Goal: Answer question/provide support: Share knowledge or assist other users

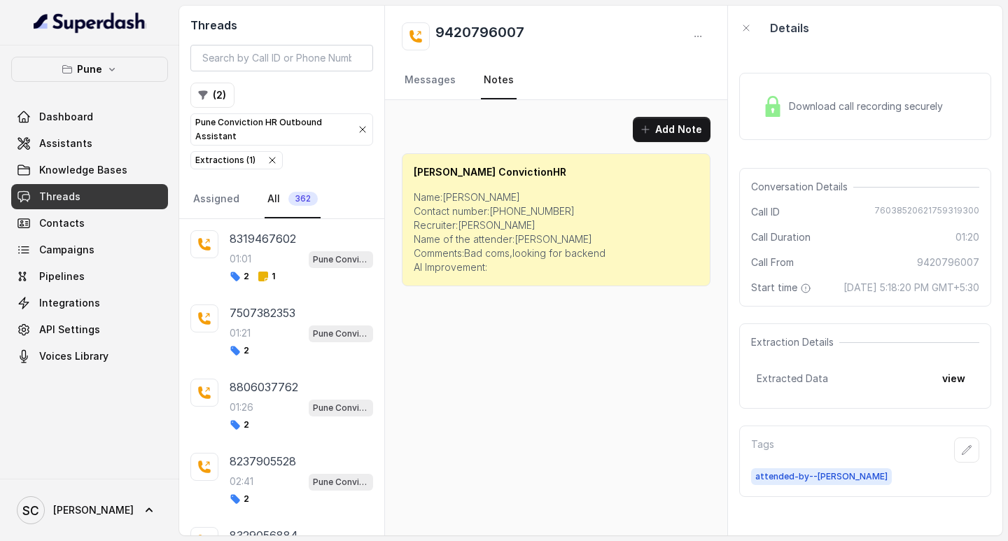
scroll to position [3604, 0]
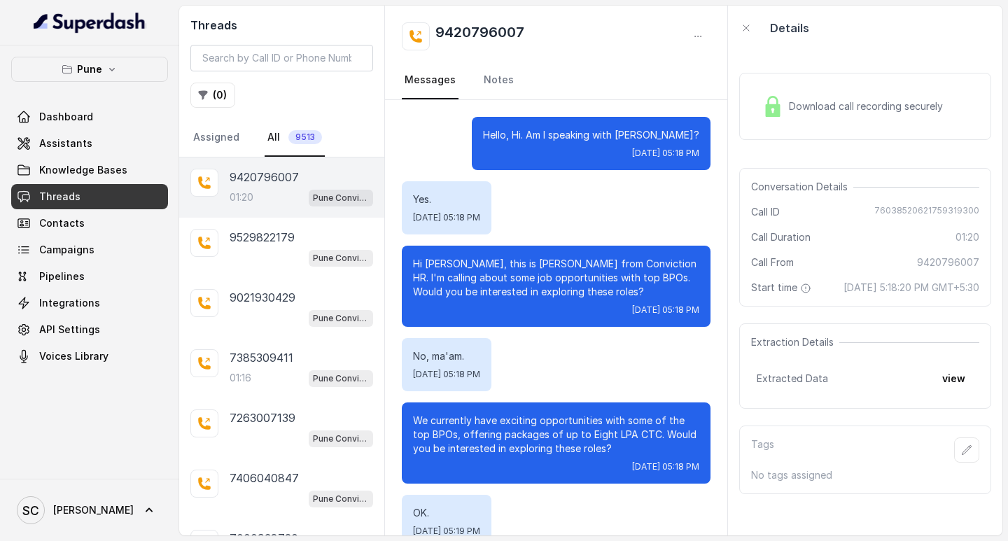
scroll to position [808, 0]
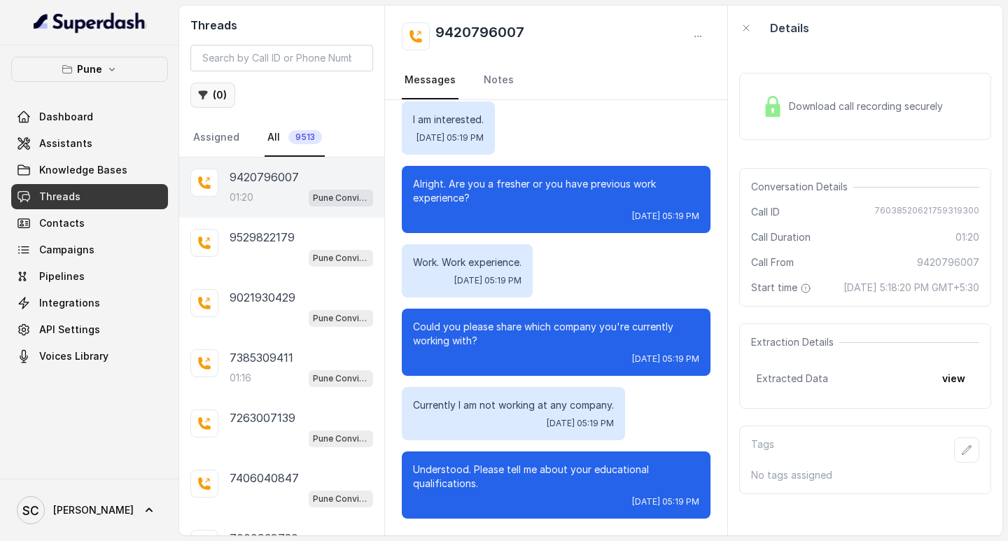
click at [200, 89] on button "( 0 )" at bounding box center [212, 95] width 45 height 25
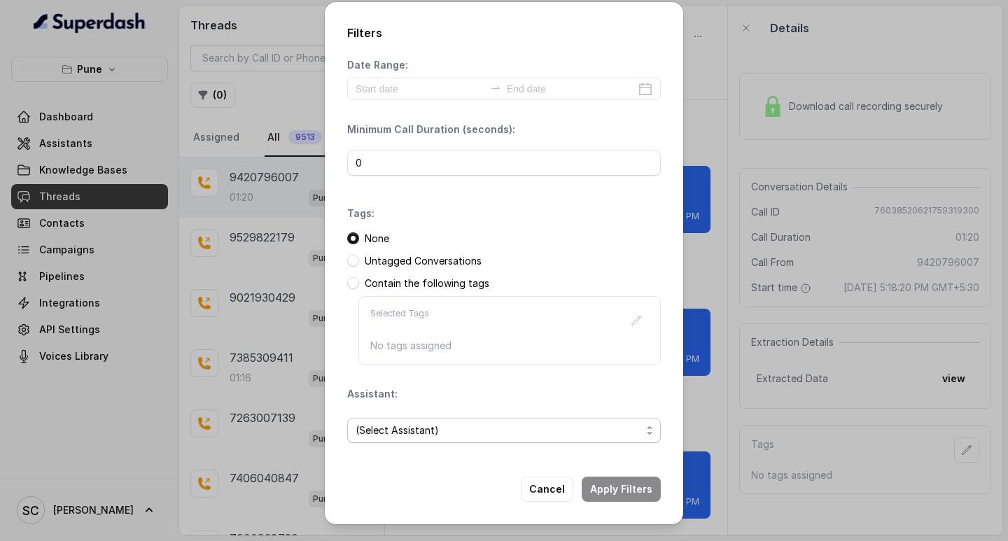
click at [386, 422] on span "(Select Assistant)" at bounding box center [499, 430] width 286 height 17
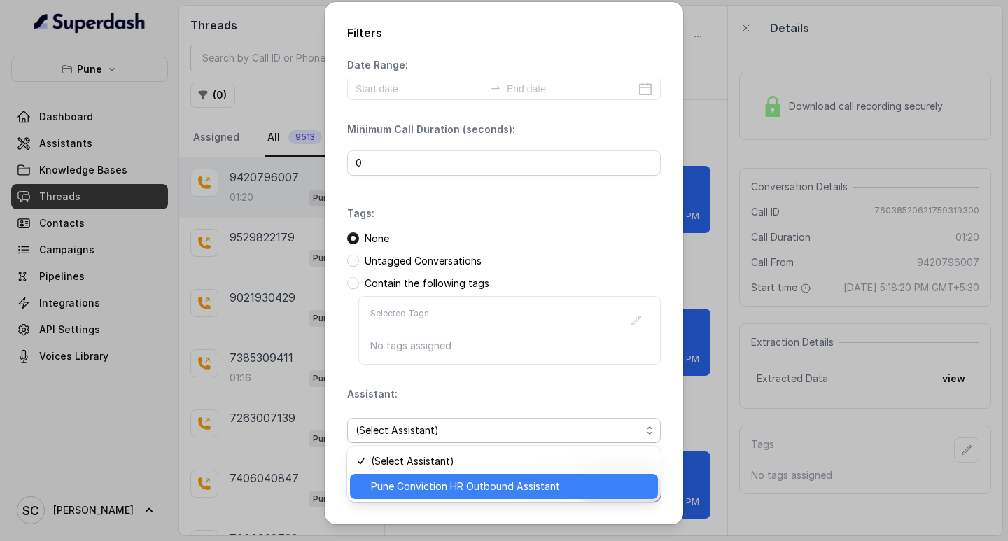
click at [389, 492] on span "Pune Conviction HR Outbound Assistant" at bounding box center [510, 486] width 279 height 17
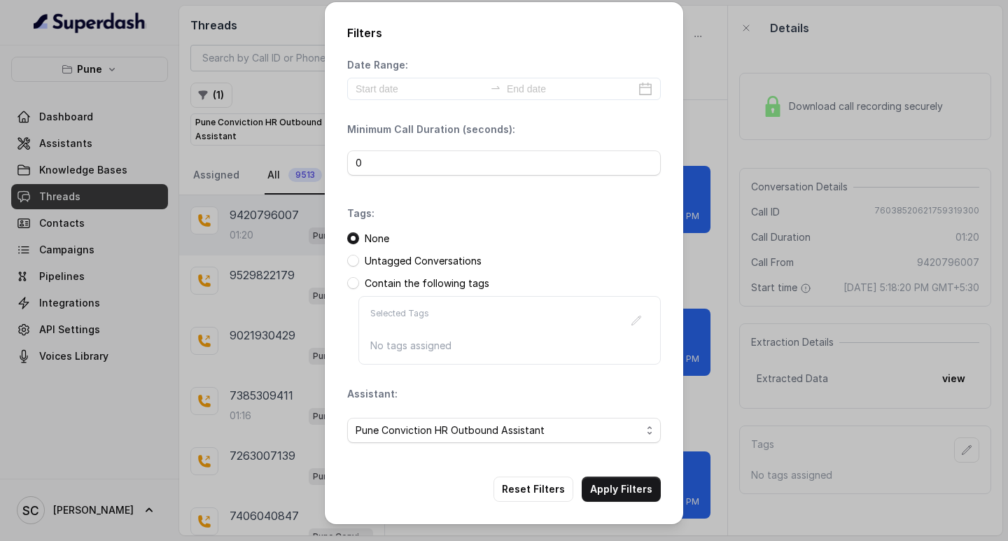
click at [389, 492] on div "Reset Filters Apply Filters" at bounding box center [504, 489] width 314 height 25
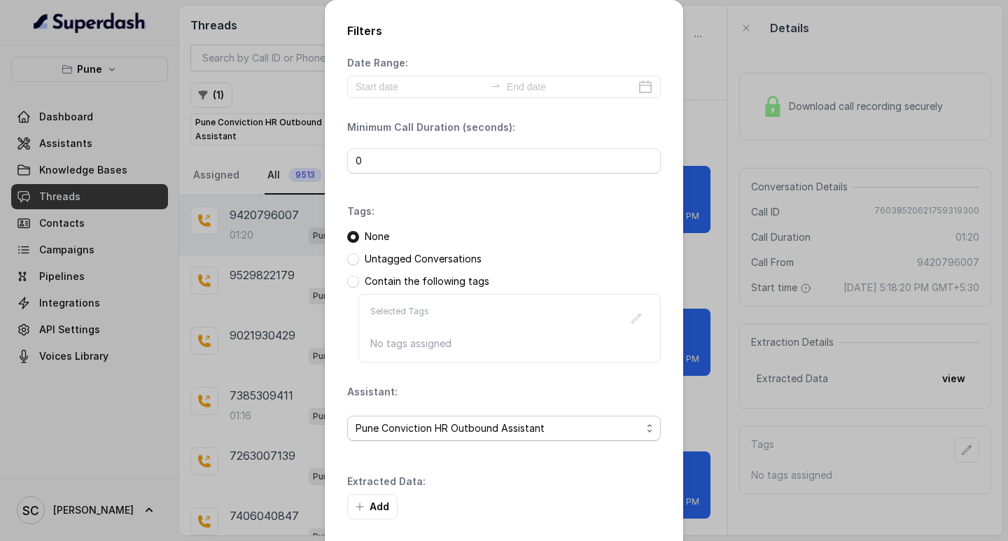
scroll to position [60, 0]
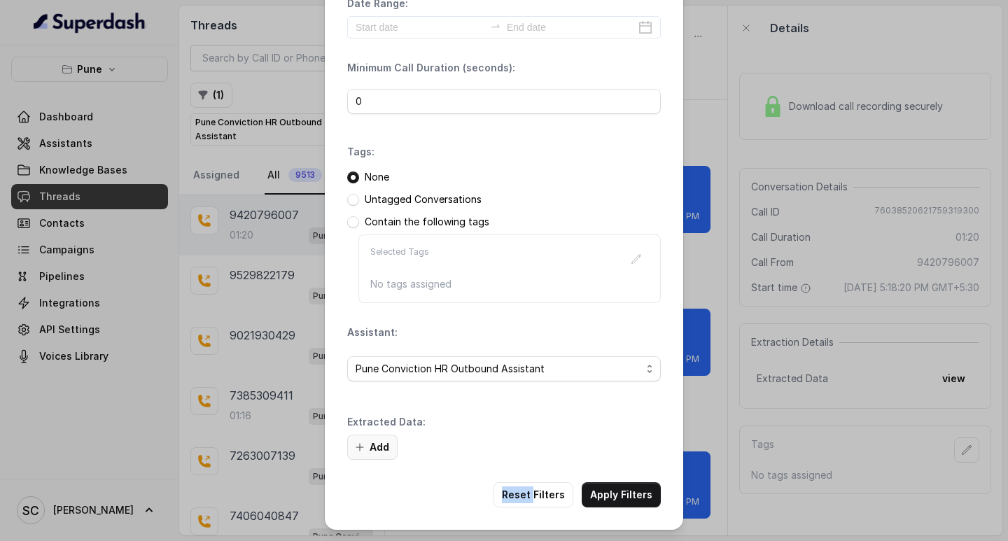
click at [382, 447] on button "Add" at bounding box center [372, 447] width 50 height 25
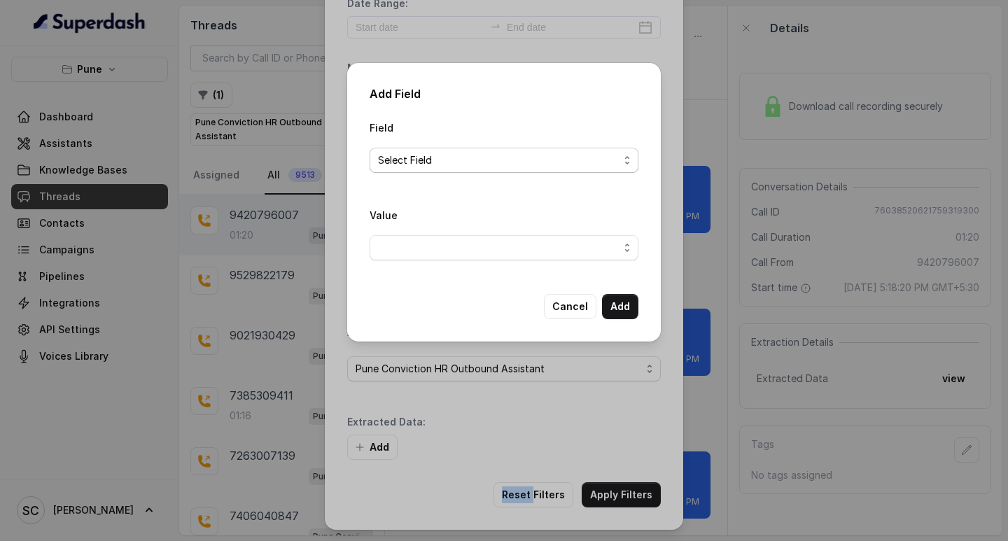
click at [420, 156] on span "Select Field" at bounding box center [498, 160] width 241 height 17
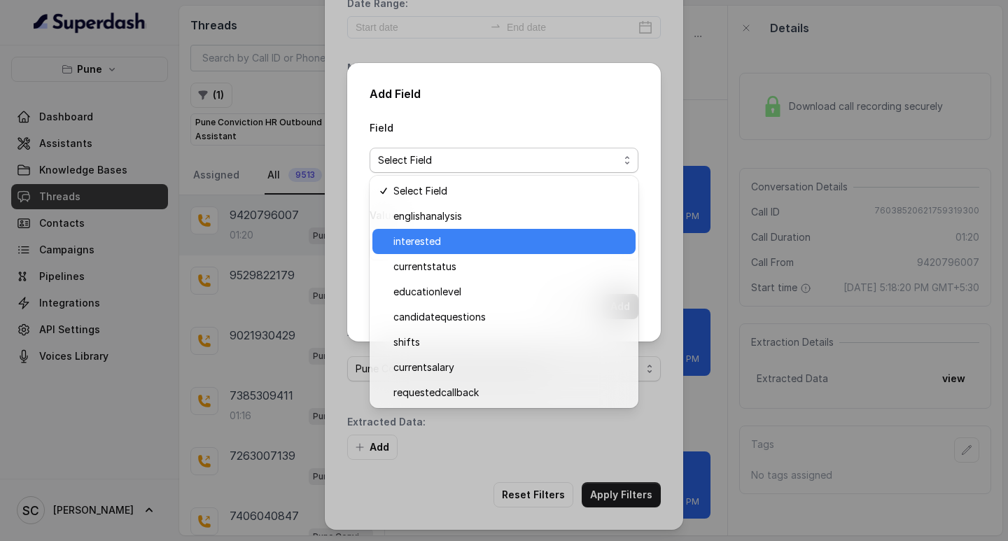
click at [414, 240] on span "interested" at bounding box center [510, 241] width 234 height 17
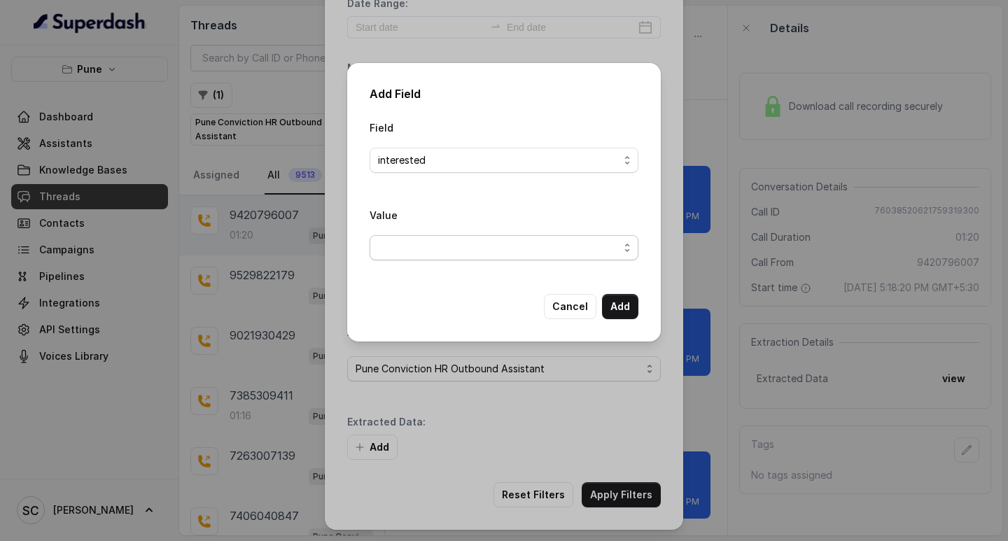
click at [418, 250] on span "button" at bounding box center [504, 247] width 269 height 25
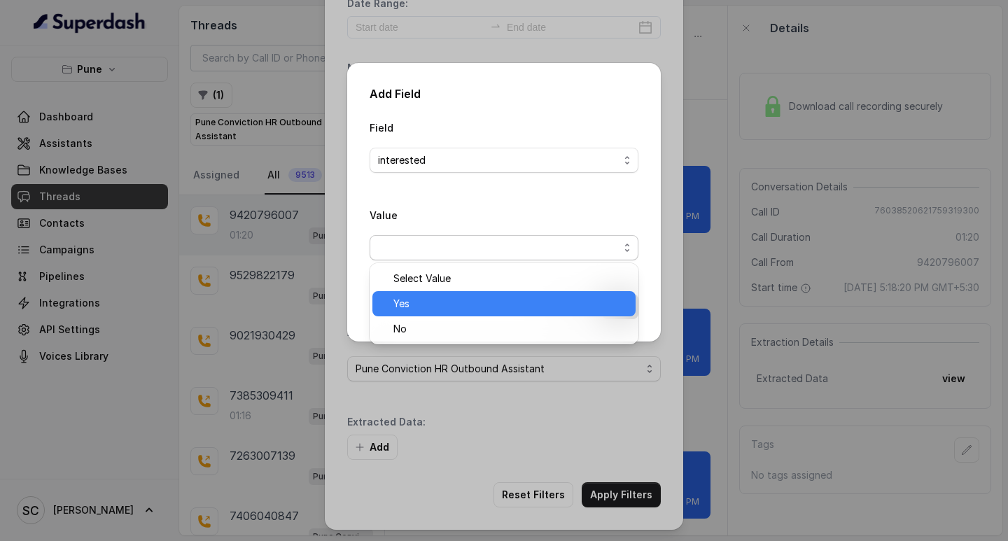
click at [420, 300] on span "Yes" at bounding box center [510, 303] width 234 height 17
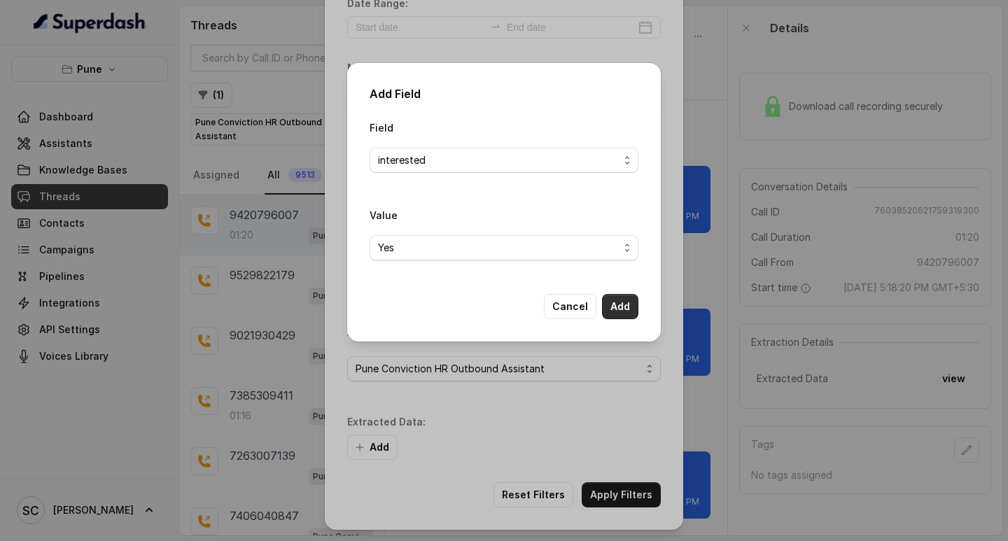
click at [622, 305] on button "Add" at bounding box center [620, 306] width 36 height 25
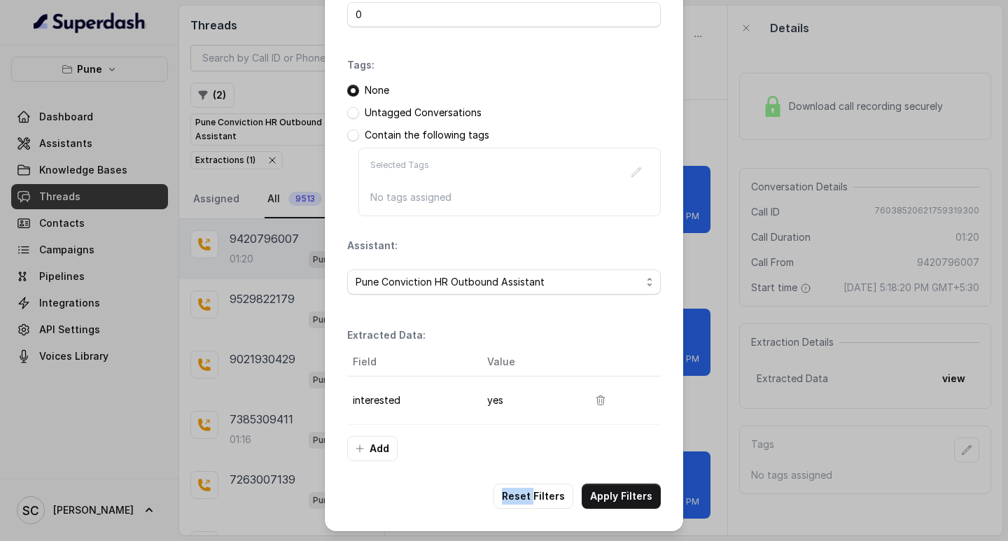
scroll to position [148, 0]
drag, startPoint x: 609, startPoint y: 489, endPoint x: 651, endPoint y: 472, distance: 45.5
click at [610, 489] on button "Apply Filters" at bounding box center [621, 494] width 79 height 25
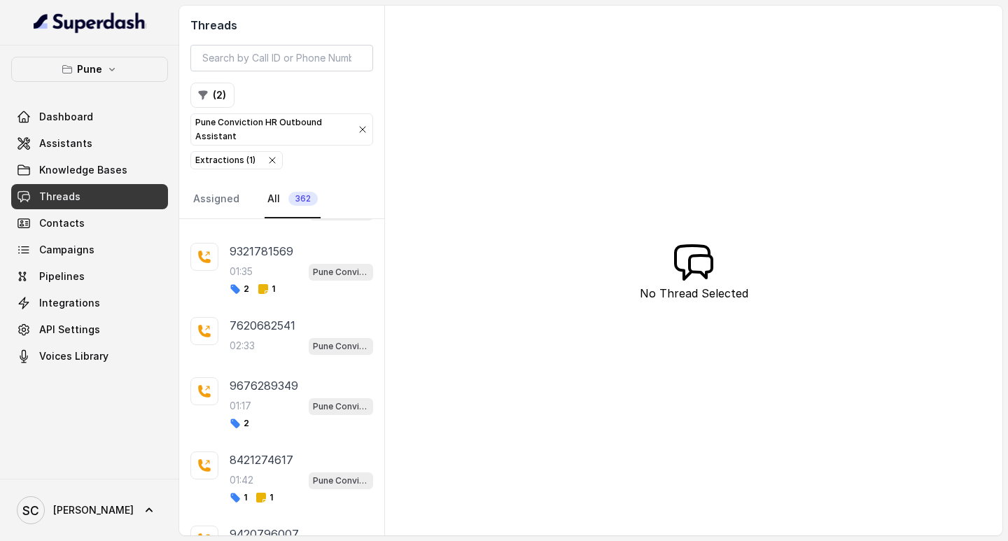
scroll to position [3419, 0]
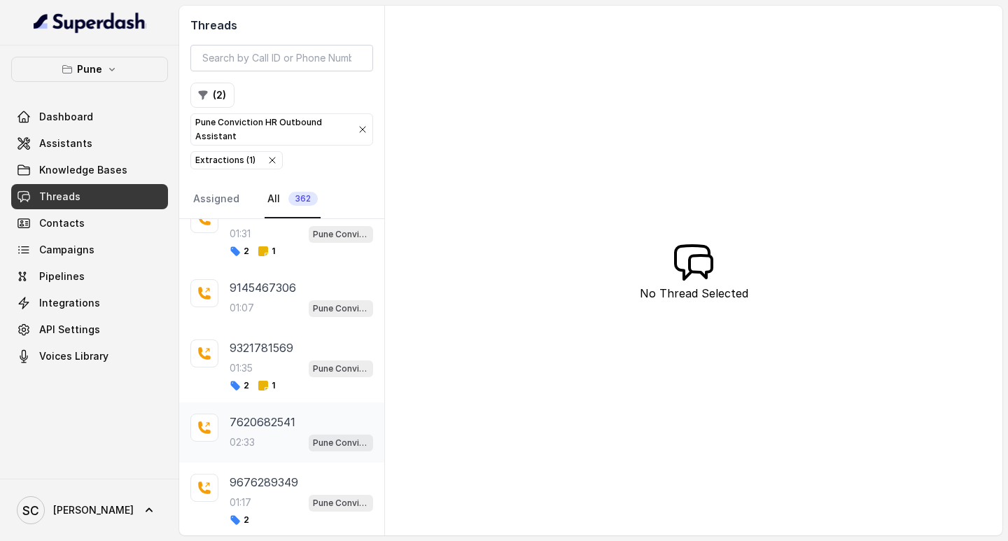
click at [246, 447] on p "02:33" at bounding box center [242, 442] width 25 height 14
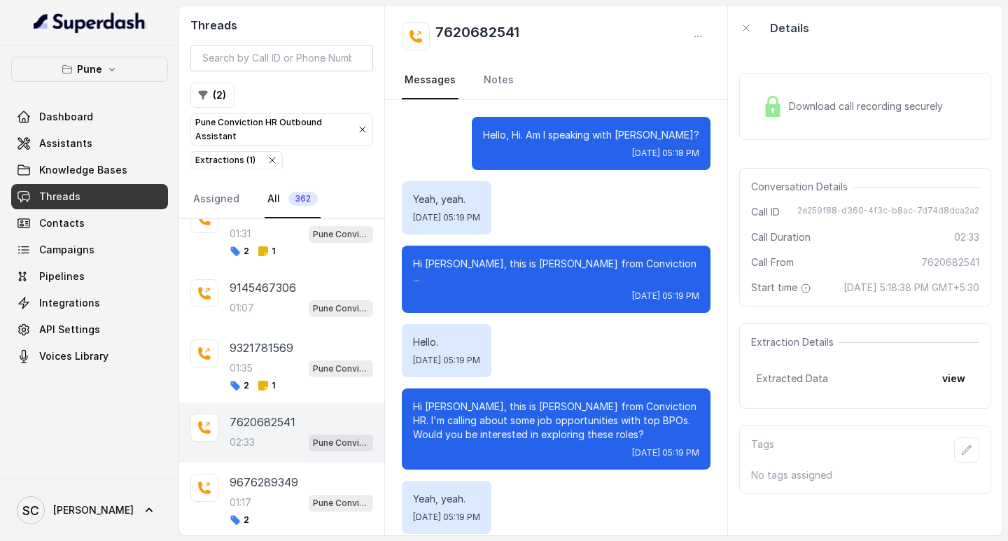
scroll to position [2530, 0]
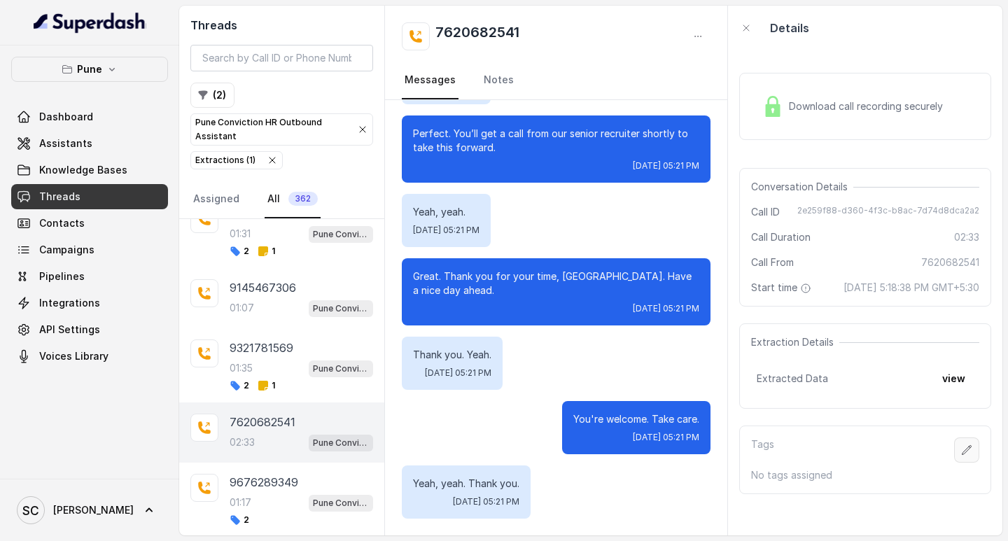
click at [961, 456] on icon "button" at bounding box center [966, 450] width 11 height 11
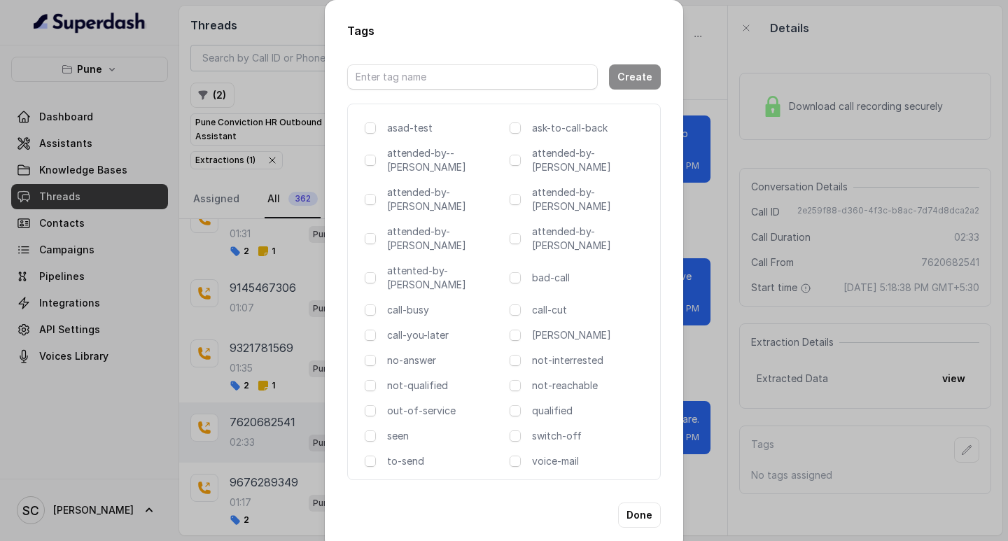
click at [957, 466] on div "Tags Create asad-test ask-to-call-back attended-by--komal attended-by-amaan att…" at bounding box center [504, 270] width 1008 height 541
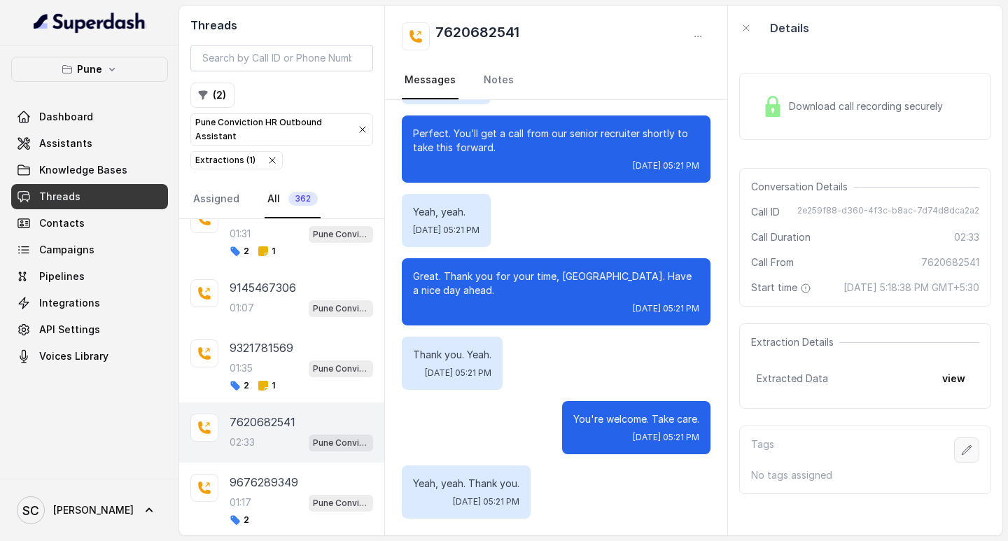
click at [954, 456] on button "button" at bounding box center [966, 450] width 25 height 25
click at [954, 463] on button "button" at bounding box center [966, 450] width 25 height 25
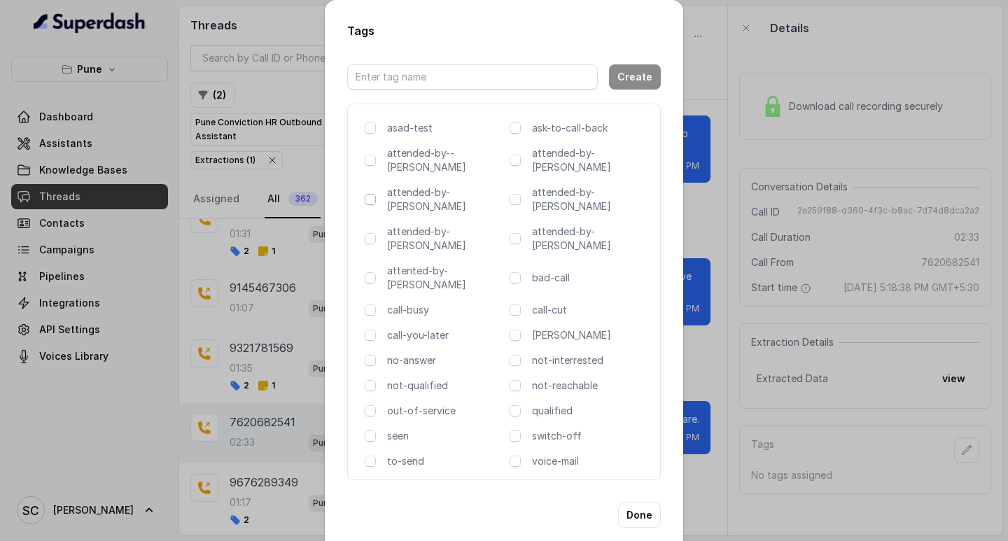
click at [368, 194] on span at bounding box center [370, 199] width 11 height 11
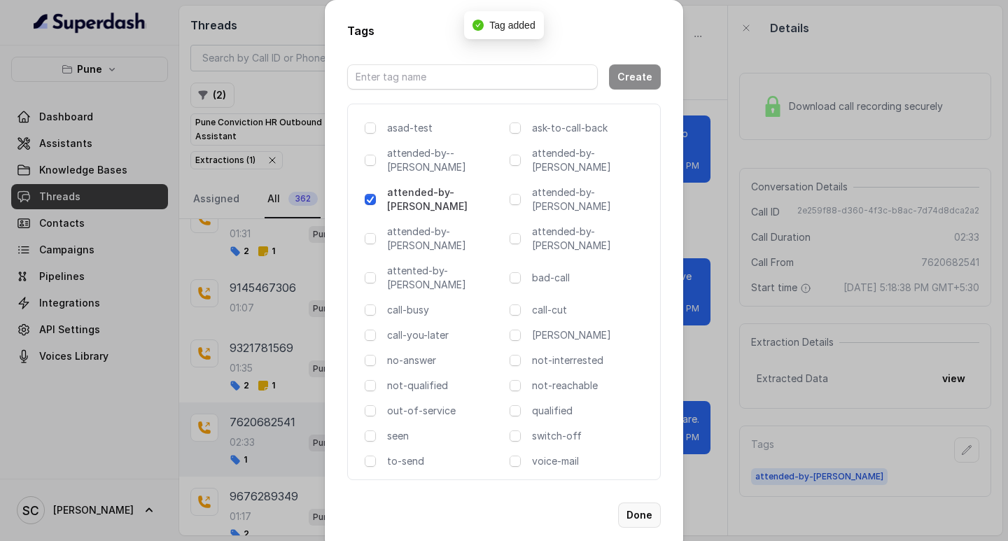
click at [647, 503] on button "Done" at bounding box center [639, 515] width 43 height 25
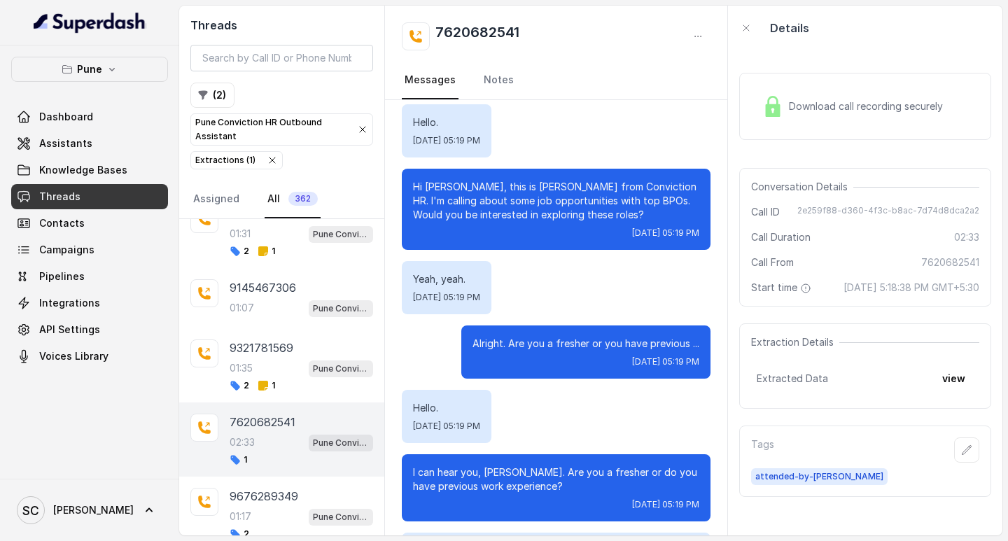
scroll to position [0, 0]
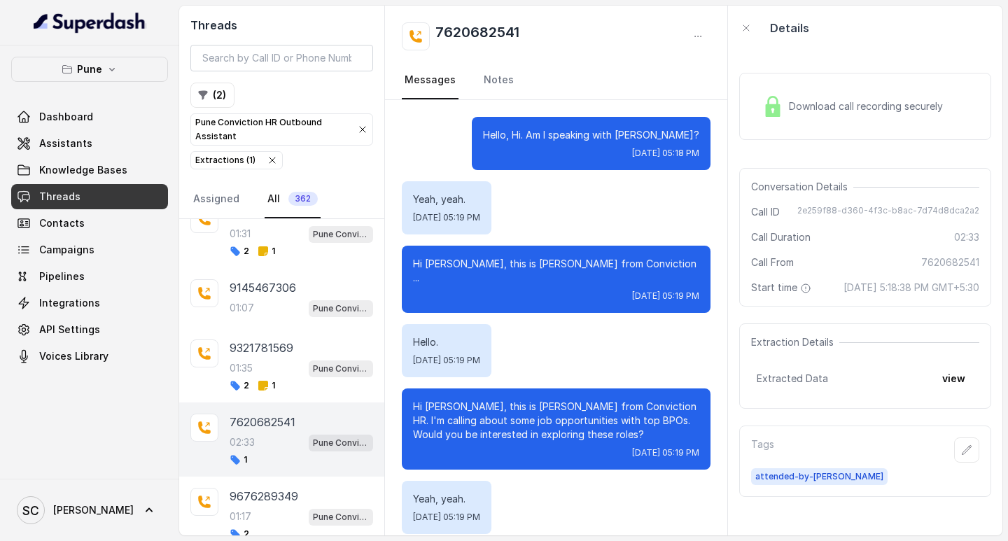
click at [468, 32] on h2 "7620682541" at bounding box center [477, 36] width 84 height 28
copy div "7620682541"
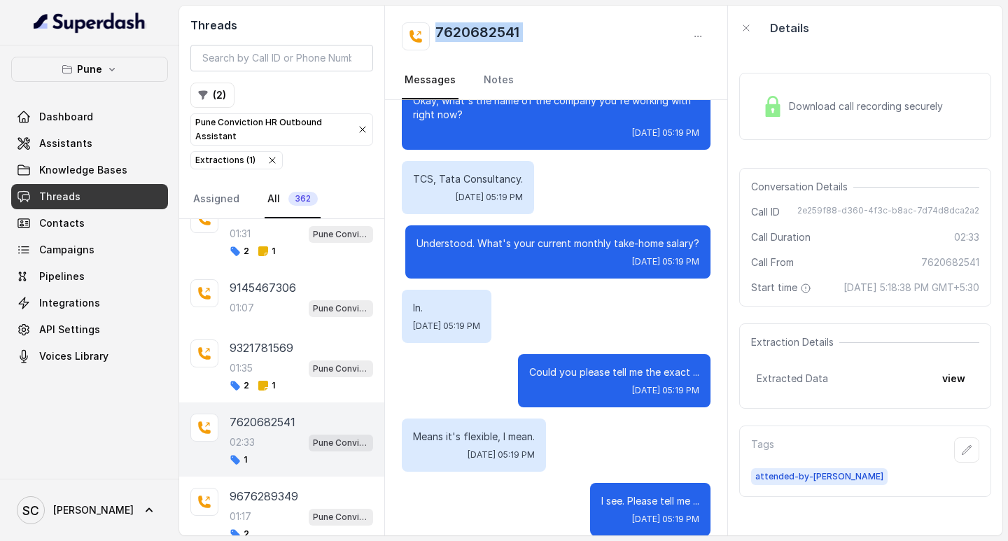
scroll to position [910, 0]
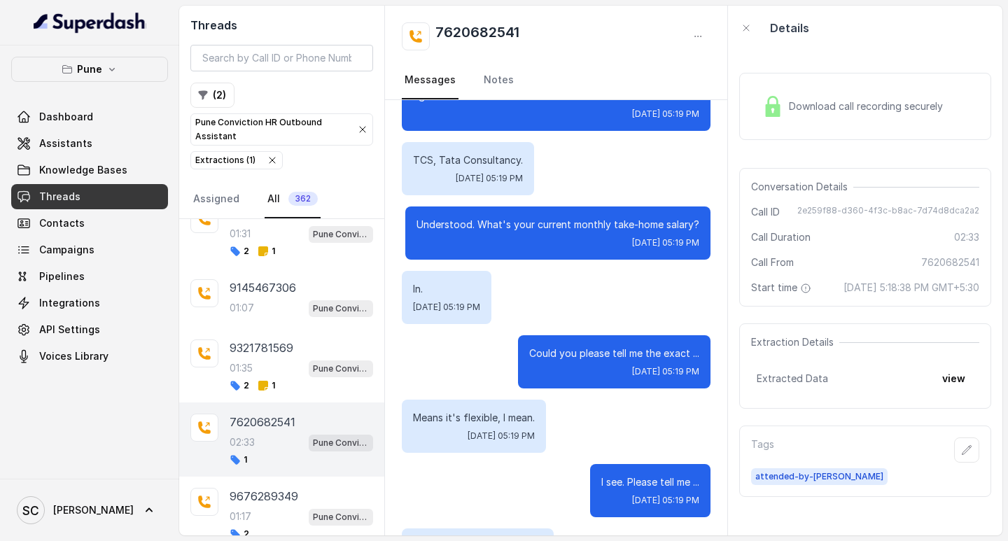
click at [515, 109] on div "Okay, what's the name of the company you're working with right now? Wed, Oct 1,…" at bounding box center [556, 97] width 309 height 67
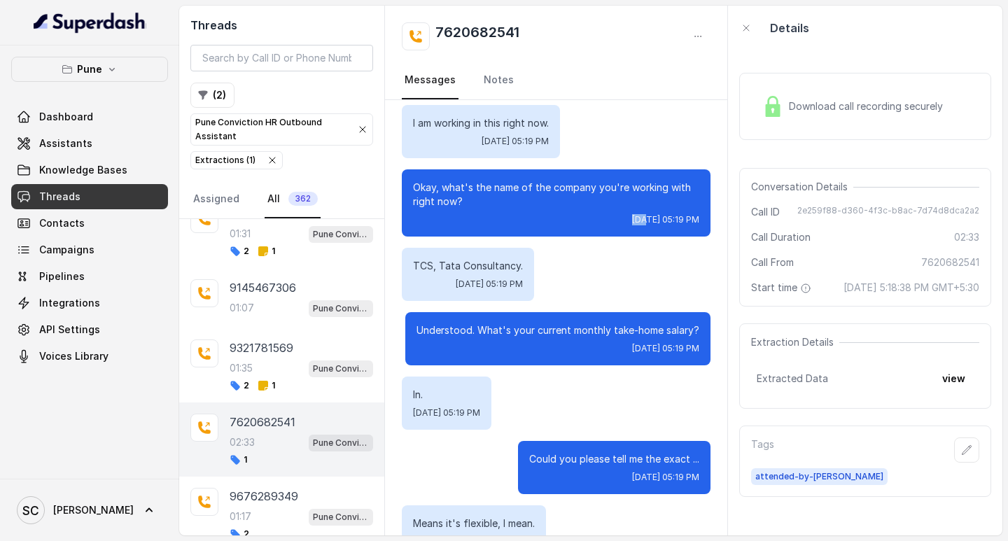
scroll to position [770, 0]
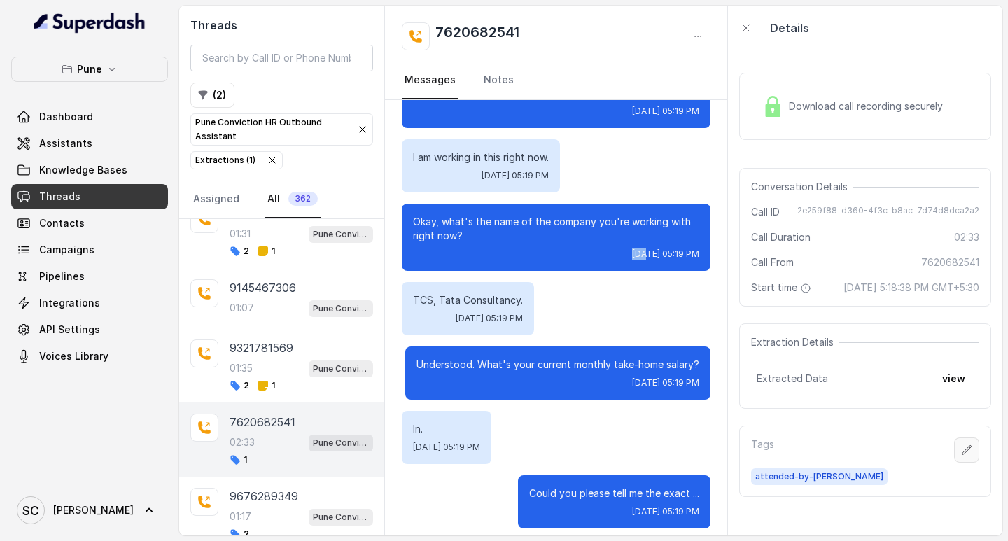
click at [961, 456] on icon "button" at bounding box center [966, 450] width 11 height 11
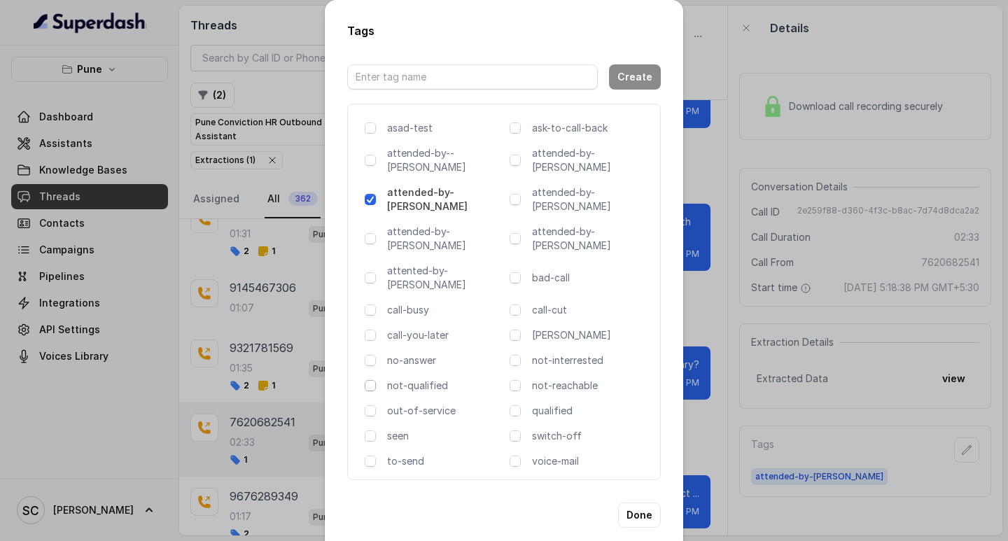
click at [372, 380] on span at bounding box center [370, 385] width 11 height 11
click at [637, 503] on button "Done" at bounding box center [639, 515] width 43 height 25
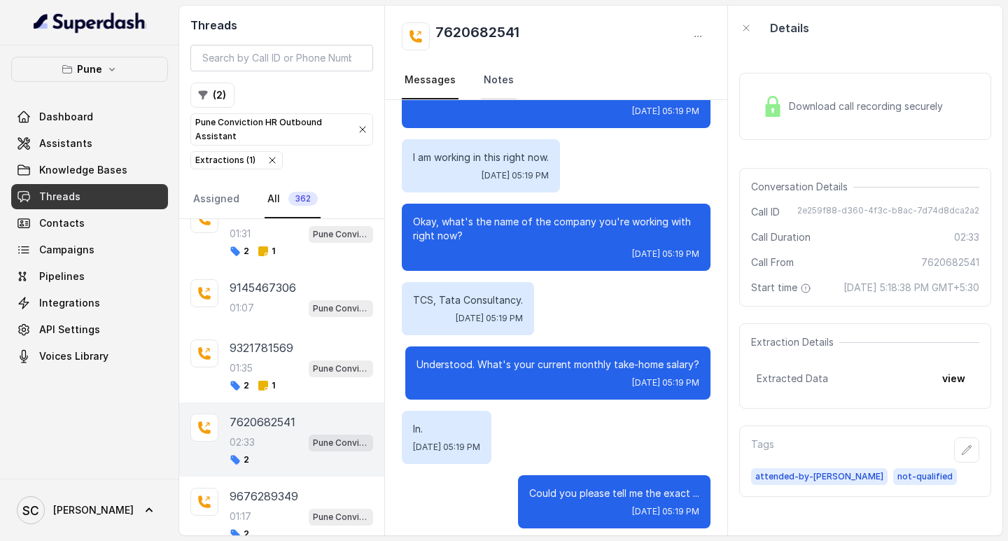
click at [489, 75] on link "Notes" at bounding box center [499, 81] width 36 height 38
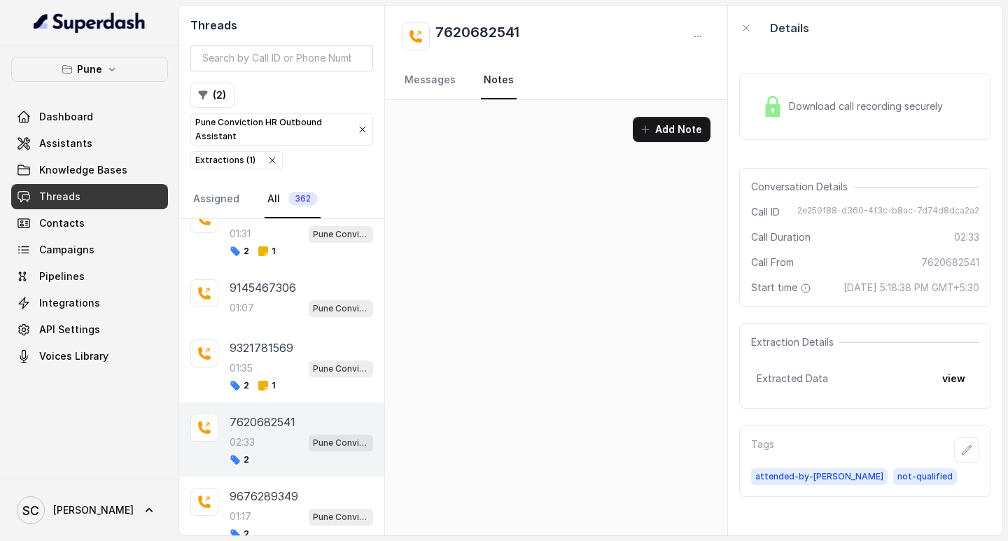
scroll to position [0, 0]
click at [681, 130] on button "Add Note" at bounding box center [672, 129] width 78 height 25
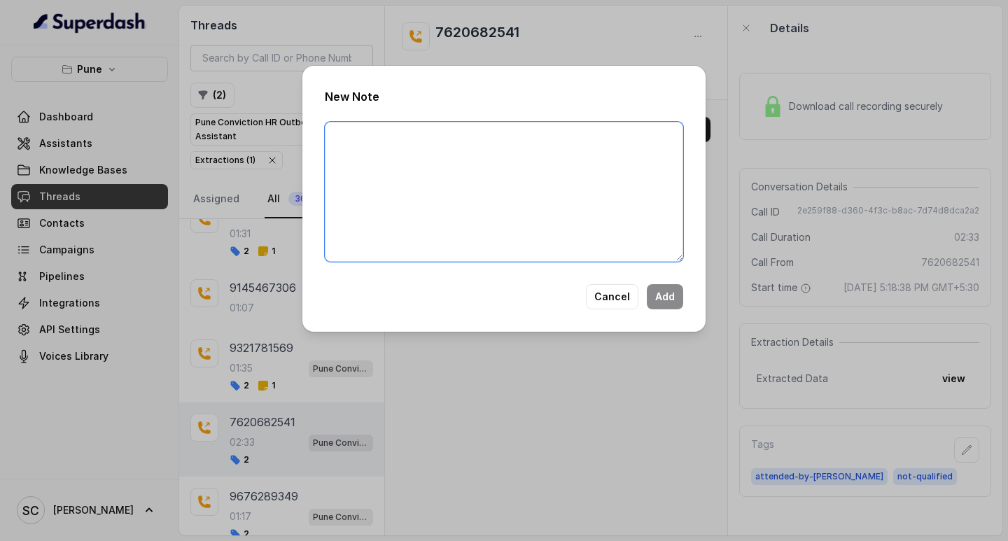
click at [403, 146] on textarea at bounding box center [504, 192] width 358 height 140
paste textarea "Name Number Recruiter Name of attender Comments AI Improvement"
click at [361, 132] on textarea "Name Number Recruiter Name of attender Comments AI Improvement" at bounding box center [504, 192] width 358 height 140
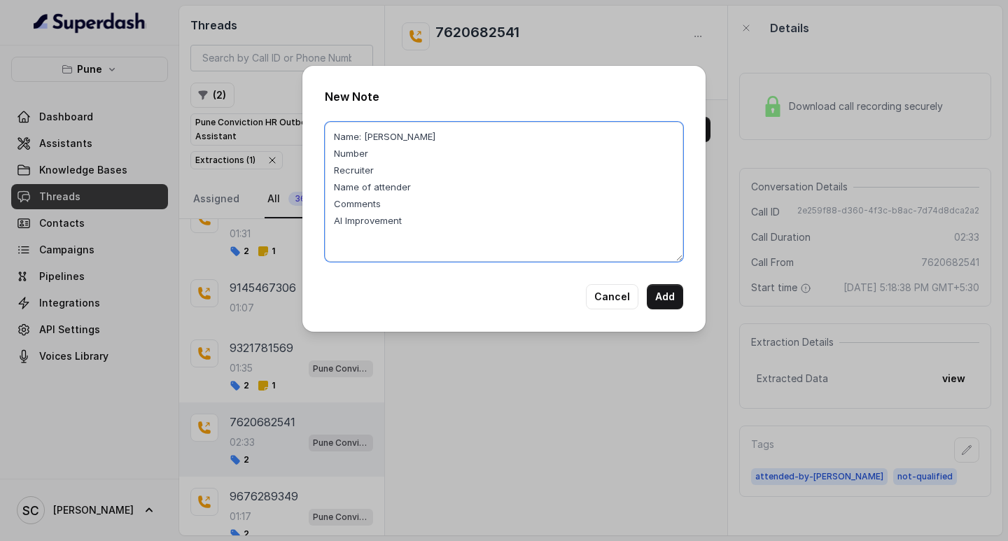
click at [368, 153] on textarea "Name: Sachin Number Recruiter Name of attender Comments AI Improvement" at bounding box center [504, 192] width 358 height 140
paste textarea "7620682541"
click at [381, 176] on textarea "Name: Sachin Number: 7620682541 Recruiter Name of attender Comments AI Improvem…" at bounding box center [504, 192] width 358 height 140
paste textarea "Amruta"
click at [413, 184] on textarea "Name: Sachin Number: 7620682541 Recruiter: Amruta Name of attender Comments AI …" at bounding box center [504, 192] width 358 height 140
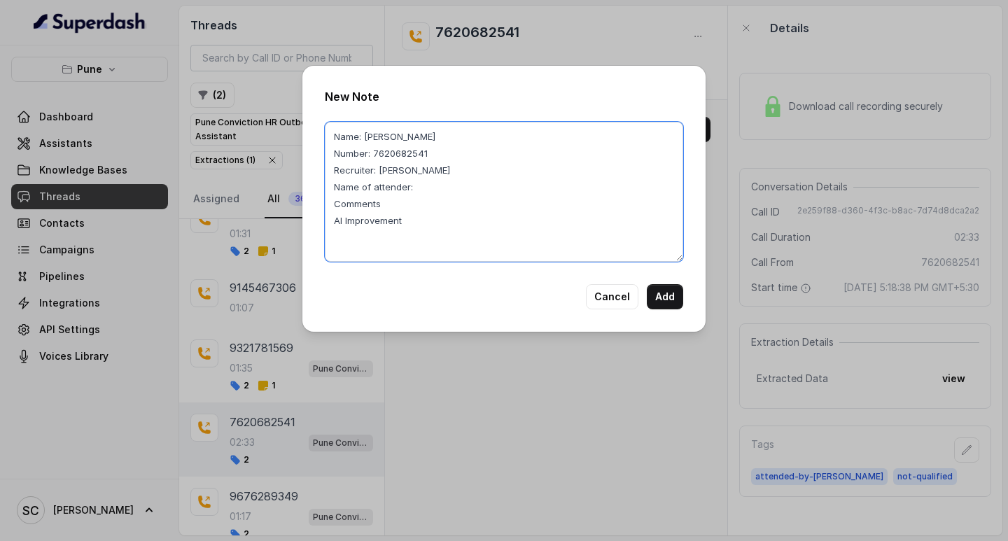
paste textarea "Amruta"
click at [385, 208] on textarea "Name: Sachin Number: 7620682541 Recruiter: Amruta Name of attender: Amruta Comm…" at bounding box center [504, 192] width 358 height 140
paste textarea "Accounts payable, very bad comms."
drag, startPoint x: 426, startPoint y: 230, endPoint x: 412, endPoint y: 214, distance: 20.9
click at [423, 228] on textarea "Name: Sachin Number: 7620682541 Recruiter: Amruta Name of attender: Amruta Comm…" at bounding box center [504, 192] width 358 height 140
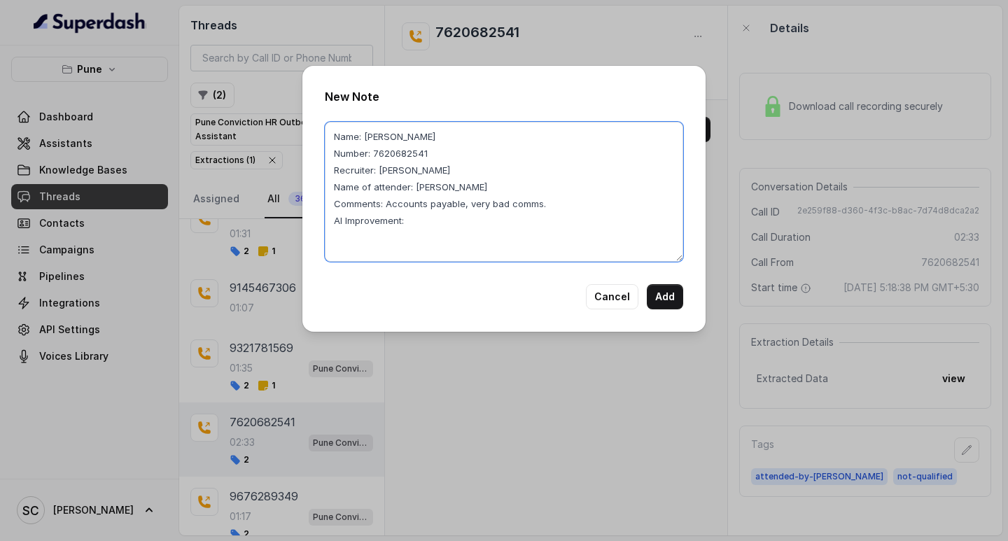
paste textarea "AI should ask the Interested domain"
click at [404, 225] on textarea "Name: Sachin Number: 7620682541 Recruiter: Amruta Name of attender: Amruta Comm…" at bounding box center [504, 192] width 358 height 140
click at [524, 203] on textarea "Name: Sachin Number: 7620682541 Recruiter: Amruta Name of attender: Amruta Comm…" at bounding box center [504, 192] width 358 height 140
type textarea "Name: Sachin Number: 7620682541 Recruiter: Amruta Name of attender: Amruta Comm…"
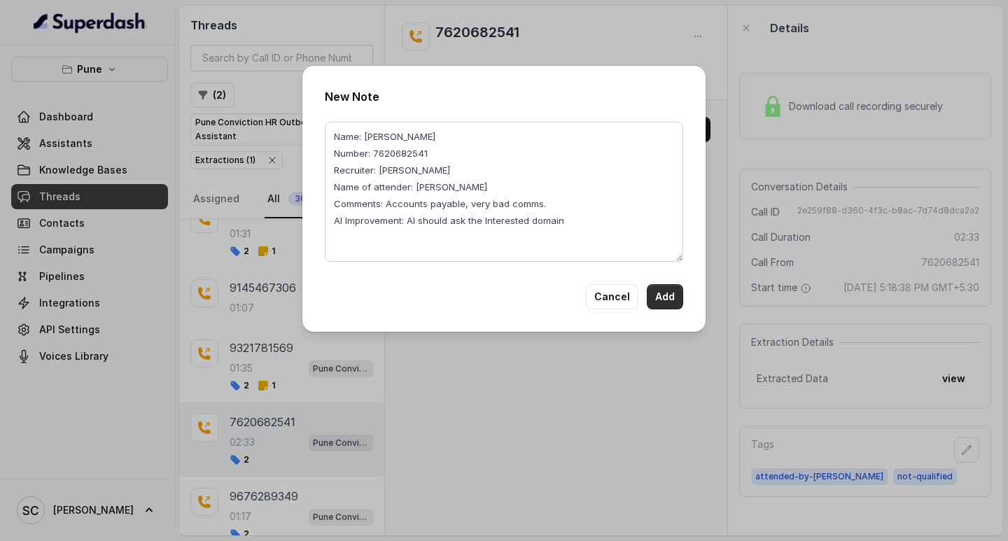
click at [667, 298] on button "Add" at bounding box center [665, 296] width 36 height 25
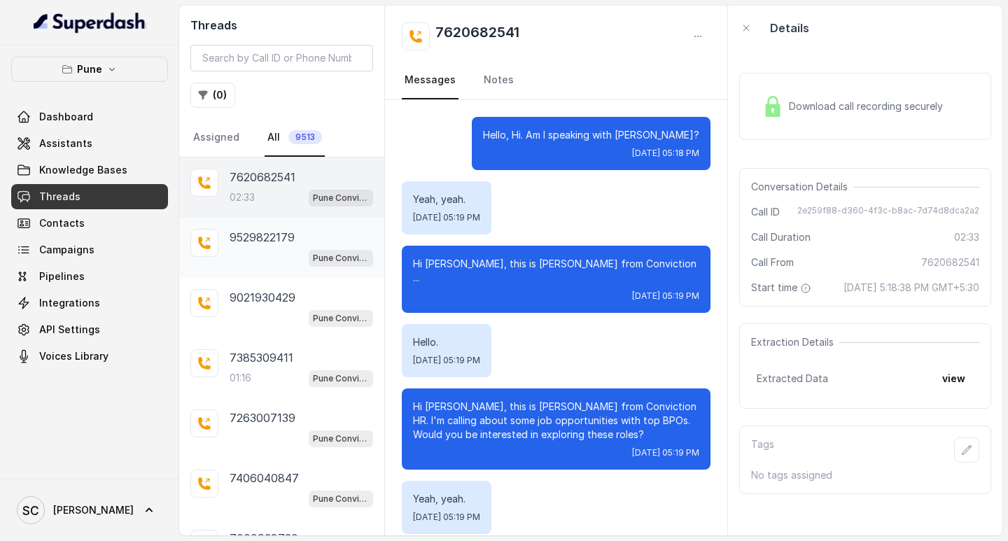
scroll to position [2530, 0]
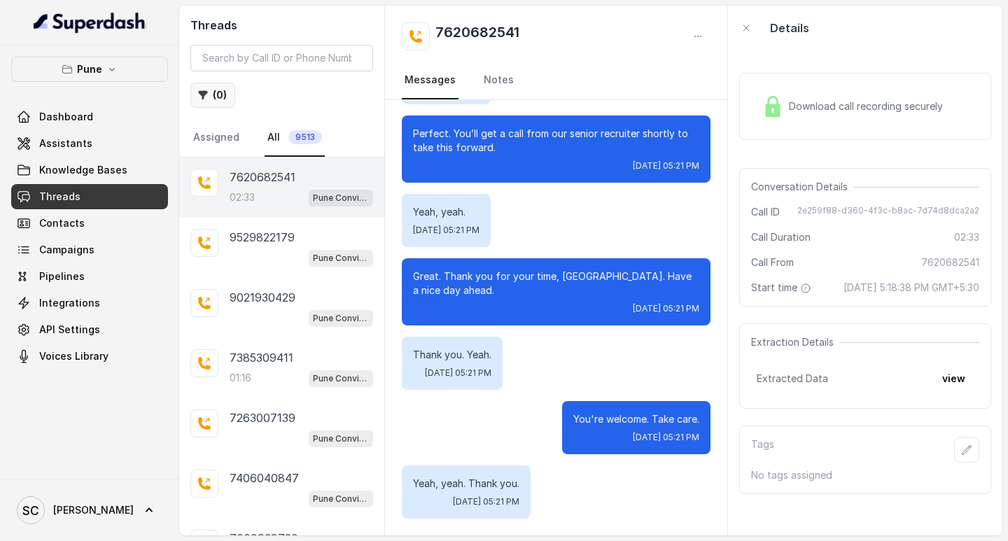
click at [214, 97] on button "( 0 )" at bounding box center [212, 95] width 45 height 25
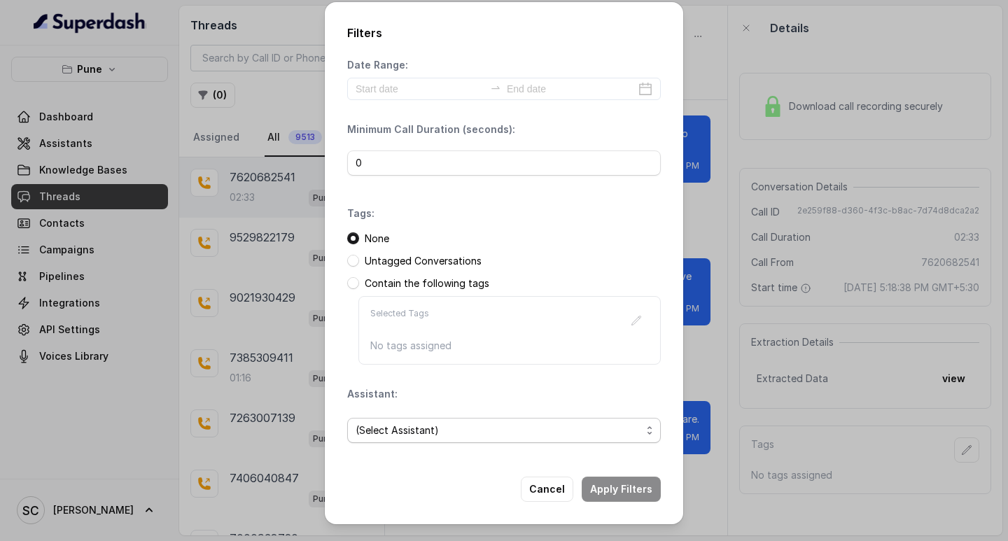
click at [420, 425] on span "(Select Assistant)" at bounding box center [499, 430] width 286 height 17
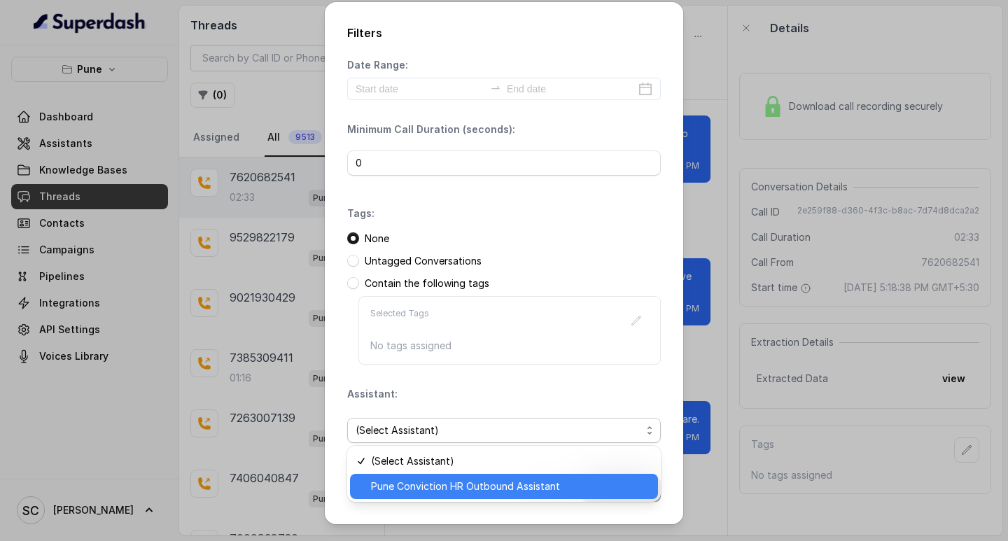
click at [430, 480] on span "Pune Conviction HR Outbound Assistant" at bounding box center [510, 486] width 279 height 17
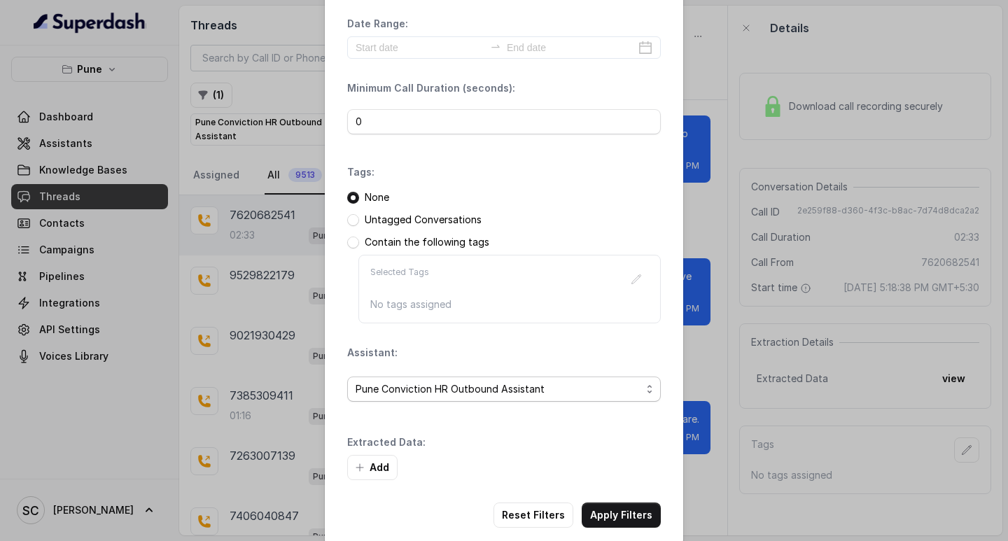
scroll to position [60, 0]
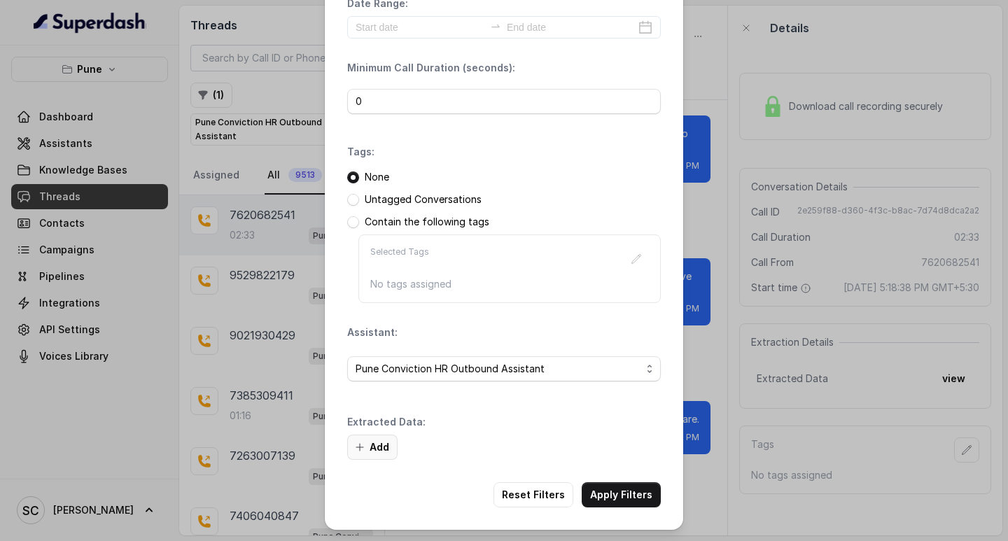
click at [377, 442] on button "Add" at bounding box center [372, 447] width 50 height 25
click at [371, 452] on button "Add" at bounding box center [372, 447] width 50 height 25
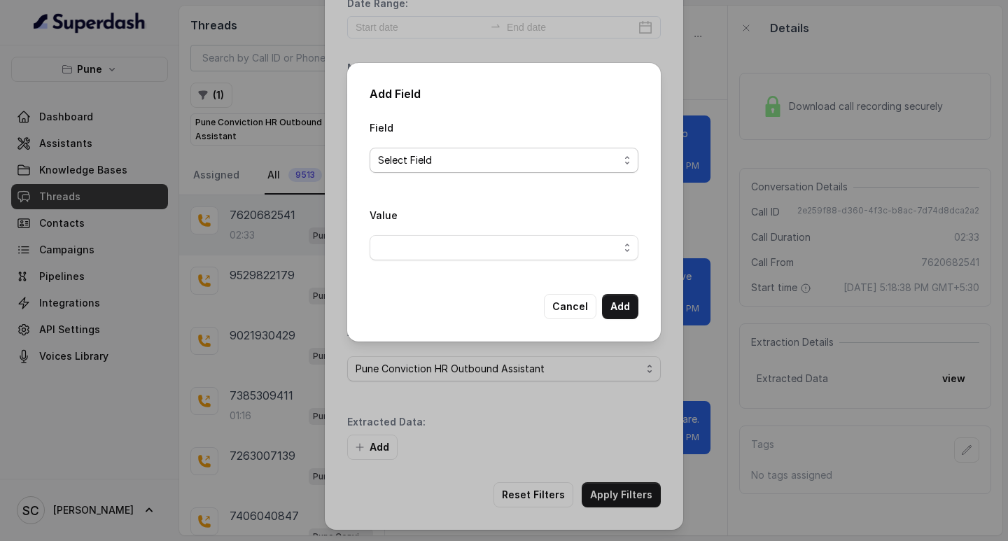
click at [382, 153] on span "Select Field" at bounding box center [498, 160] width 241 height 17
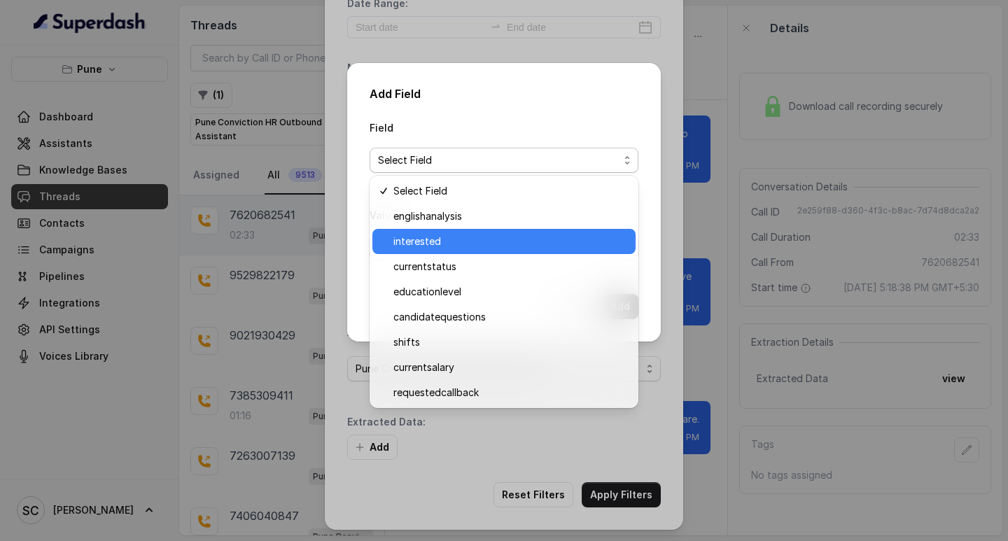
click at [438, 243] on span "interested" at bounding box center [510, 241] width 234 height 17
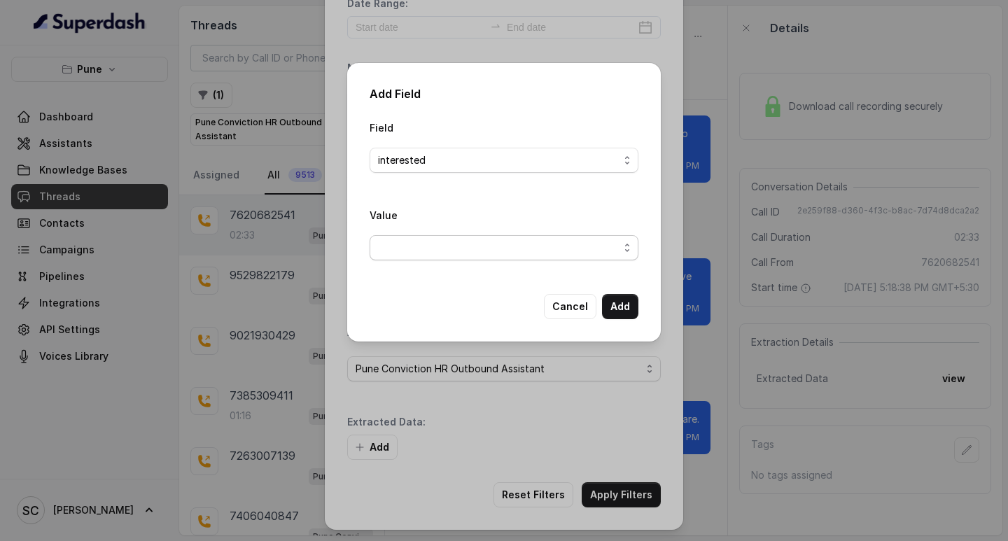
click at [418, 251] on span "button" at bounding box center [504, 247] width 269 height 25
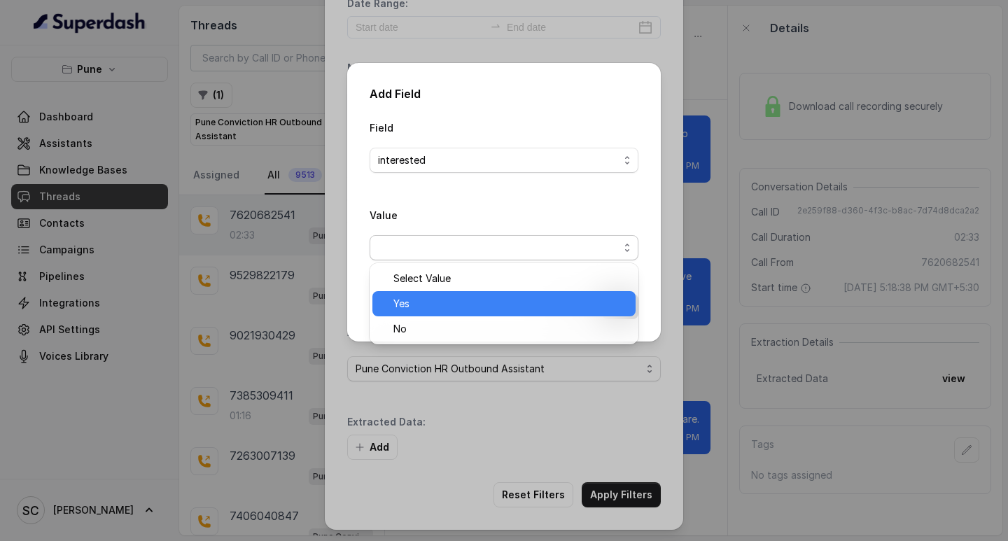
click at [433, 305] on span "Yes" at bounding box center [510, 303] width 234 height 17
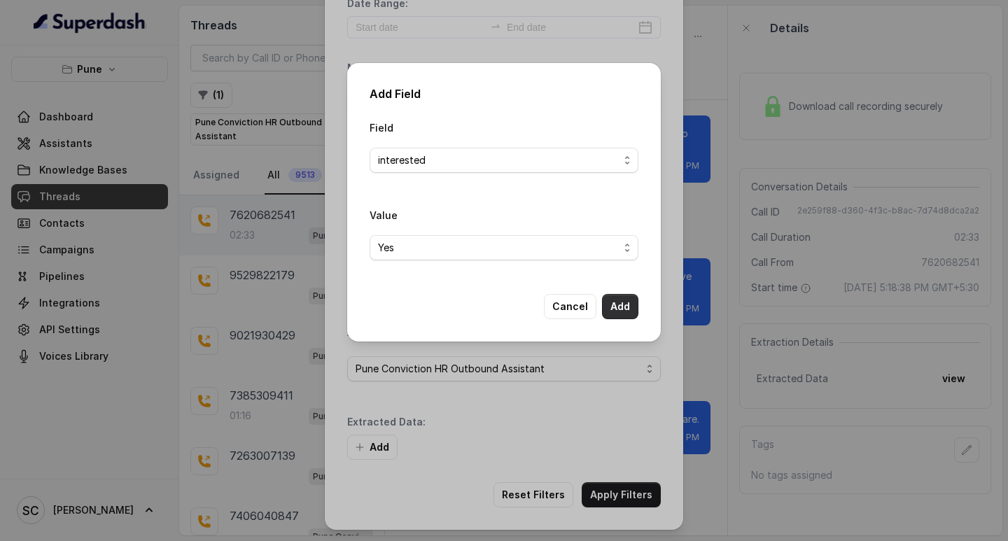
click at [624, 301] on button "Add" at bounding box center [620, 306] width 36 height 25
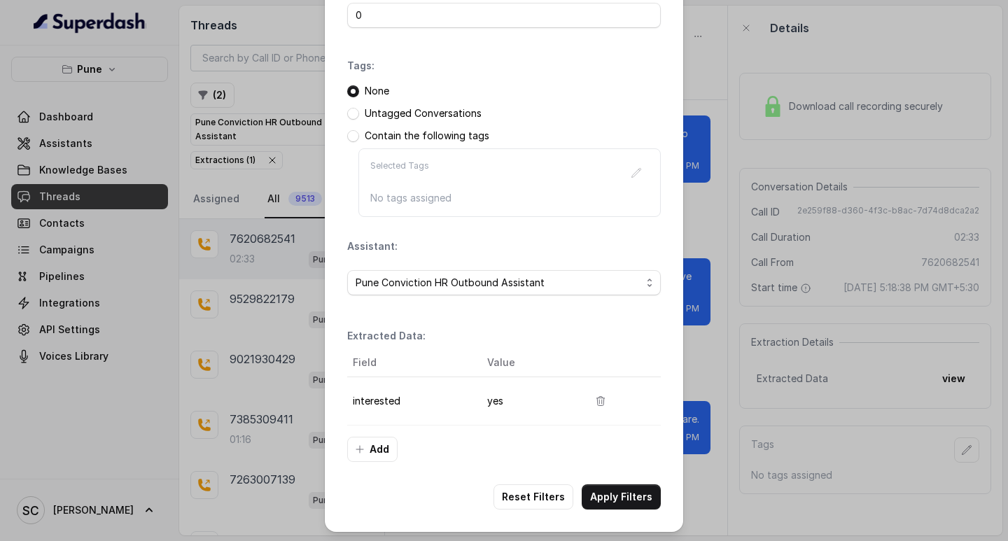
scroll to position [148, 0]
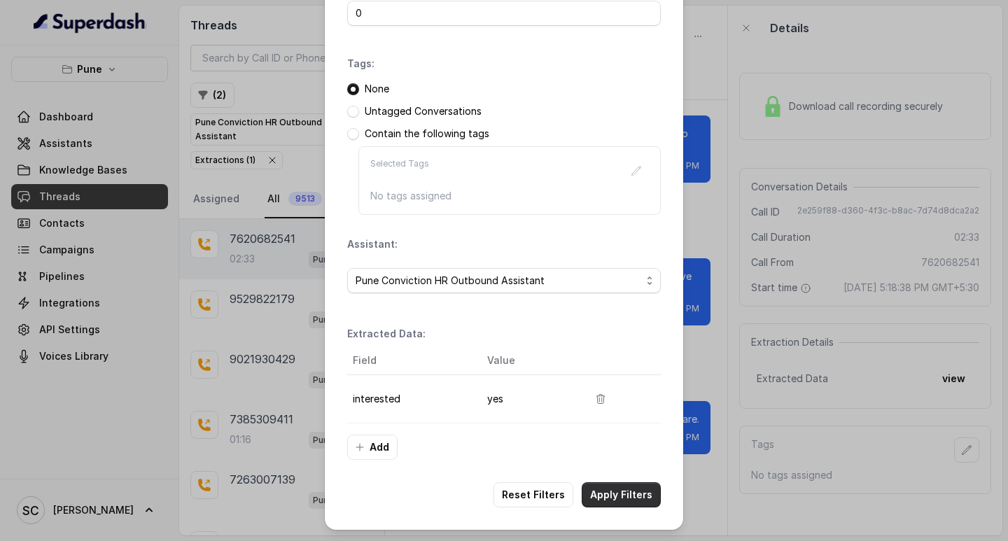
click at [618, 496] on button "Apply Filters" at bounding box center [621, 494] width 79 height 25
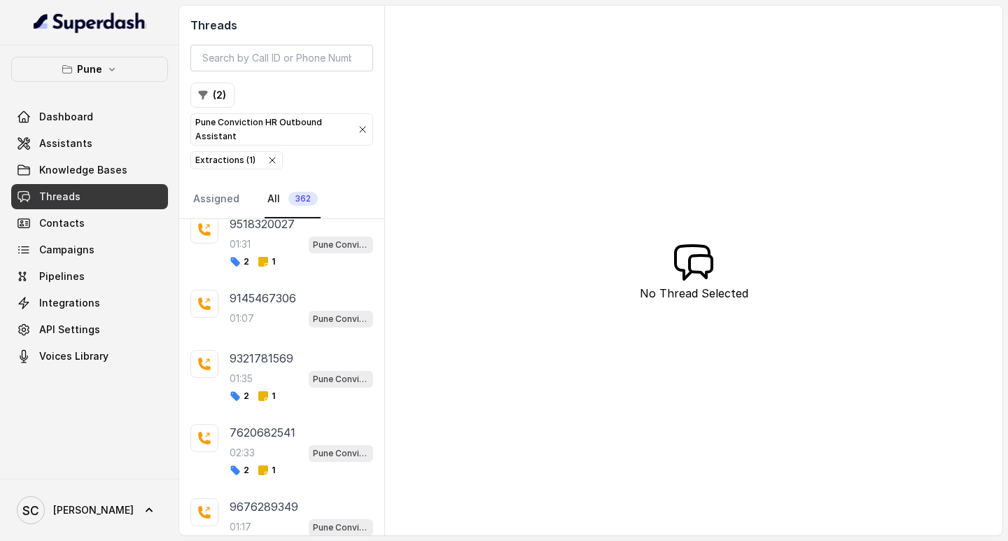
scroll to position [3408, 0]
click at [277, 312] on div "01:07 Pune Conviction HR Outbound Assistant" at bounding box center [302, 319] width 144 height 18
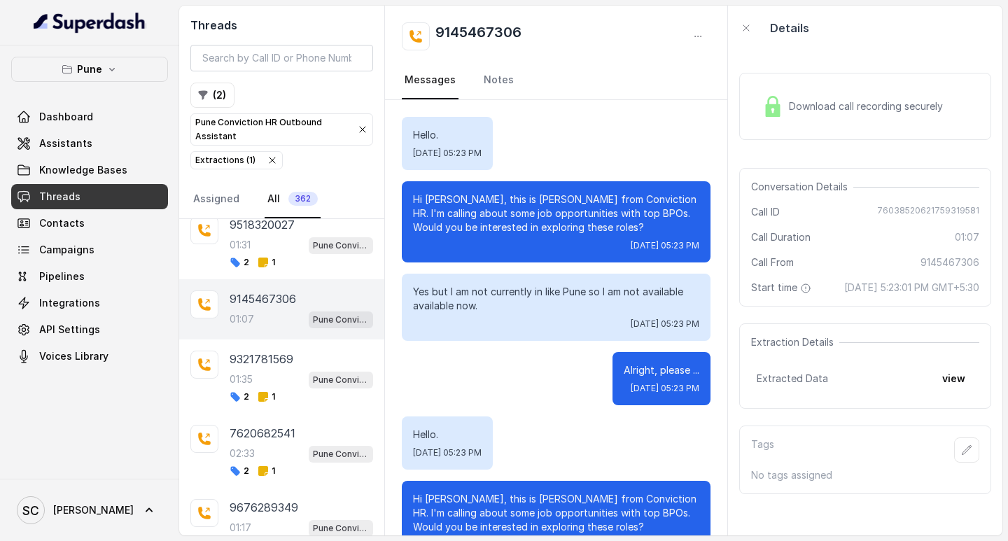
scroll to position [629, 0]
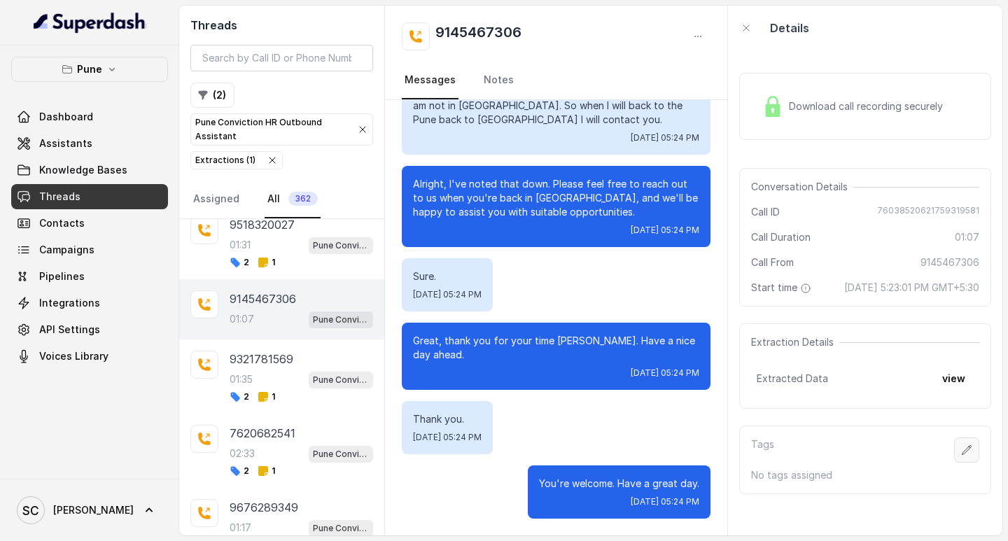
click at [961, 456] on icon "button" at bounding box center [966, 450] width 11 height 11
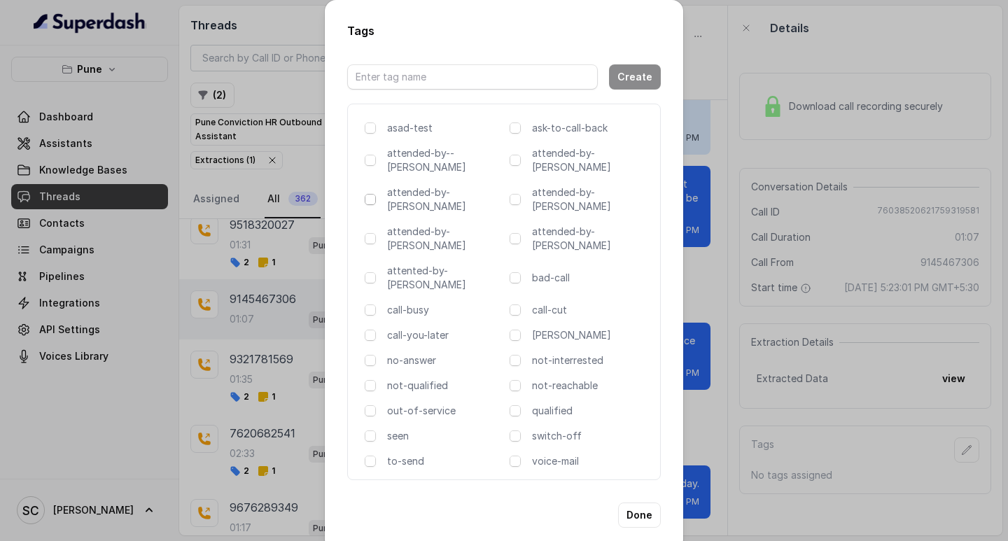
click at [372, 194] on span at bounding box center [370, 199] width 11 height 11
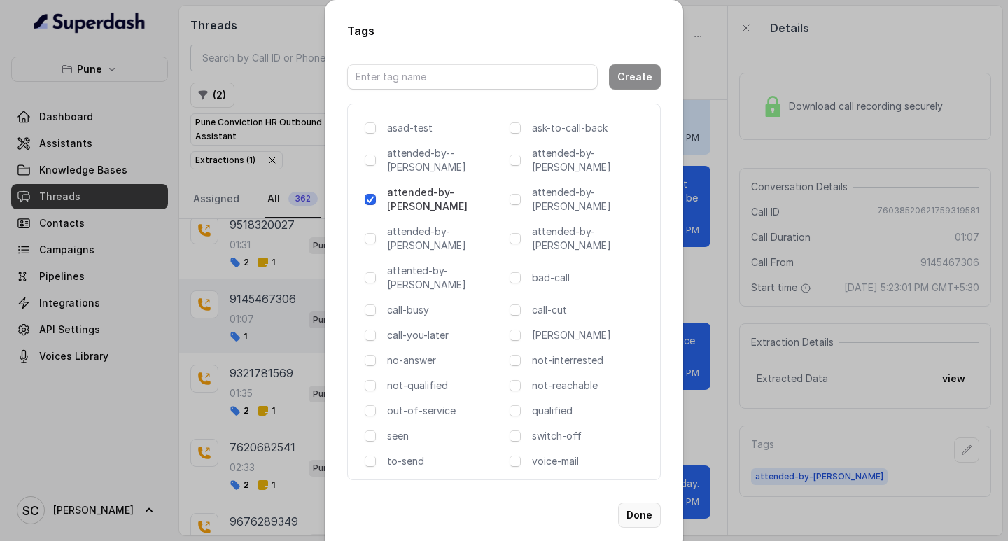
click at [641, 503] on button "Done" at bounding box center [639, 515] width 43 height 25
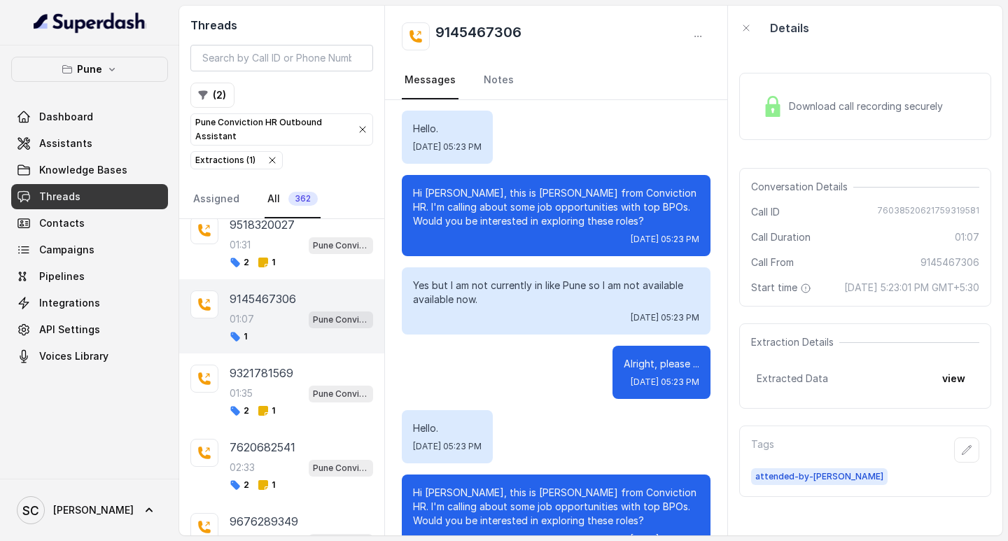
scroll to position [0, 0]
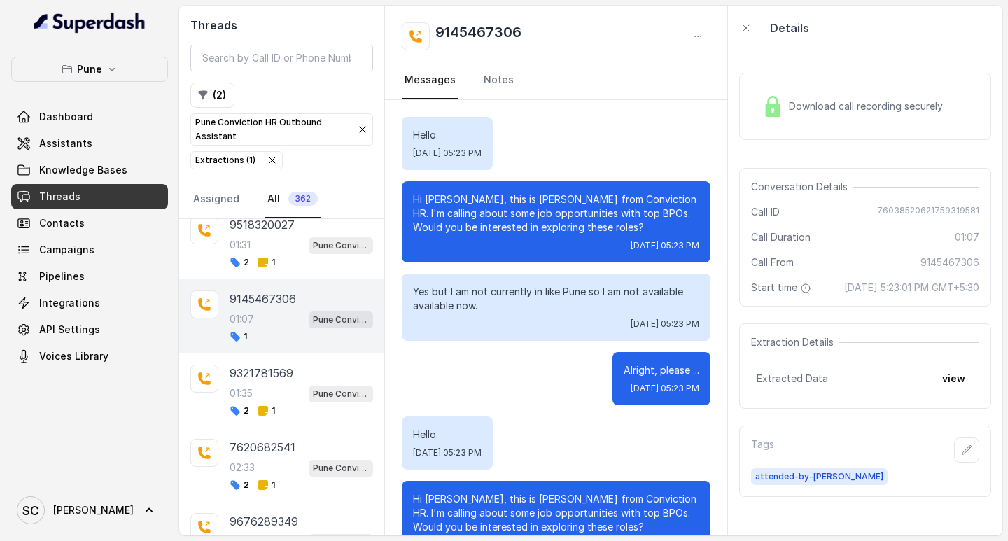
click at [471, 27] on h2 "9145467306" at bounding box center [478, 36] width 86 height 28
copy div "9145467306"
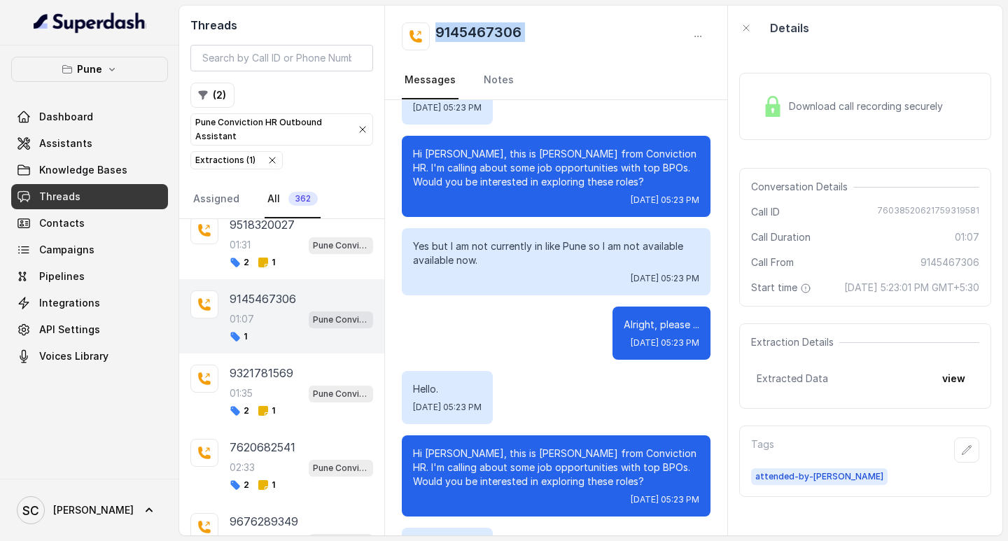
scroll to position [70, 0]
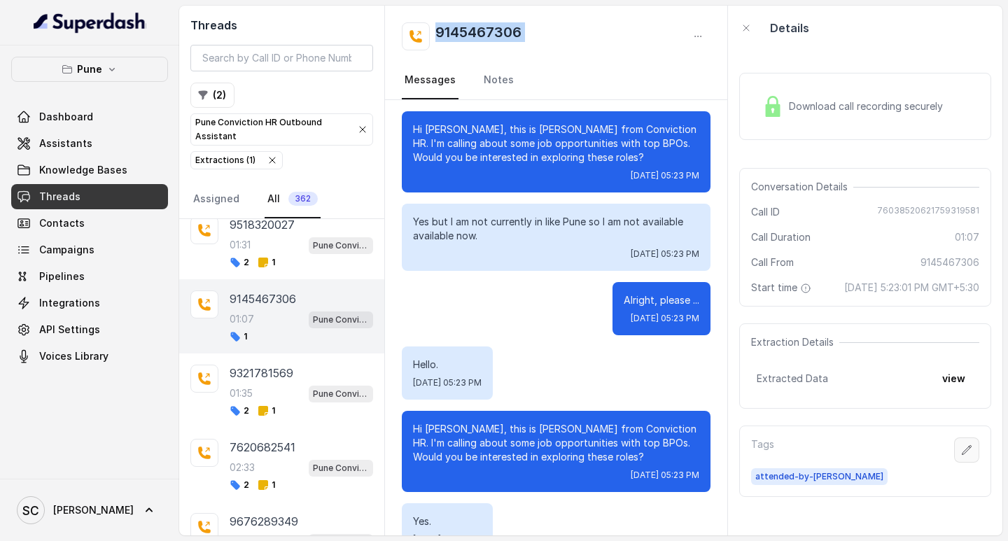
click at [961, 456] on icon "button" at bounding box center [966, 450] width 11 height 11
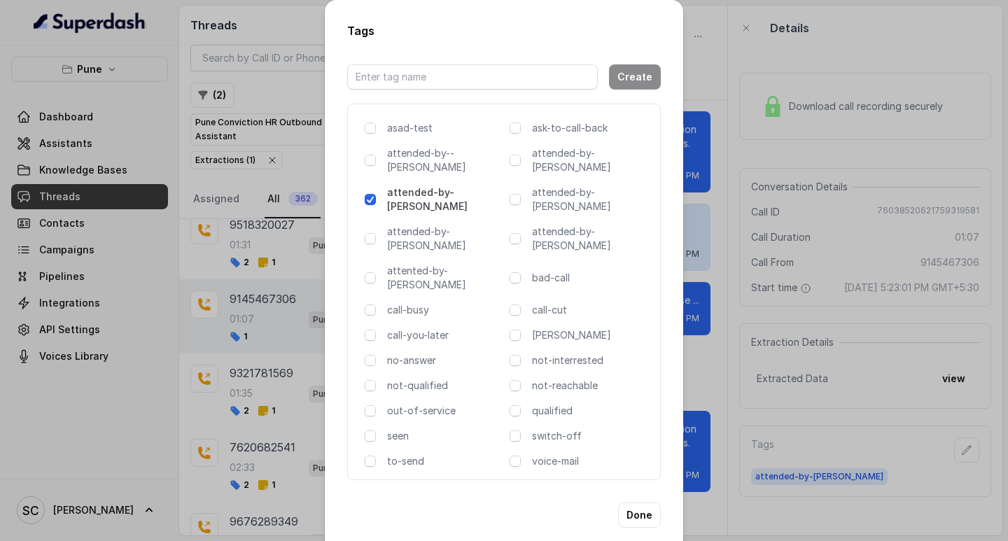
click at [960, 463] on div "Tags Create asad-test ask-to-call-back attended-by--komal attended-by-amaan att…" at bounding box center [504, 270] width 1008 height 541
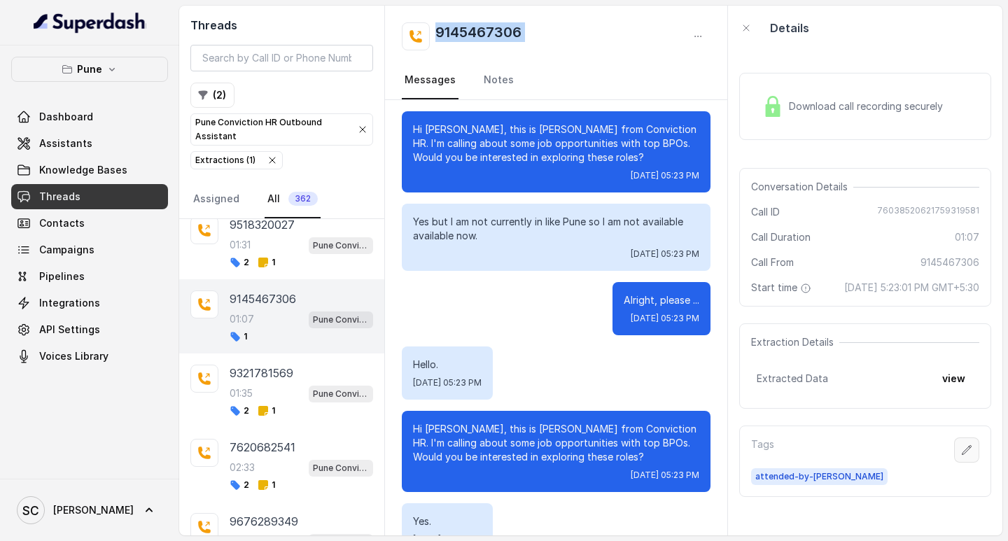
click at [961, 456] on icon "button" at bounding box center [966, 450] width 11 height 11
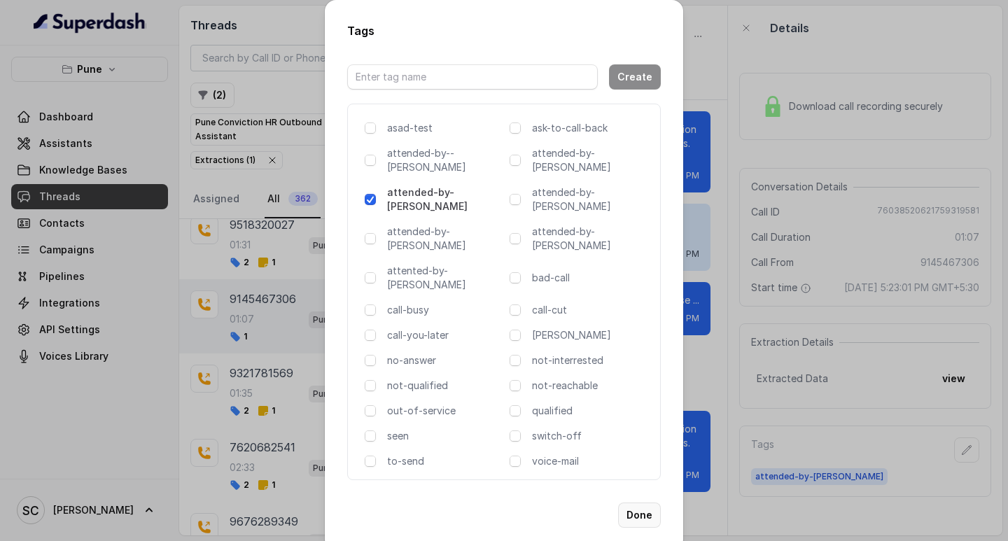
click at [638, 503] on button "Done" at bounding box center [639, 515] width 43 height 25
click at [638, 467] on div "Hi Sumaiyya, this is Monica from Conviction HR. I'm calling about some job oppo…" at bounding box center [556, 451] width 309 height 81
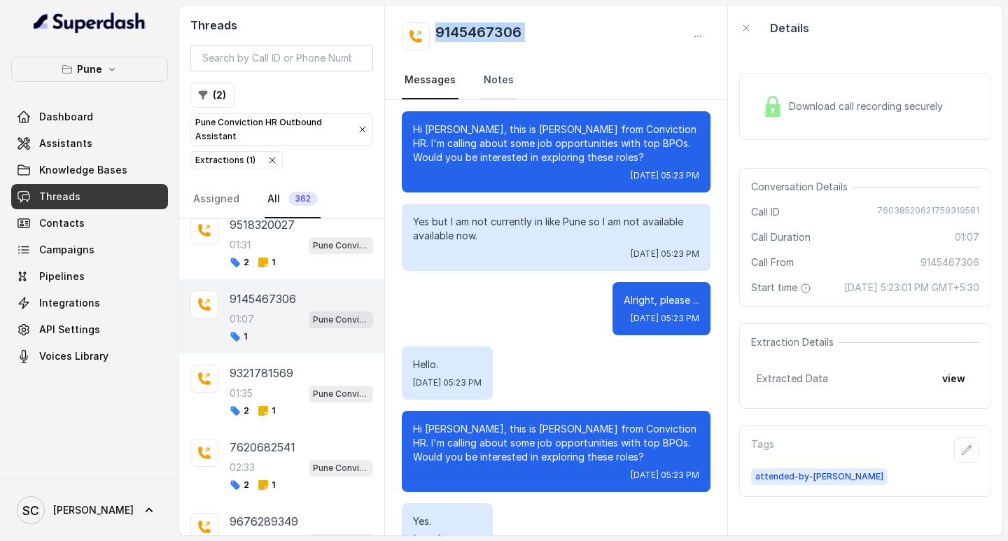
click at [496, 75] on link "Notes" at bounding box center [499, 81] width 36 height 38
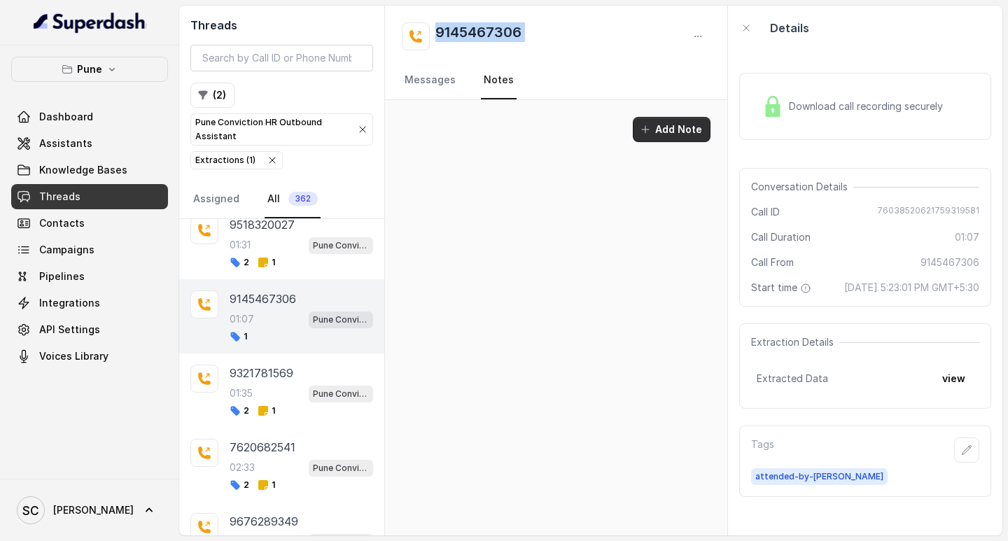
click at [677, 119] on button "Add Note" at bounding box center [672, 129] width 78 height 25
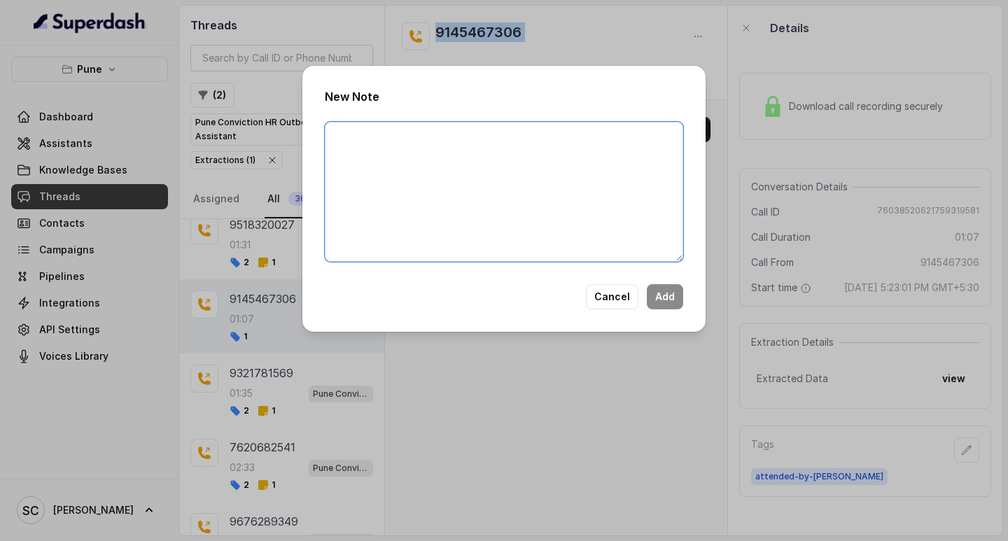
click at [444, 146] on textarea at bounding box center [504, 192] width 358 height 140
paste textarea "Name Number Recruiter Name of attender Comments AI Improvement"
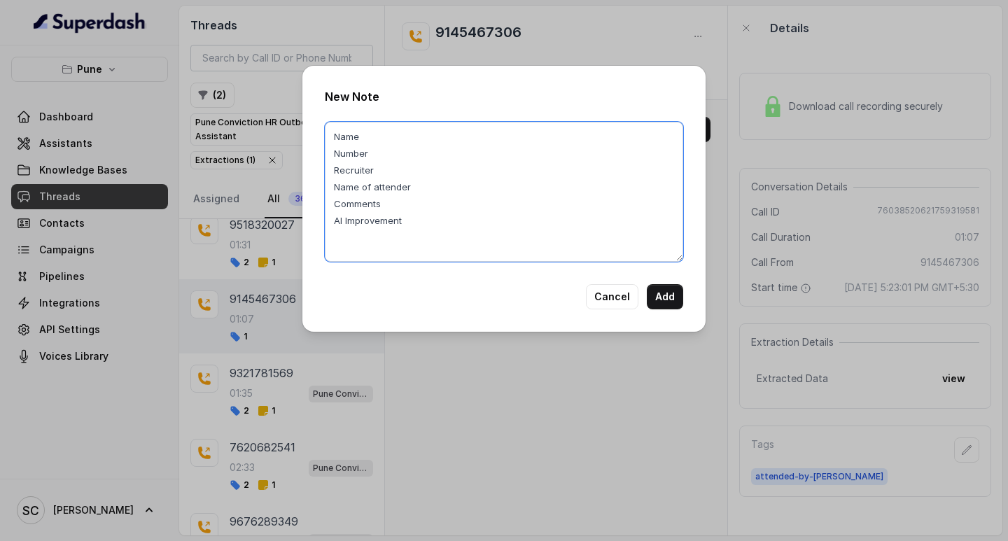
click at [379, 138] on textarea "Name Number Recruiter Name of attender Comments AI Improvement" at bounding box center [504, 192] width 358 height 140
click at [373, 160] on textarea "Name: Number Recruiter Name of attender Comments AI Improvement" at bounding box center [504, 192] width 358 height 140
click at [374, 163] on textarea "Name: Number: Recruiter Name of attender Comments AI Improvement" at bounding box center [504, 192] width 358 height 140
click at [409, 191] on textarea "Name: Number: Recruiter: Name of attender Comments AI Improvement" at bounding box center [504, 192] width 358 height 140
click at [401, 195] on textarea "Name: Number: Recruiter: Name of attender: Comments AI Improvement" at bounding box center [504, 192] width 358 height 140
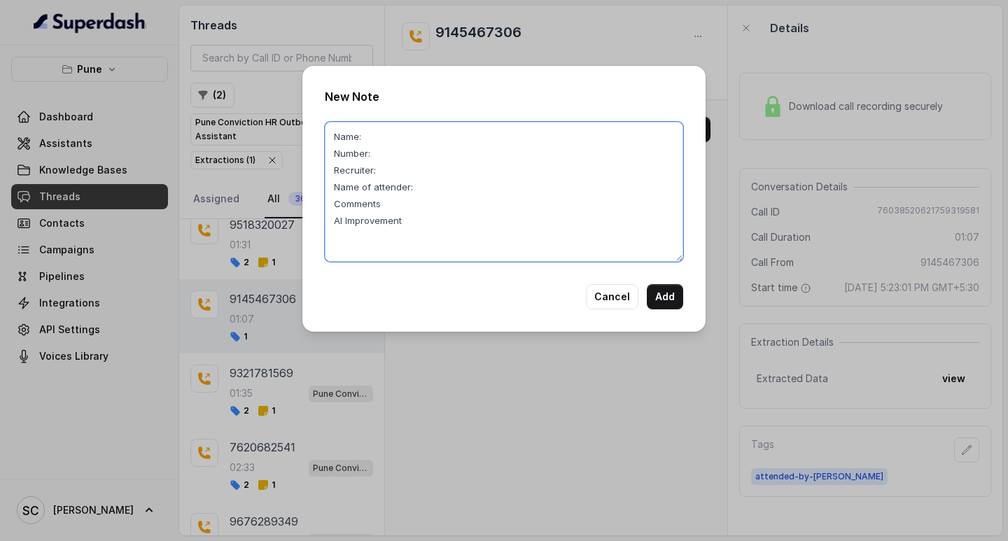
click at [397, 207] on textarea "Name: Number: Recruiter: Name of attender: Comments AI Improvement" at bounding box center [504, 192] width 358 height 140
click at [402, 223] on textarea "Name: Number: Recruiter: Name of attender: Comments: AI Improvement" at bounding box center [504, 192] width 358 height 140
click at [383, 148] on textarea "Name: Number: Recruiter: Name of attender: Comments: AI Improvement:" at bounding box center [504, 192] width 358 height 140
paste textarea "9145467306"
click at [366, 133] on textarea "Name: Number: 9145467306 Recruiter: Name of attender: Comments: AI Improvement:" at bounding box center [504, 192] width 358 height 140
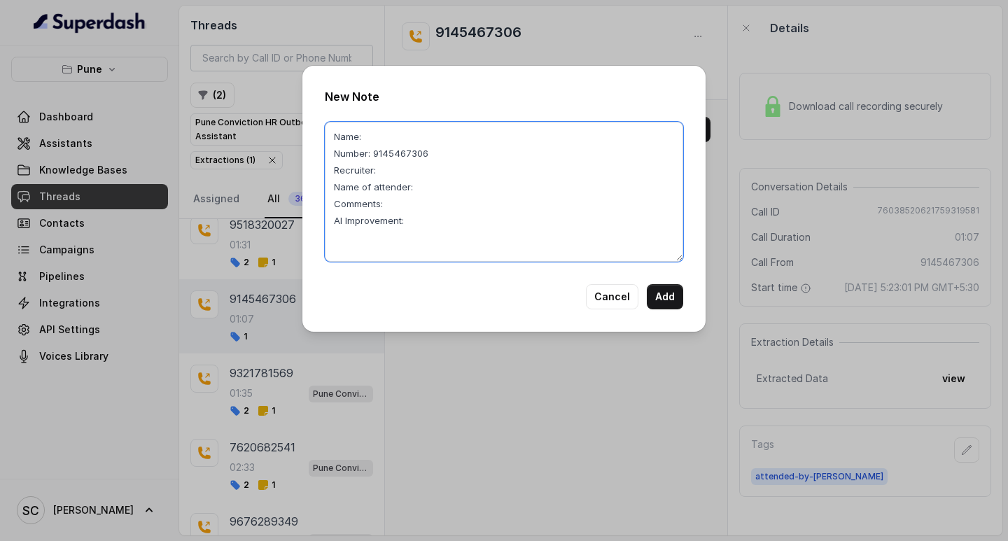
paste textarea "Sumaiyya"
click at [381, 165] on textarea "Name: Sumaiyya Number: 9145467306 Recruiter: Name of attender: Comments: AI Imp…" at bounding box center [504, 192] width 358 height 140
click at [427, 190] on textarea "Name: Sumaiyya Number: 9145467306 Recruiter: Amruta Name of attender: Comments:…" at bounding box center [504, 192] width 358 height 140
click at [412, 207] on textarea "Name: Sumaiyya Number: 9145467306 Recruiter: Amruta Name of attender:Amruta Com…" at bounding box center [504, 192] width 358 height 140
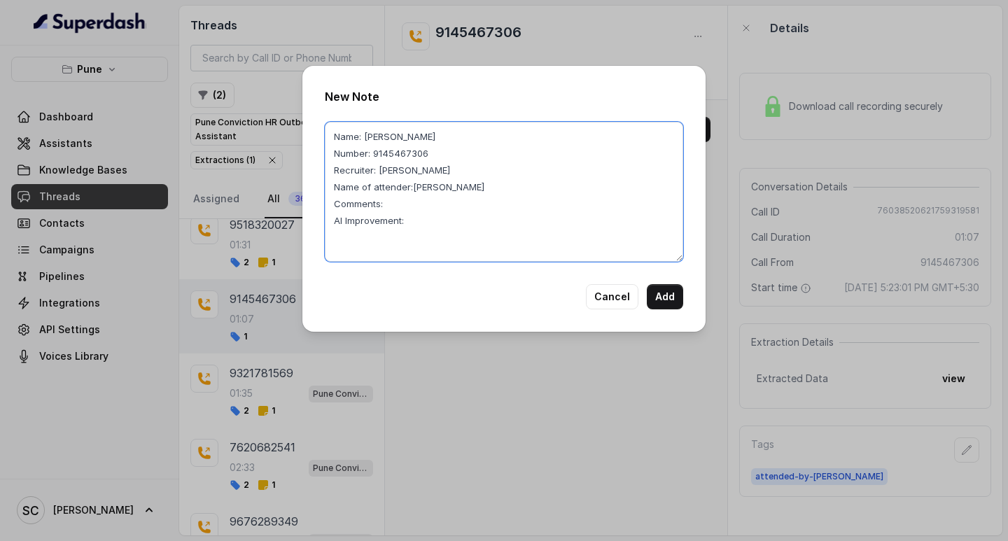
click at [421, 223] on textarea "Name: Sumaiyya Number: 9145467306 Recruiter: Amruta Name of attender:Amruta Com…" at bounding box center [504, 192] width 358 height 140
click at [400, 206] on textarea "Name: Sumaiyya Number: 9145467306 Recruiter: Amruta Name of attender:Amruta Com…" at bounding box center [504, 192] width 358 height 140
paste textarea "Currently not in pune, Staying in touch"
click at [386, 211] on textarea "Name: Sumaiyya Number: 9145467306 Recruiter: Amruta Name of attender:Amruta Com…" at bounding box center [504, 192] width 358 height 140
click at [424, 218] on textarea "Name: Sumaiyya Number: 9145467306 Recruiter: Amruta Name of attender:Amruta Com…" at bounding box center [504, 192] width 358 height 140
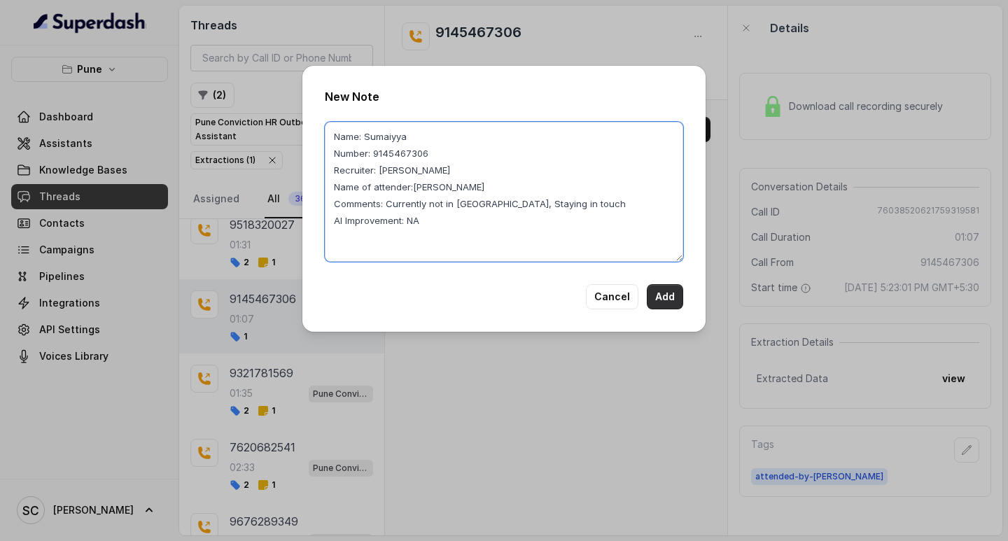
type textarea "Name: Sumaiyya Number: 9145467306 Recruiter: Amruta Name of attender:Amruta Com…"
click at [671, 294] on button "Add" at bounding box center [665, 296] width 36 height 25
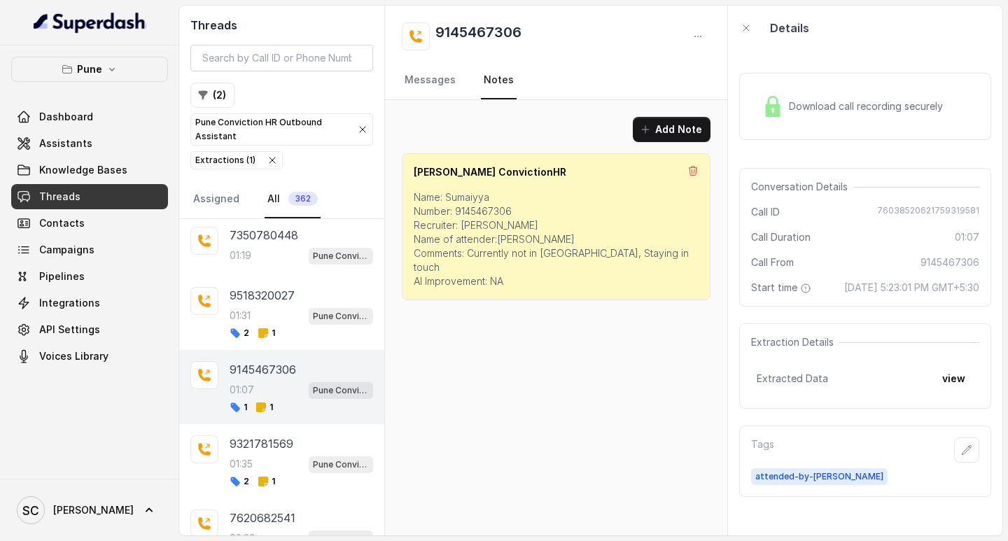
scroll to position [3338, 0]
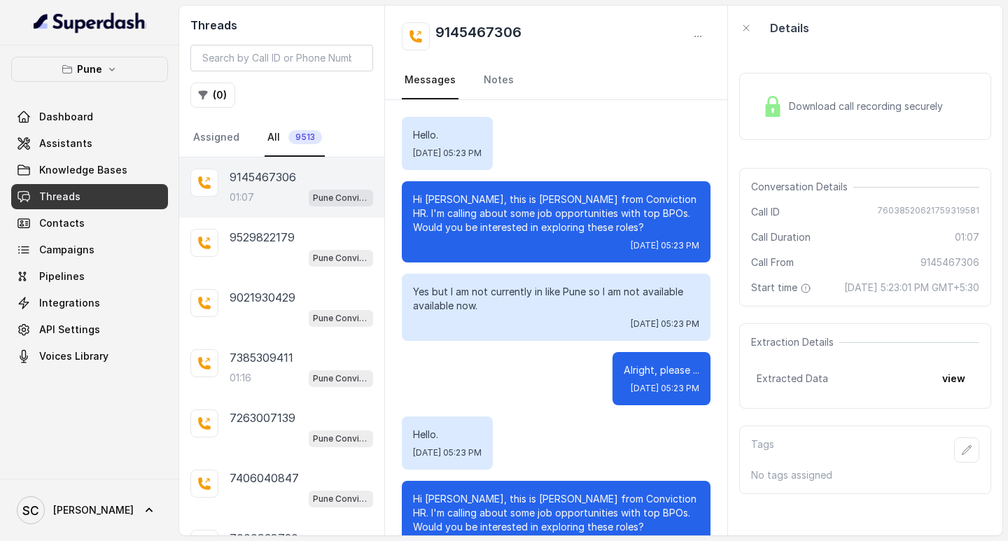
scroll to position [629, 0]
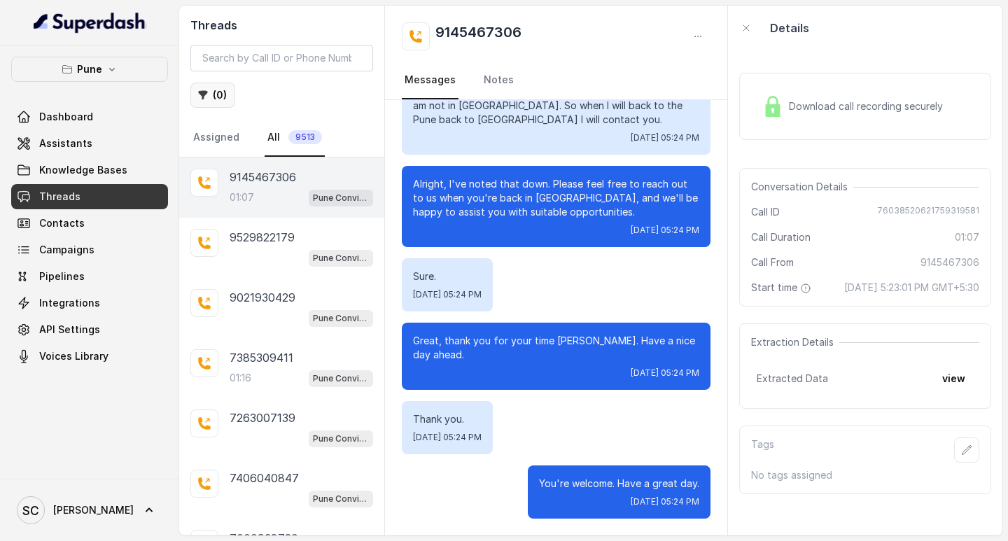
click at [209, 94] on button "( 0 )" at bounding box center [212, 95] width 45 height 25
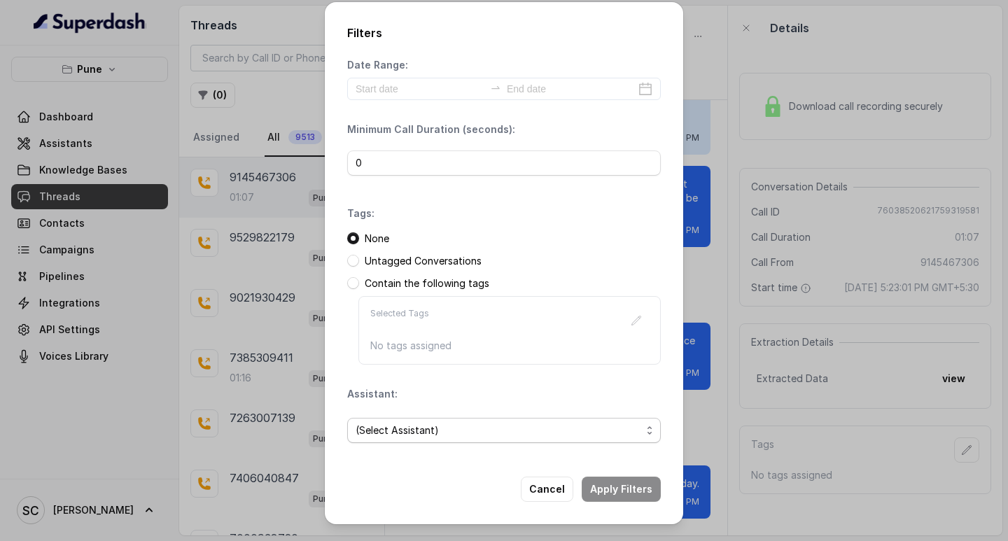
click at [403, 422] on span "(Select Assistant)" at bounding box center [499, 430] width 286 height 17
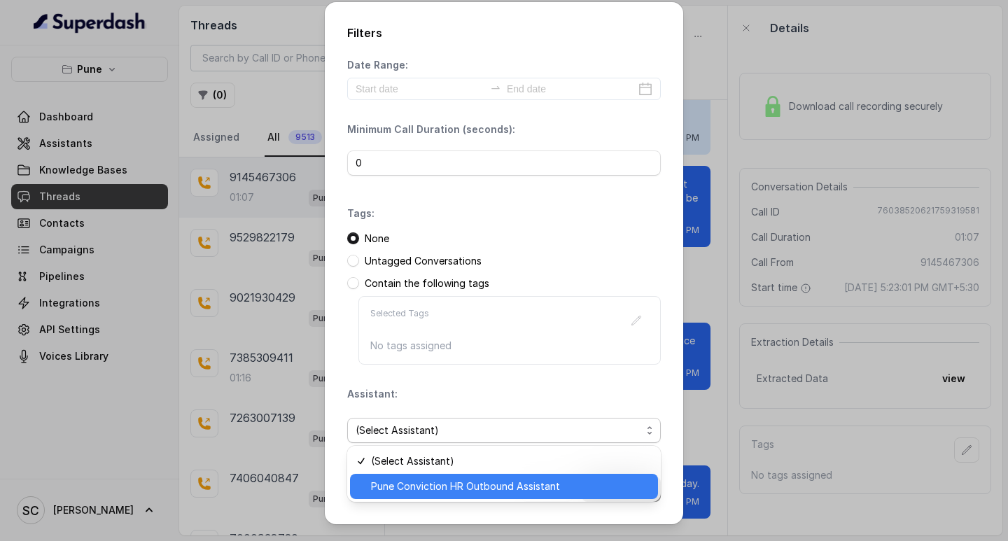
click at [407, 484] on span "Pune Conviction HR Outbound Assistant" at bounding box center [510, 486] width 279 height 17
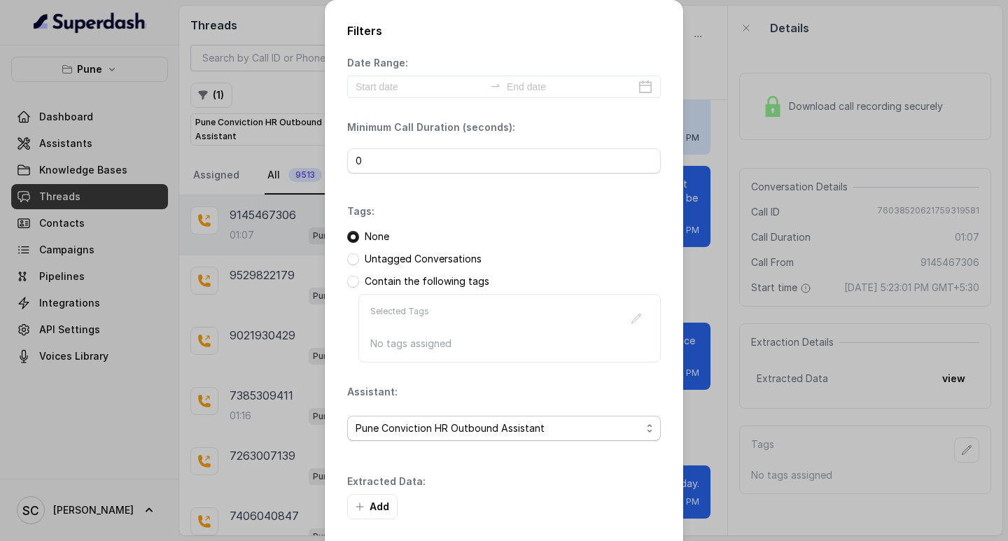
scroll to position [60, 0]
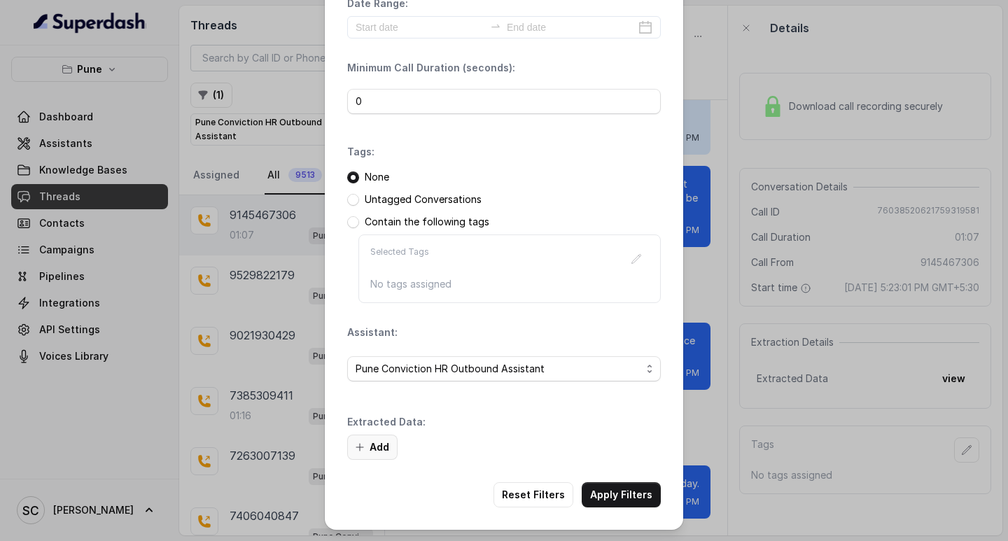
click at [370, 442] on button "Add" at bounding box center [372, 447] width 50 height 25
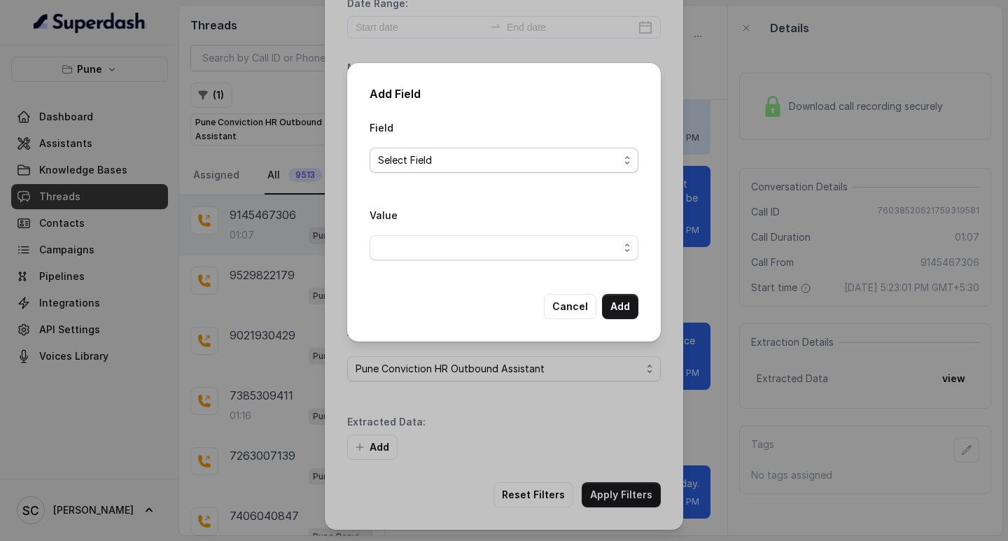
click at [407, 162] on span "Select Field" at bounding box center [498, 160] width 241 height 17
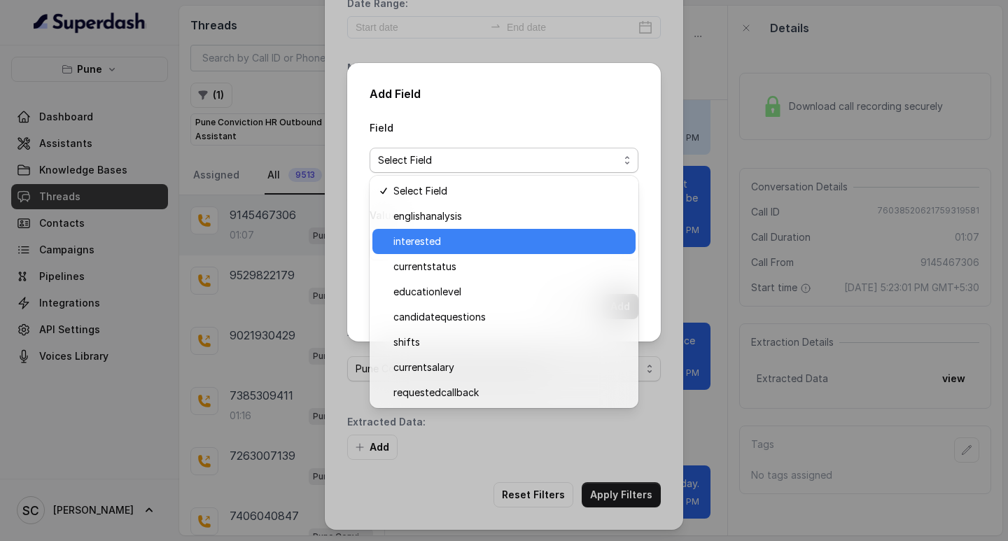
click at [429, 242] on span "interested" at bounding box center [510, 241] width 234 height 17
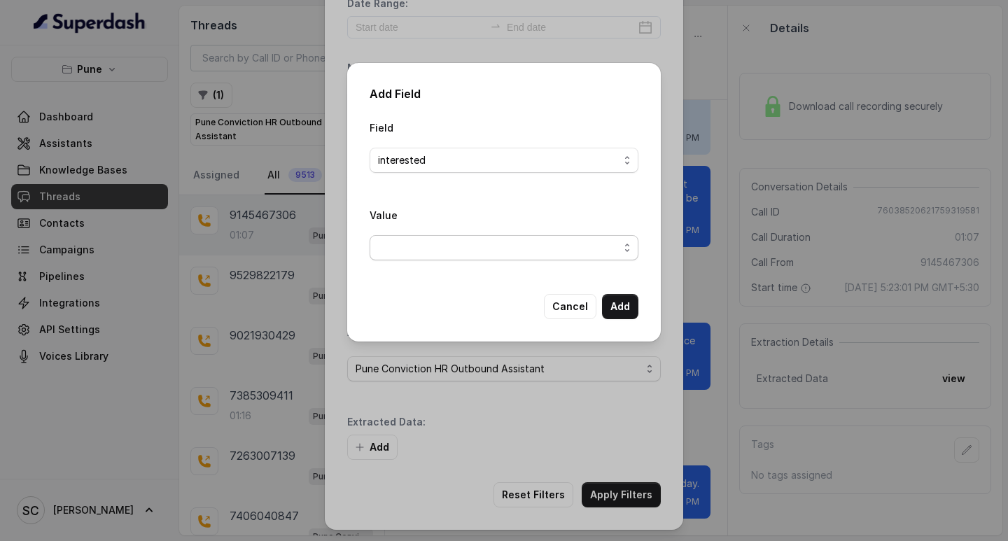
click at [424, 246] on span "button" at bounding box center [504, 247] width 269 height 25
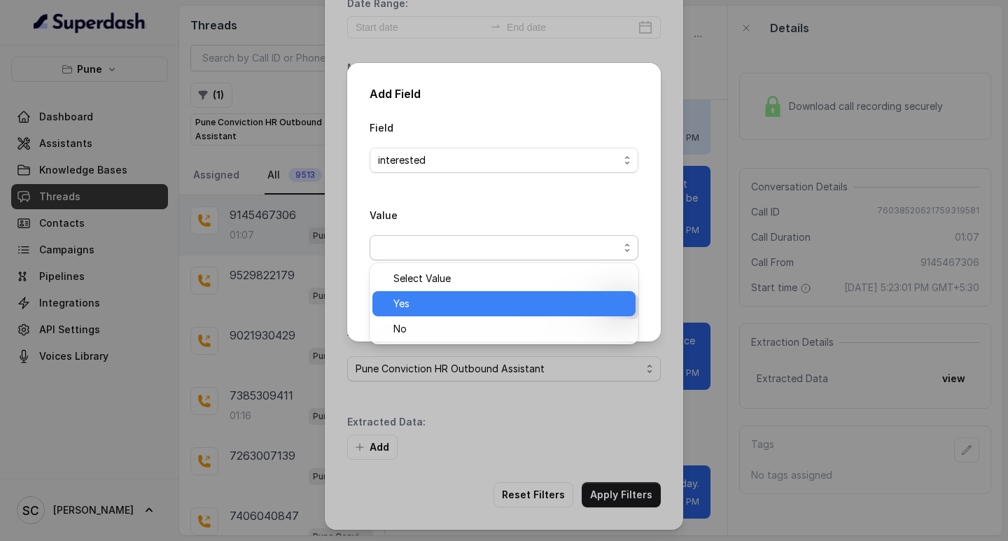
click at [399, 293] on div "Yes" at bounding box center [503, 303] width 263 height 25
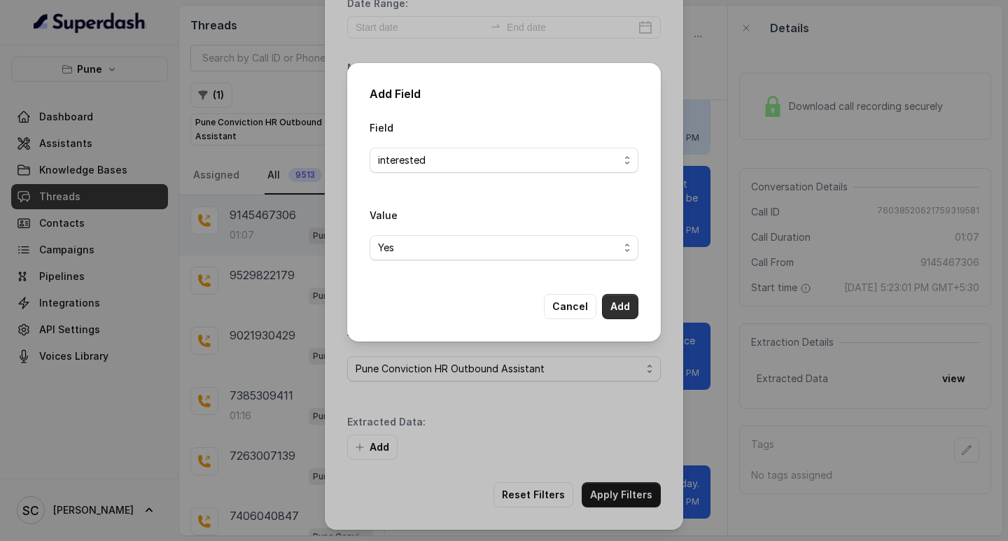
click at [624, 309] on button "Add" at bounding box center [620, 306] width 36 height 25
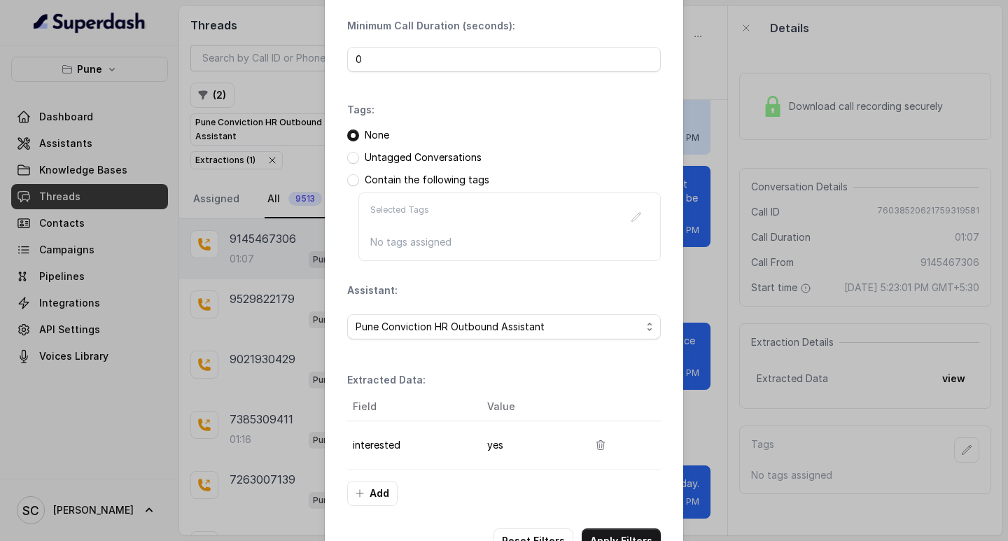
scroll to position [148, 0]
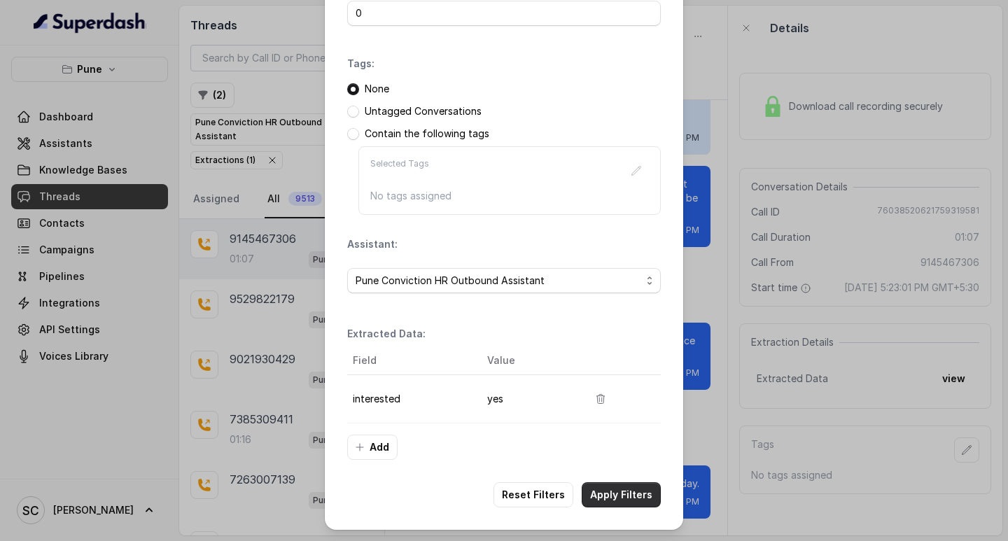
click at [598, 488] on button "Apply Filters" at bounding box center [621, 494] width 79 height 25
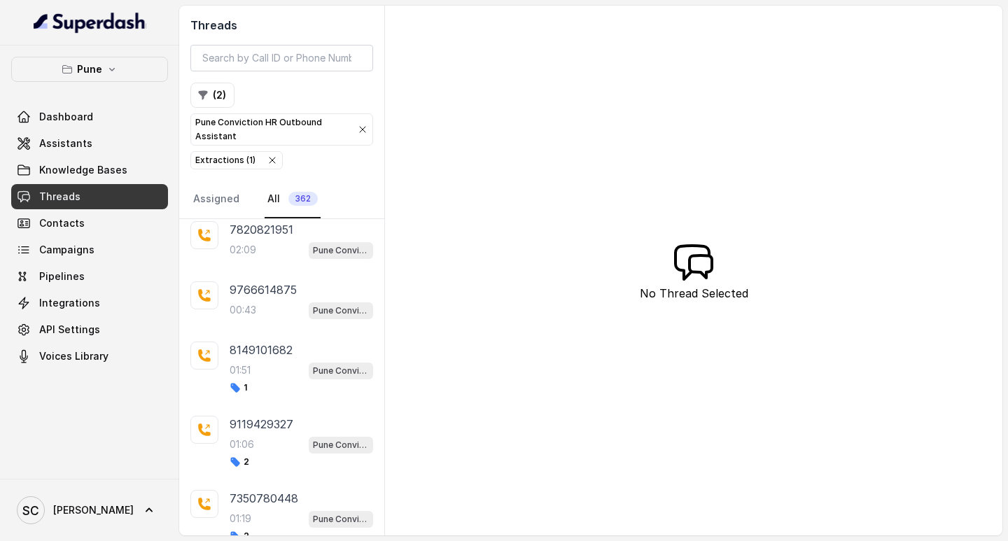
scroll to position [3097, 0]
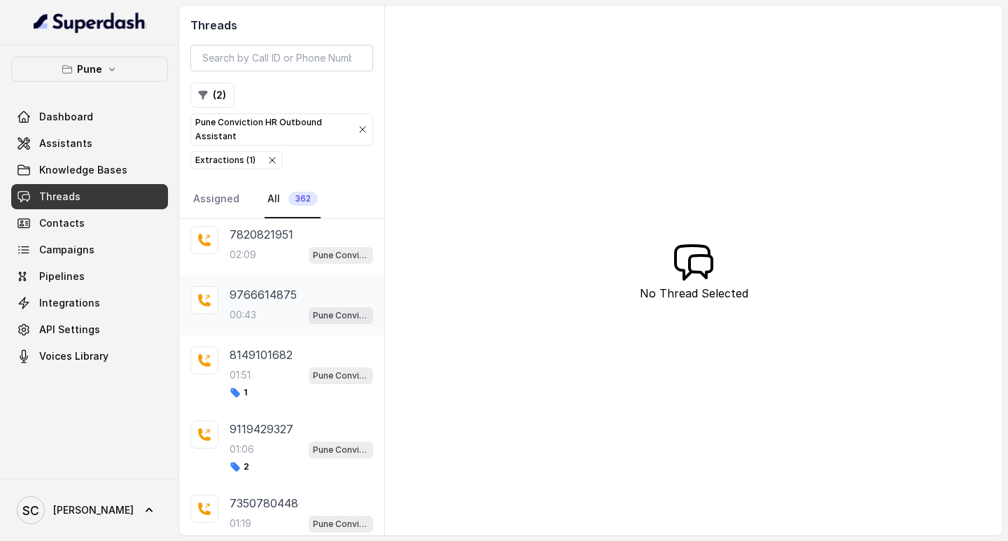
click at [267, 310] on div "00:43 Pune Conviction HR Outbound Assistant" at bounding box center [302, 315] width 144 height 18
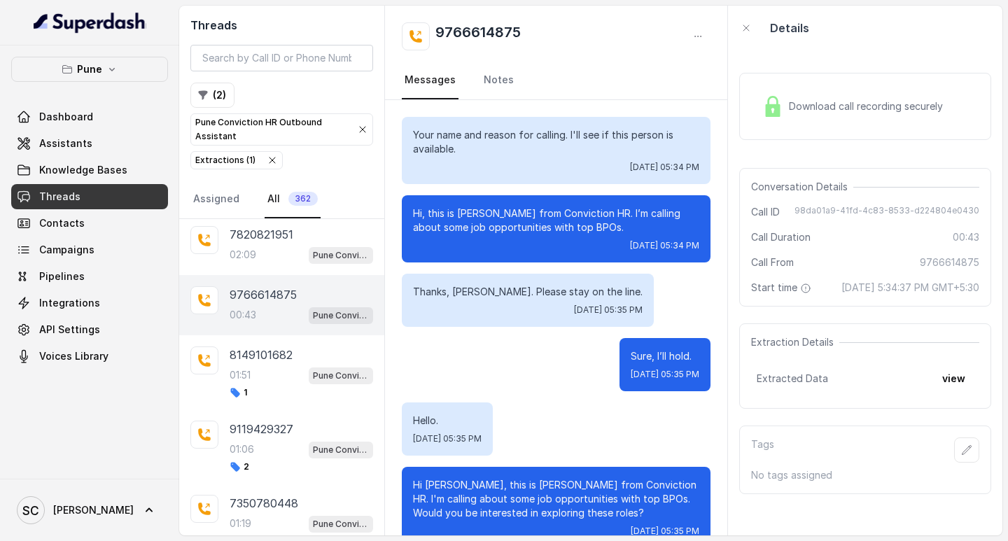
scroll to position [172, 0]
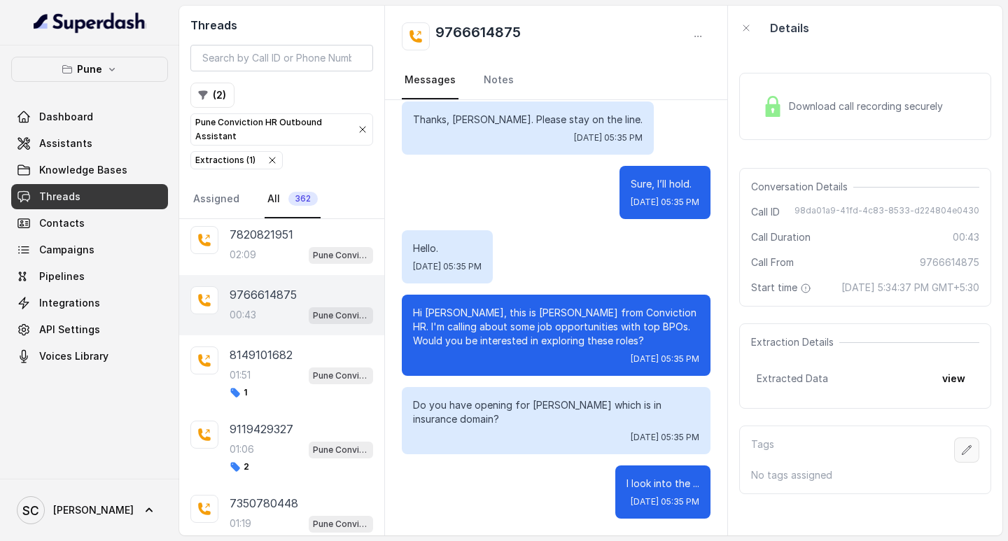
click at [961, 456] on icon "button" at bounding box center [966, 450] width 11 height 11
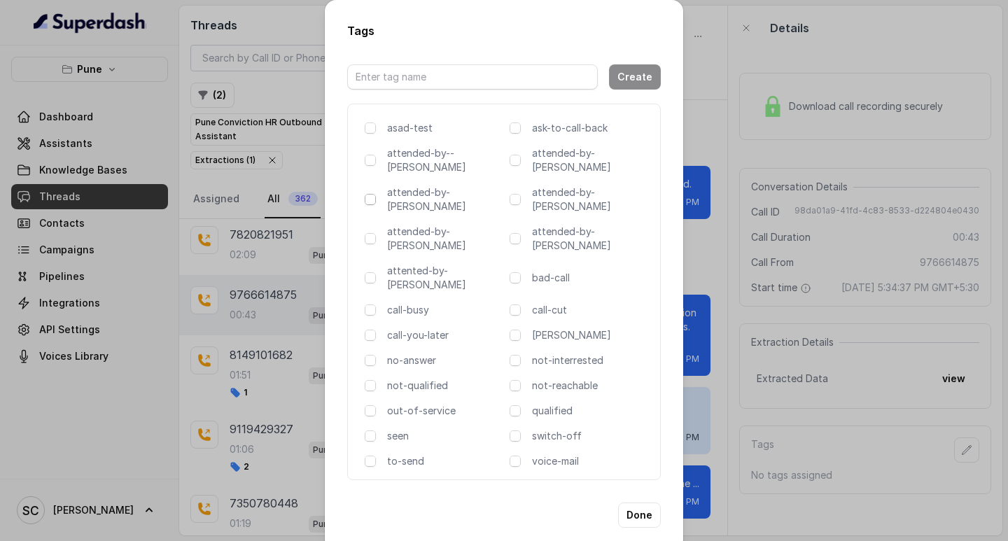
click at [366, 194] on span at bounding box center [370, 199] width 11 height 11
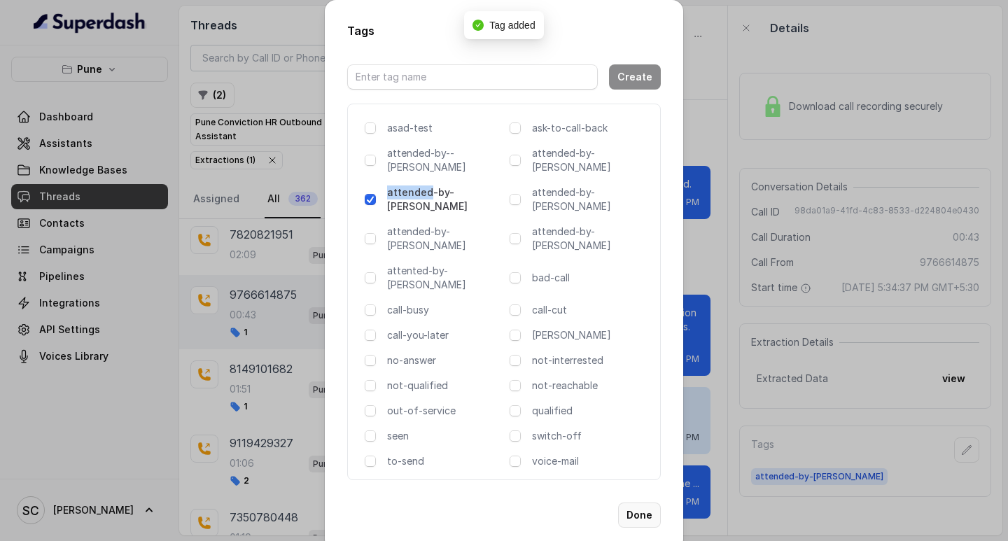
click at [641, 503] on button "Done" at bounding box center [639, 515] width 43 height 25
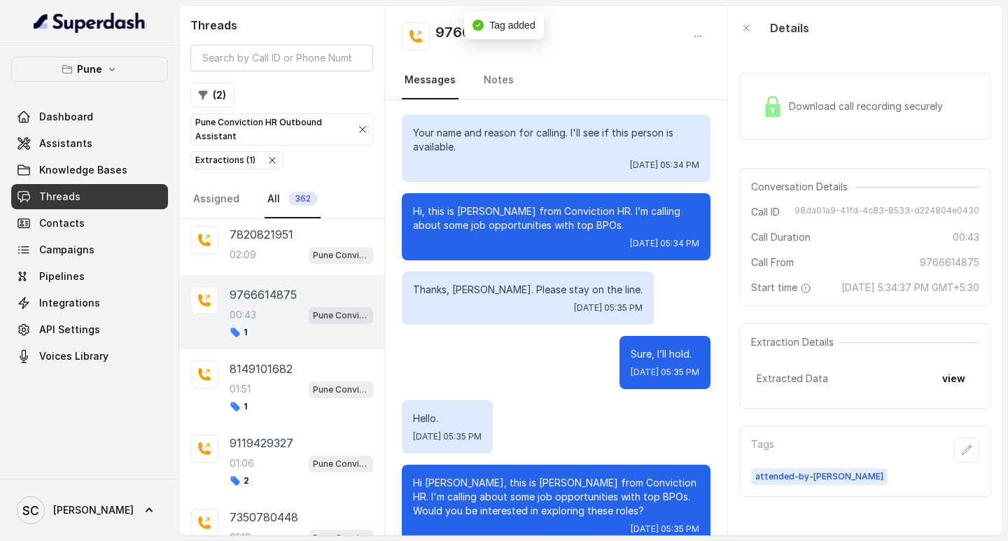
scroll to position [0, 0]
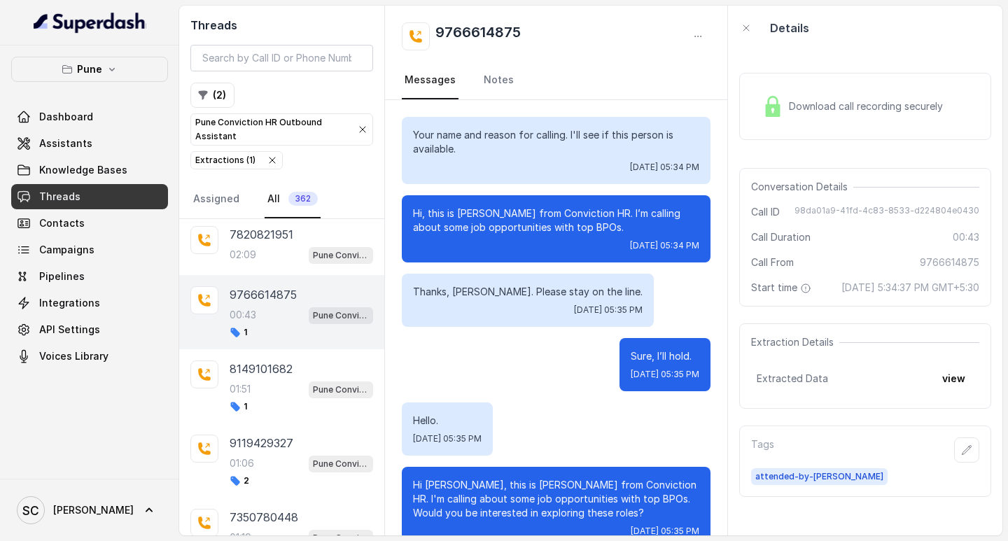
click at [473, 32] on h2 "9766614875" at bounding box center [477, 36] width 85 height 28
copy div "9766614875"
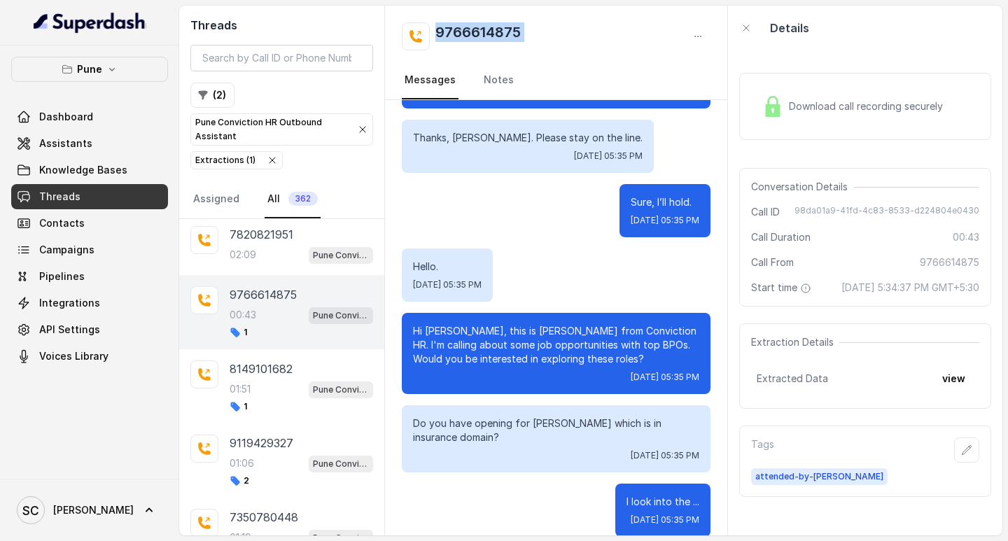
scroll to position [172, 0]
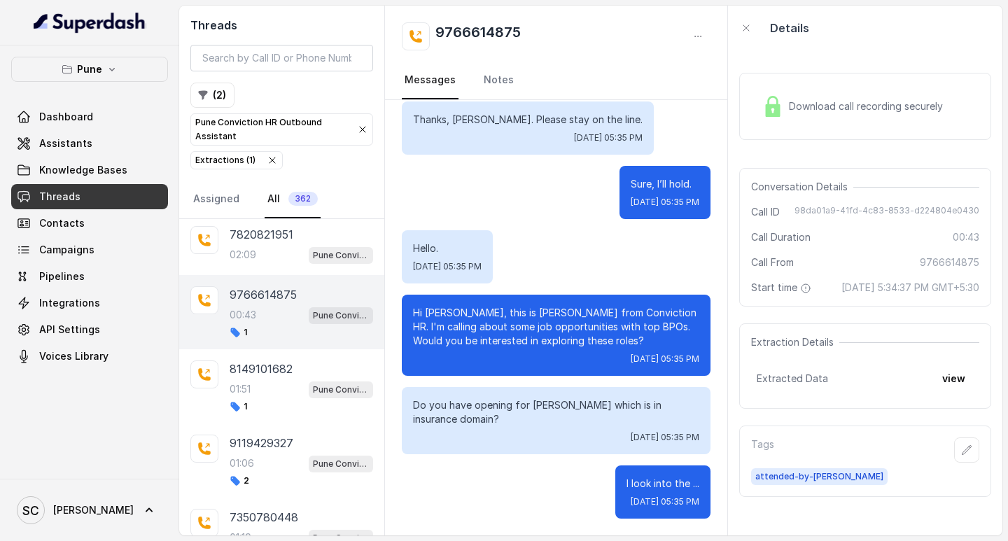
click at [440, 311] on p "Hi [PERSON_NAME], this is [PERSON_NAME] from Conviction HR. I'm calling about s…" at bounding box center [556, 327] width 286 height 42
copy p "Mainak"
click at [503, 78] on link "Notes" at bounding box center [499, 81] width 36 height 38
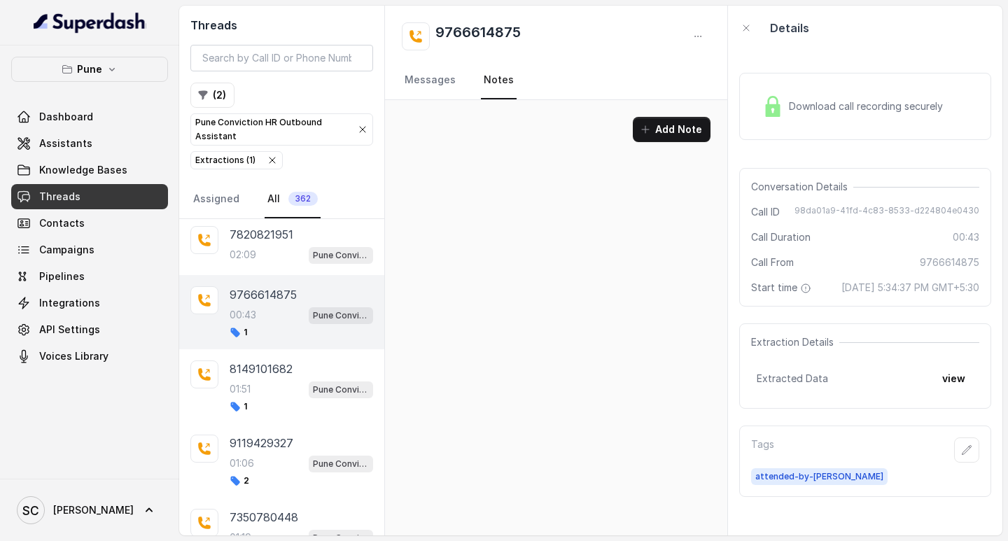
scroll to position [0, 0]
click at [961, 456] on icon "button" at bounding box center [966, 450] width 11 height 11
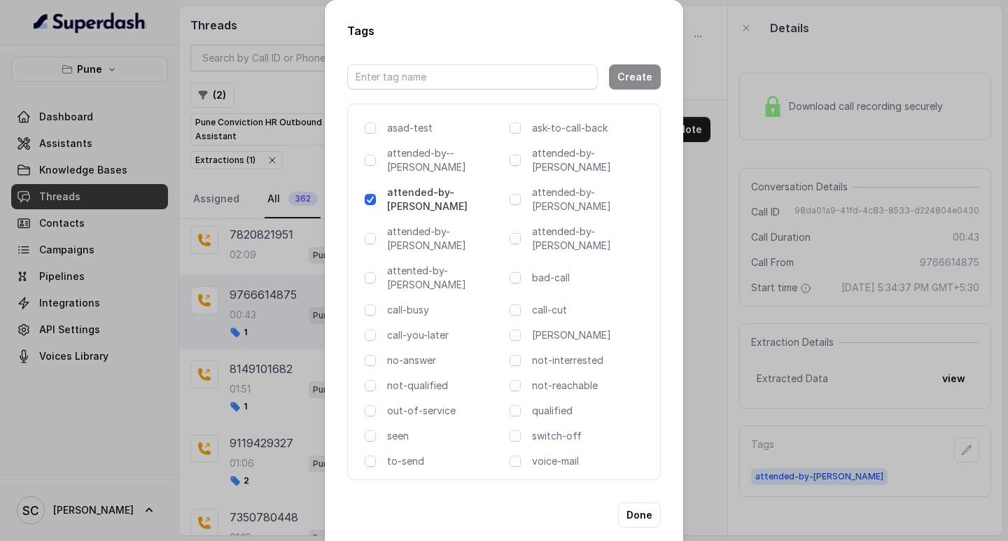
click at [376, 354] on div "no-answer" at bounding box center [434, 361] width 139 height 14
click at [369, 355] on span at bounding box center [370, 360] width 11 height 11
click at [647, 503] on button "Done" at bounding box center [639, 515] width 43 height 25
click at [647, 463] on div "Add Note" at bounding box center [556, 317] width 342 height 435
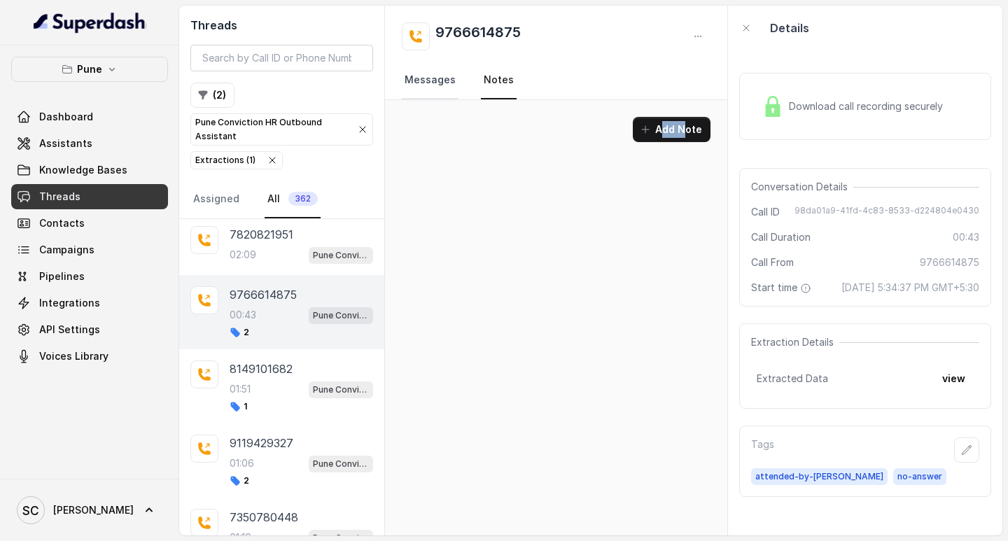
click at [436, 74] on link "Messages" at bounding box center [430, 81] width 57 height 38
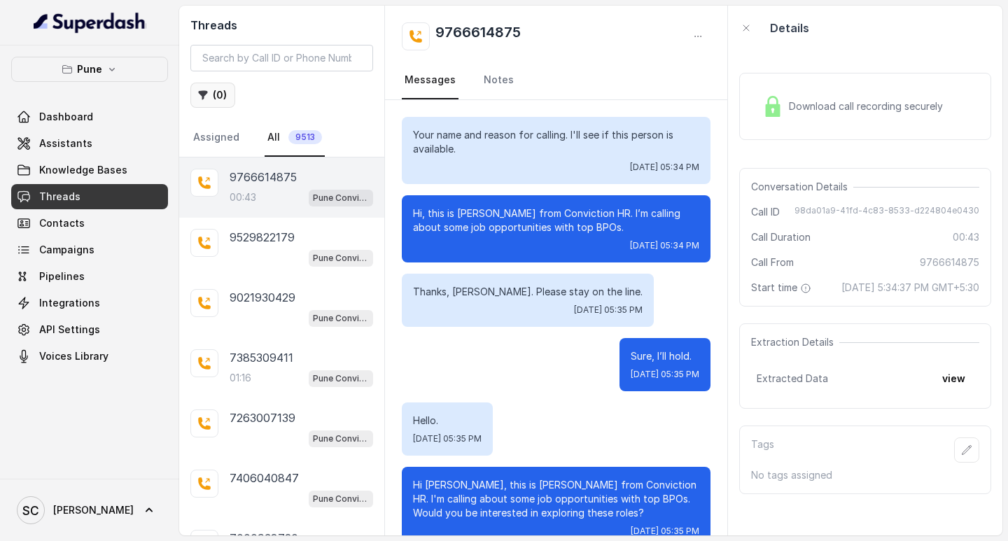
click at [203, 97] on icon "button" at bounding box center [203, 95] width 9 height 9
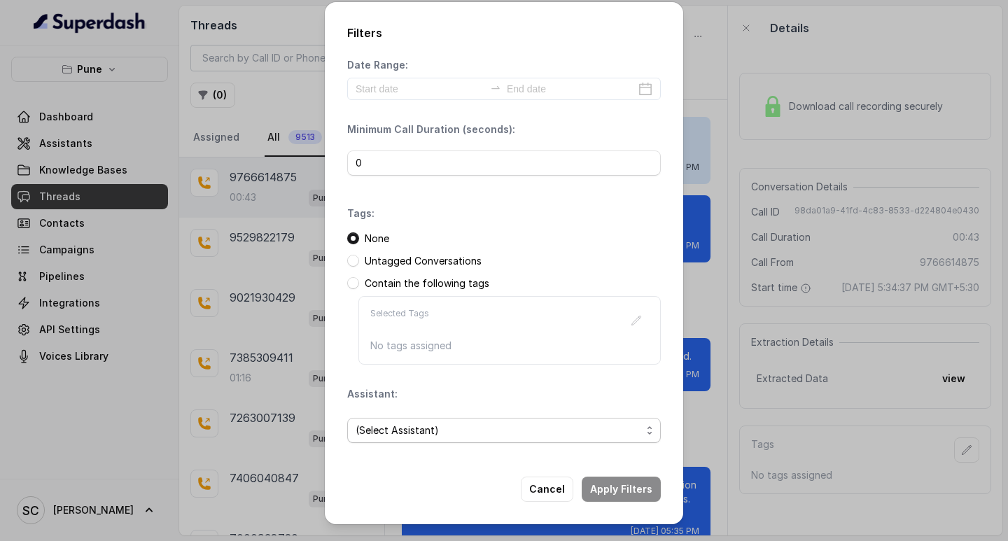
drag, startPoint x: 405, startPoint y: 435, endPoint x: 451, endPoint y: 436, distance: 46.2
click at [402, 435] on span "(Select Assistant)" at bounding box center [499, 430] width 286 height 17
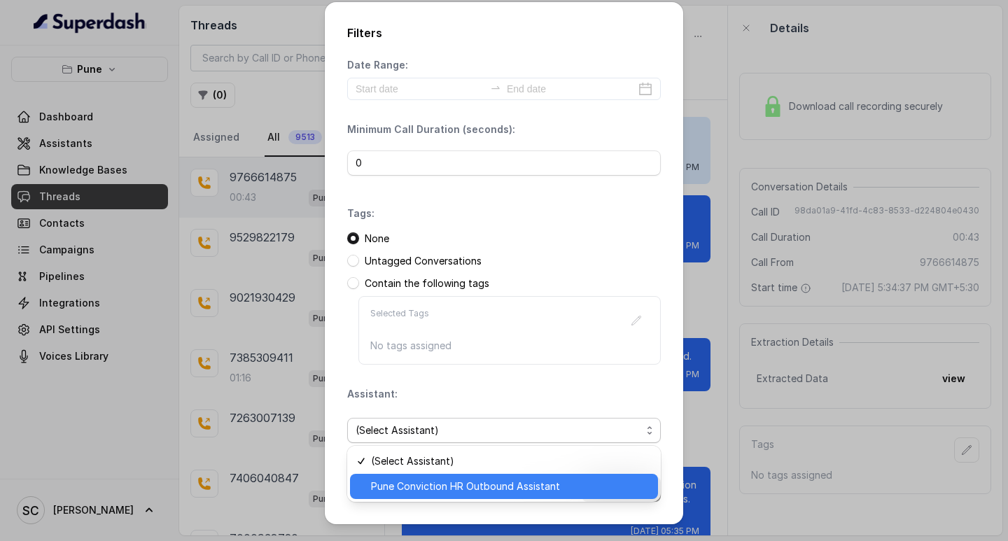
click at [424, 481] on span "Pune Conviction HR Outbound Assistant" at bounding box center [510, 486] width 279 height 17
click at [421, 481] on div "Cancel Apply Filters" at bounding box center [504, 489] width 314 height 25
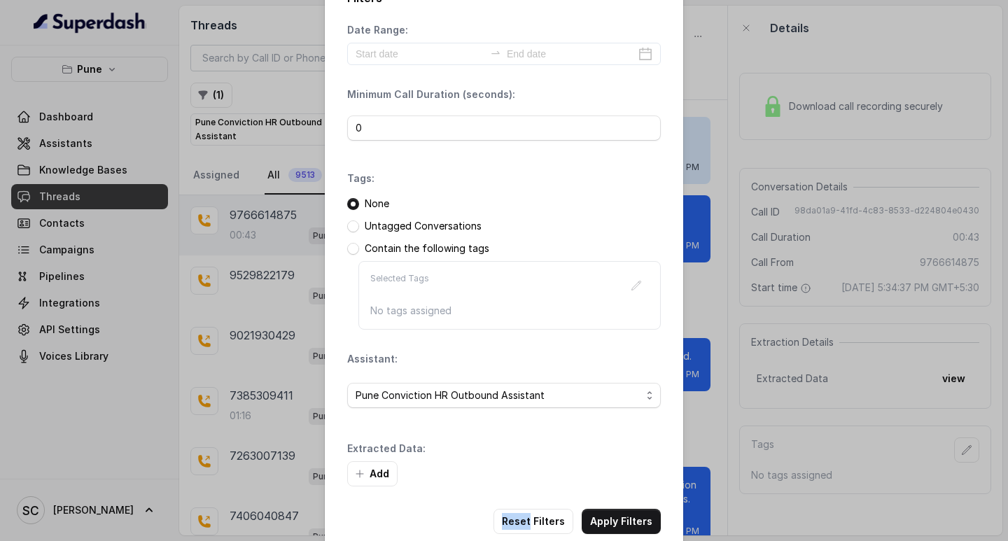
scroll to position [60, 0]
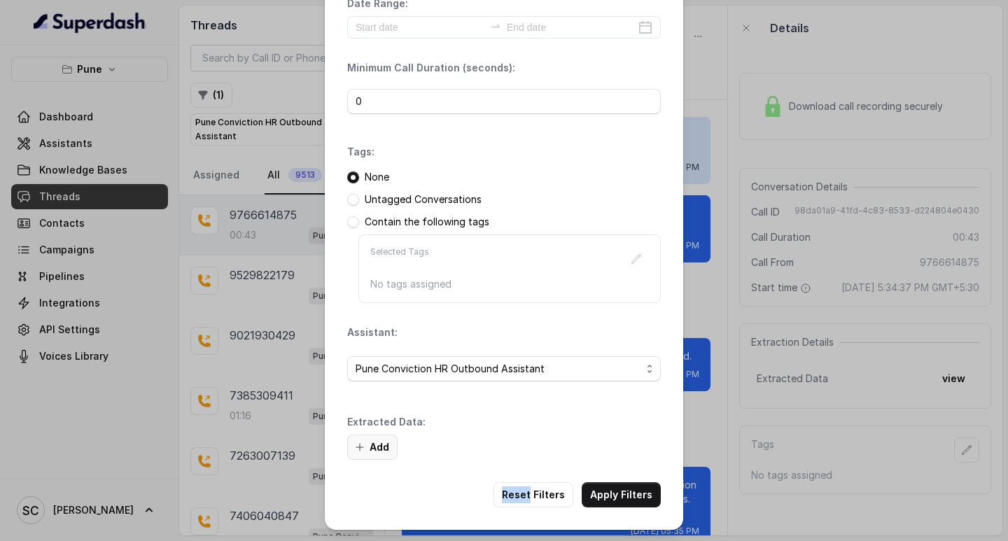
click at [365, 438] on button "Add" at bounding box center [372, 447] width 50 height 25
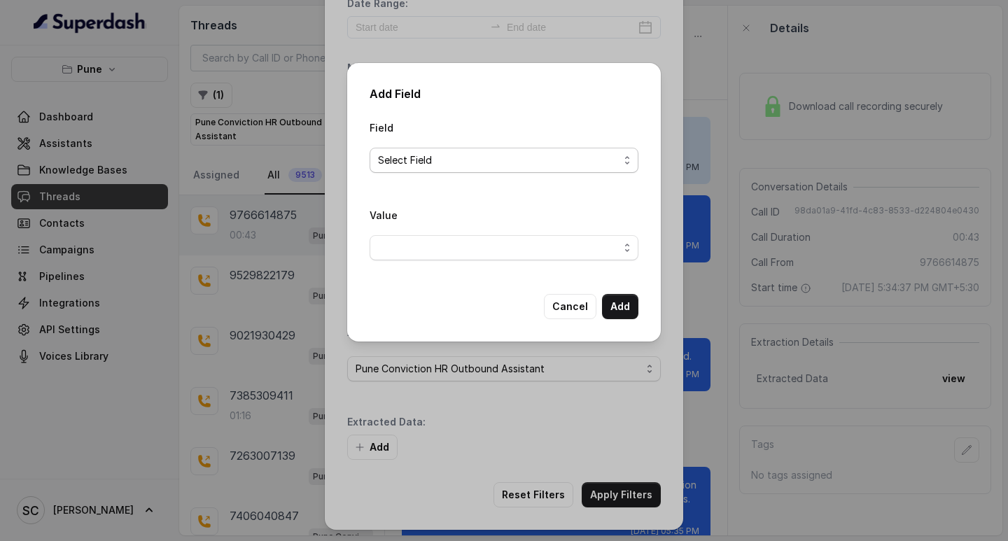
click at [479, 152] on span "Select Field" at bounding box center [498, 160] width 241 height 17
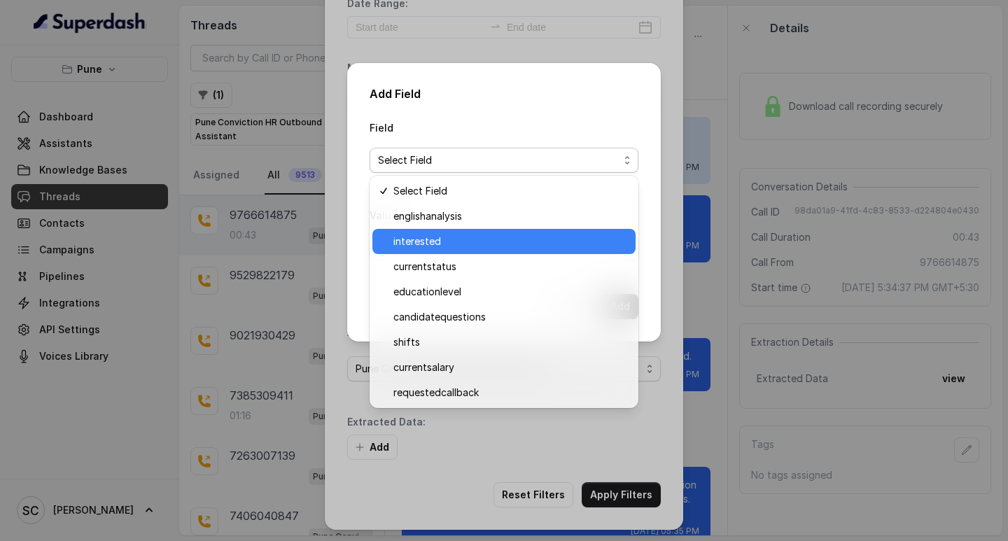
click at [470, 237] on span "interested" at bounding box center [510, 241] width 234 height 17
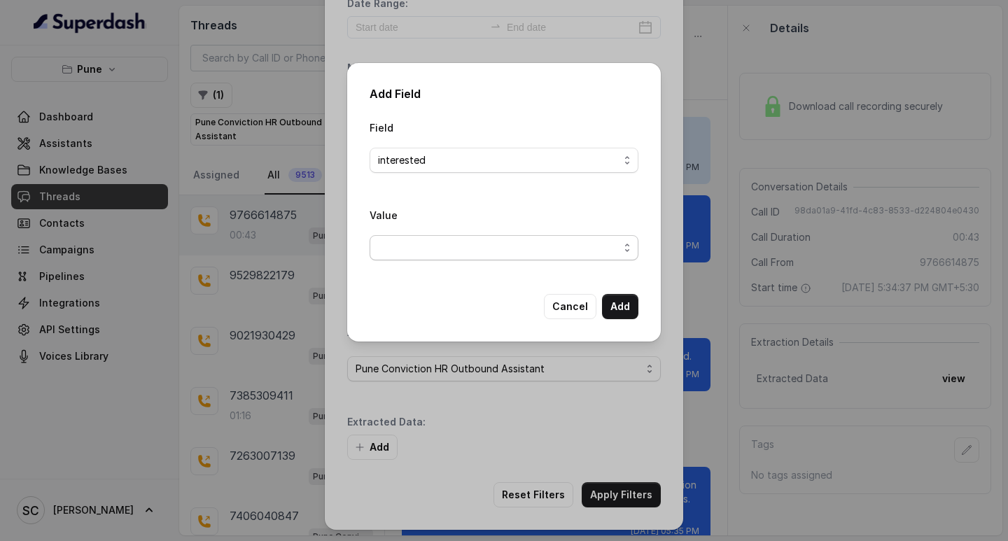
click at [400, 257] on span "button" at bounding box center [504, 247] width 269 height 25
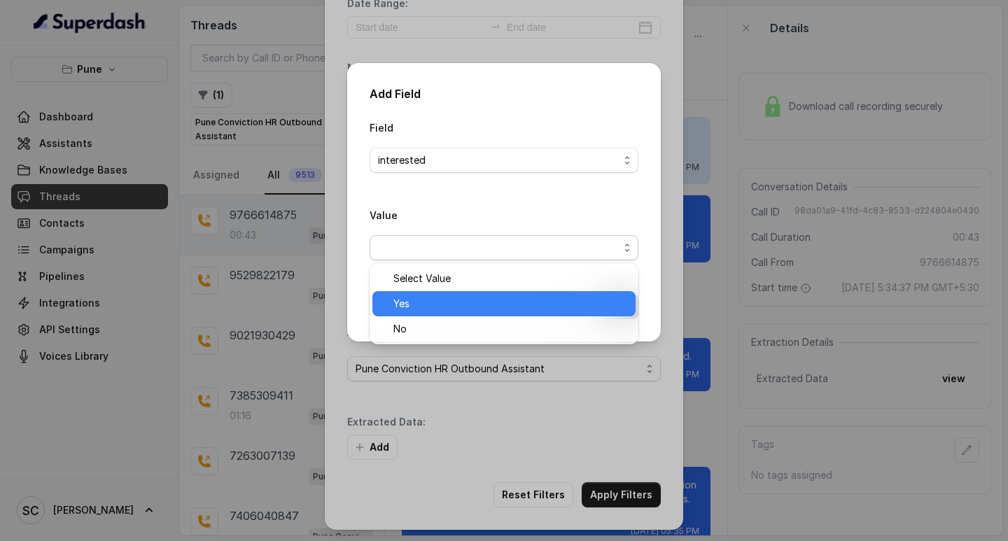
click at [419, 307] on span "Yes" at bounding box center [510, 303] width 234 height 17
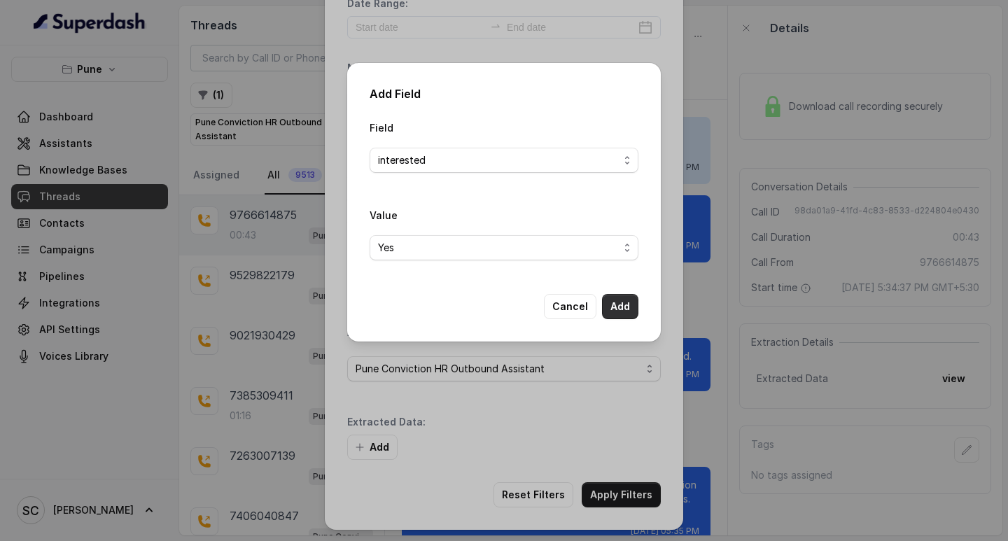
click at [607, 300] on button "Add" at bounding box center [620, 306] width 36 height 25
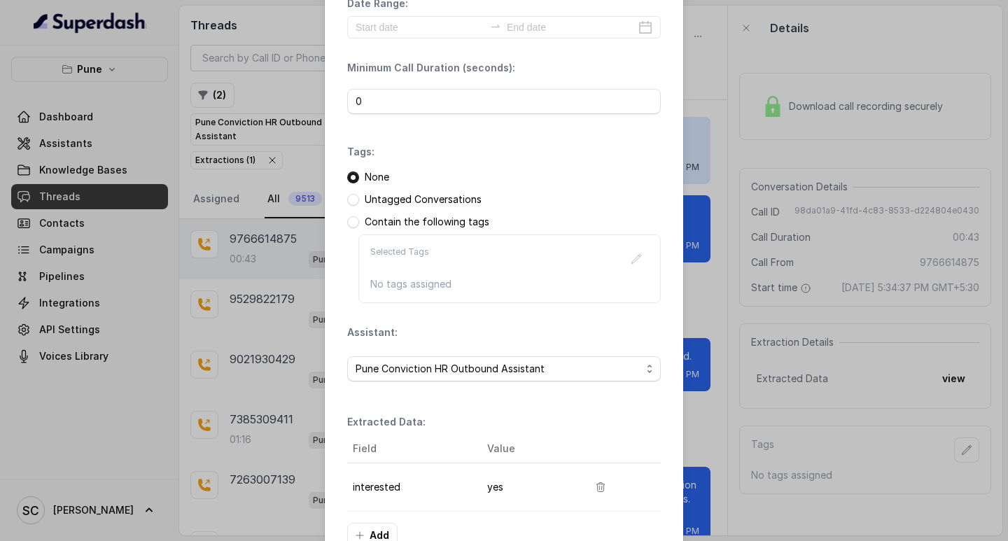
scroll to position [148, 0]
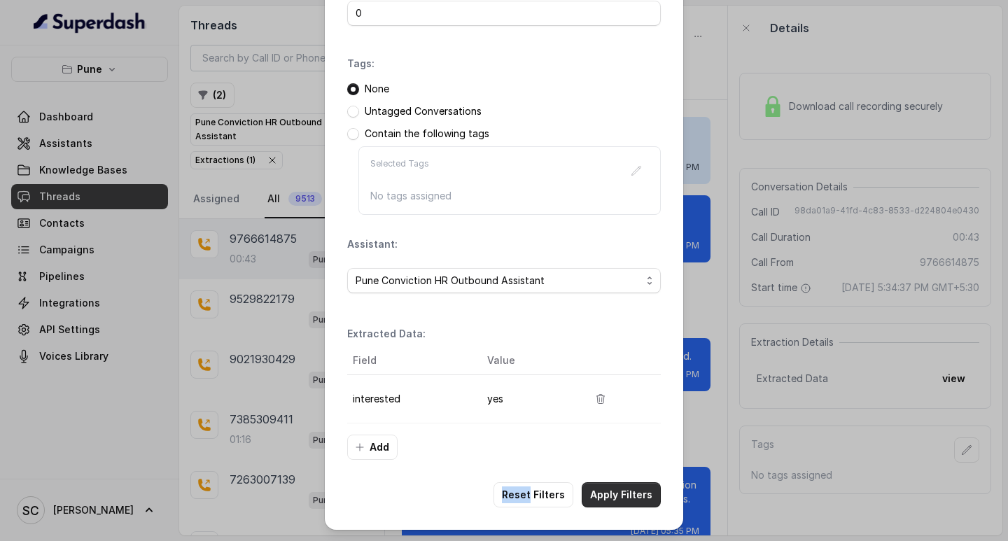
click at [611, 495] on button "Apply Filters" at bounding box center [621, 494] width 79 height 25
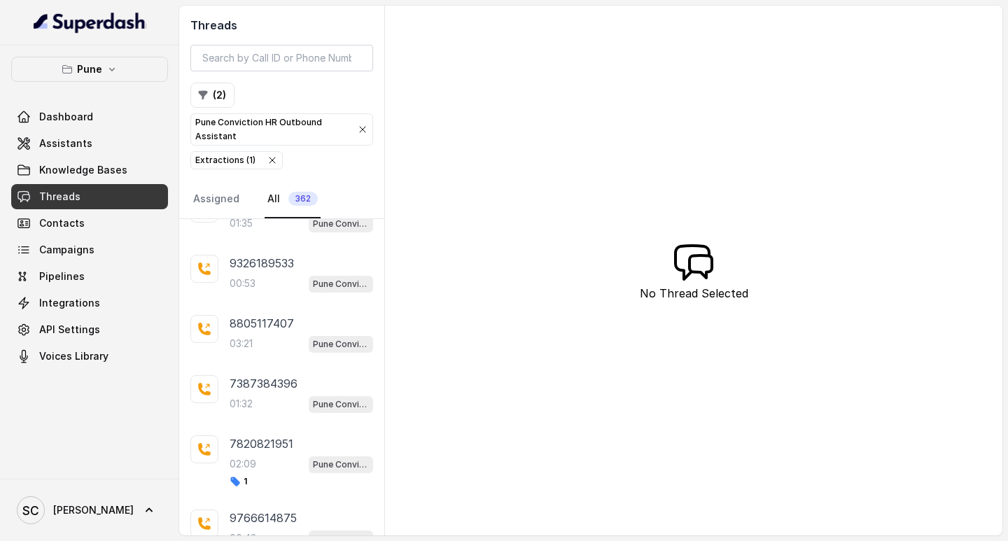
scroll to position [2887, 0]
click at [271, 379] on p "7387384396" at bounding box center [264, 384] width 68 height 17
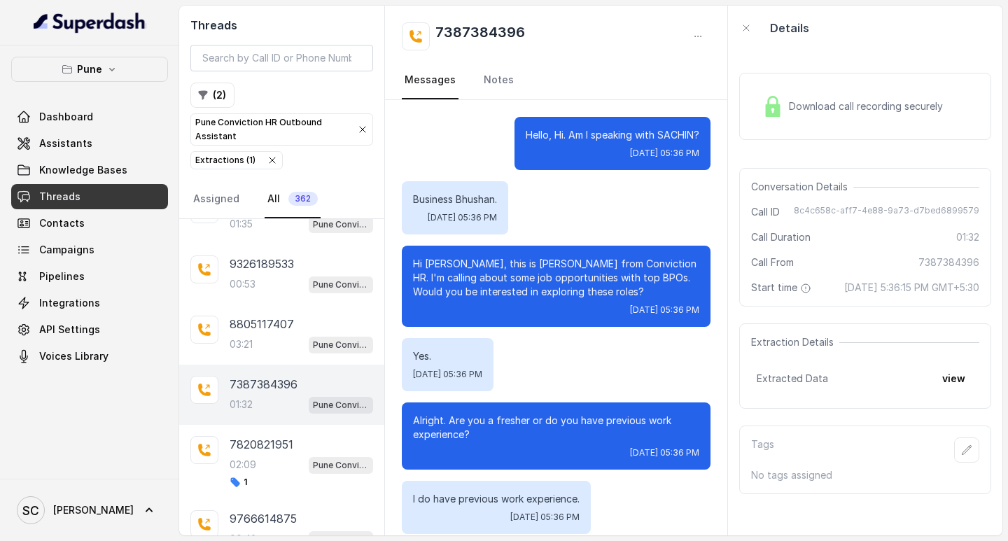
scroll to position [1052, 0]
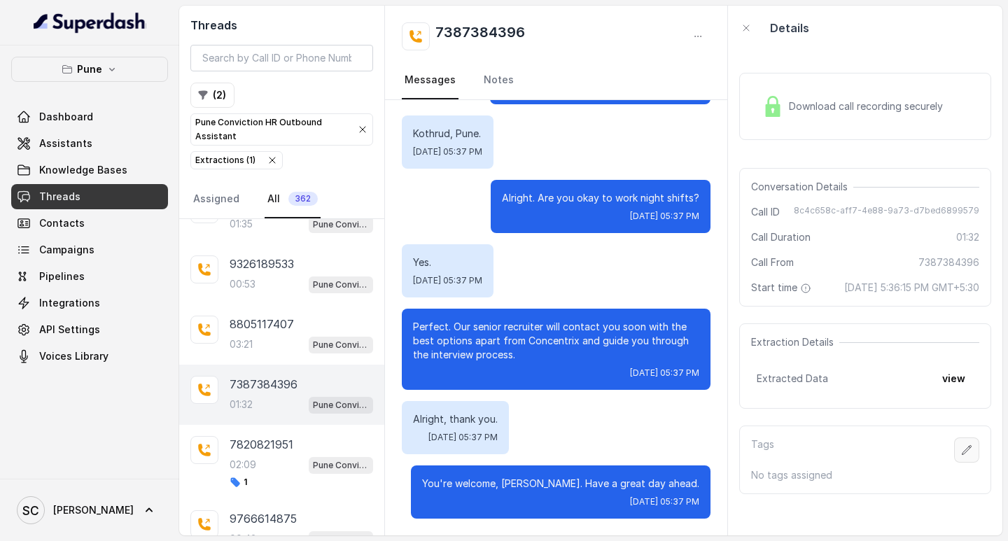
click at [961, 456] on icon "button" at bounding box center [966, 450] width 11 height 11
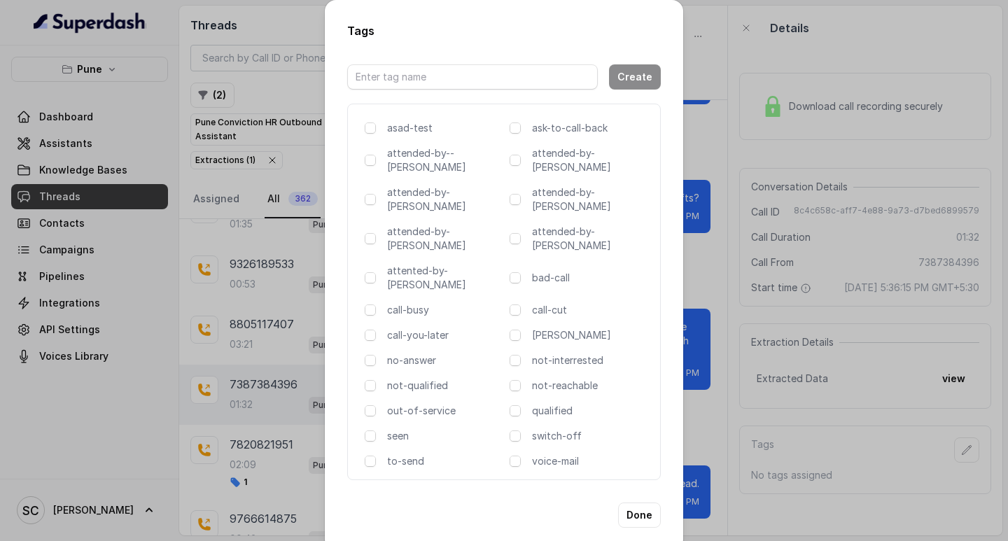
click at [364, 190] on div "asad-test ask-to-call-back attended-by--[PERSON_NAME] attended-by-[PERSON_NAME]…" at bounding box center [504, 292] width 314 height 377
click at [372, 194] on span at bounding box center [370, 199] width 11 height 11
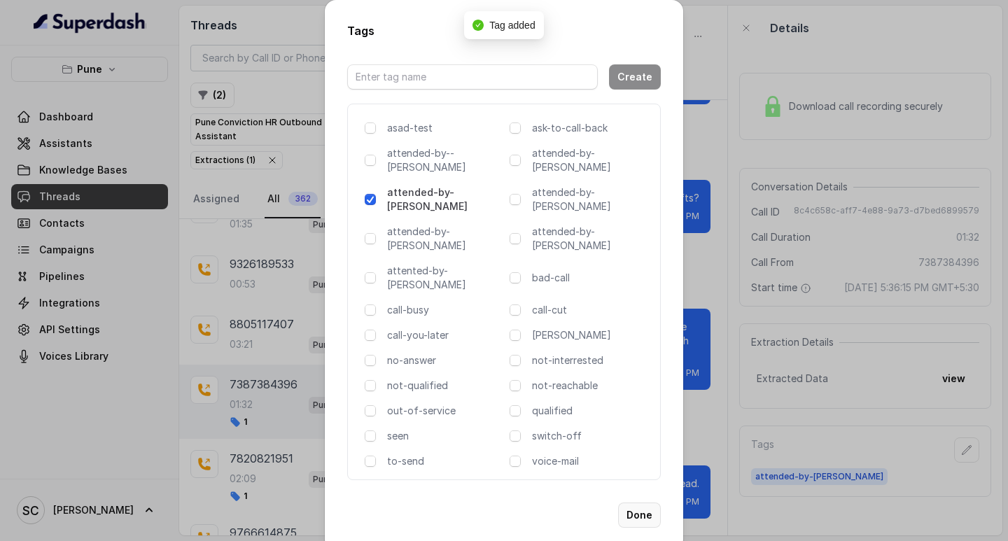
click at [636, 503] on button "Done" at bounding box center [639, 515] width 43 height 25
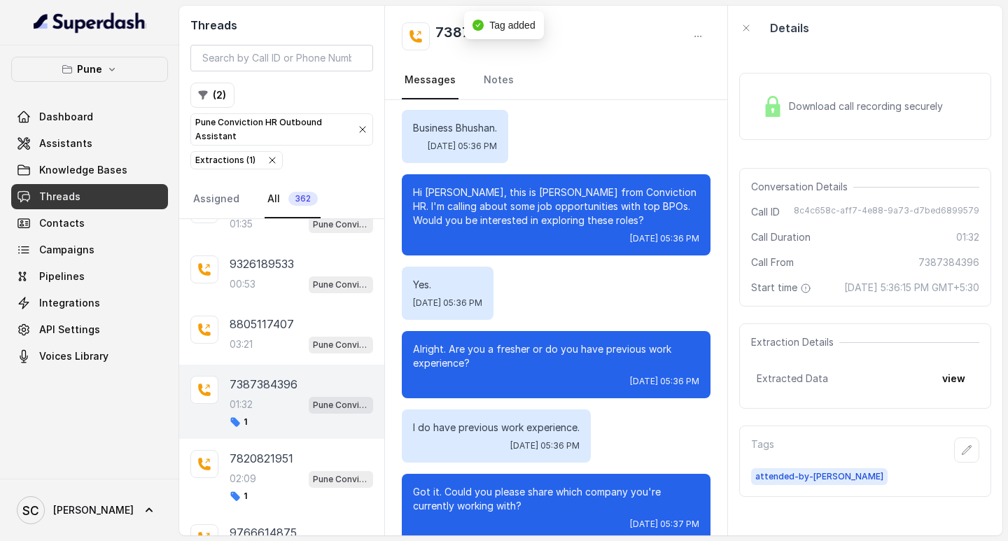
scroll to position [0, 0]
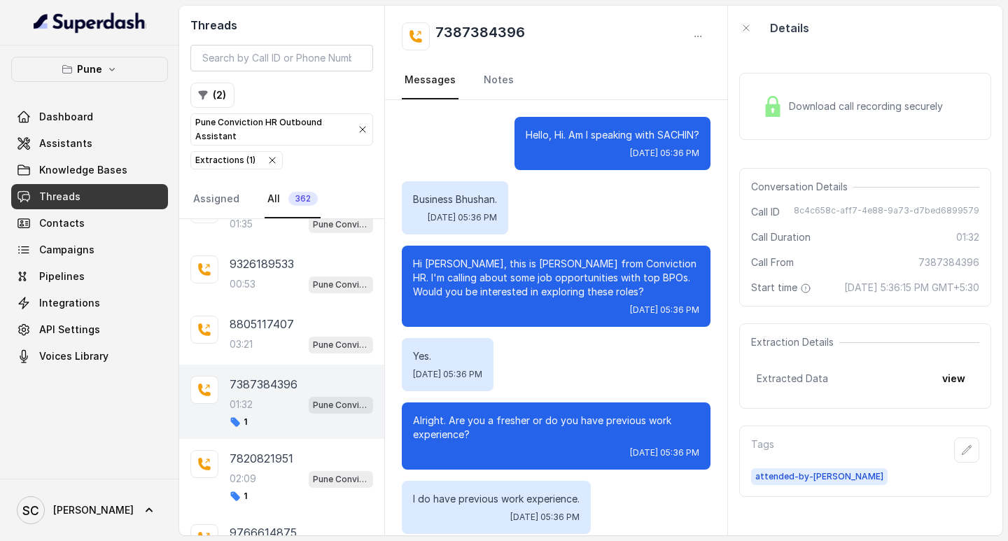
click at [477, 31] on h2 "7387384396" at bounding box center [480, 36] width 90 height 28
copy h2 "7387384396"
click at [441, 264] on p "Hi [PERSON_NAME], this is [PERSON_NAME] from Conviction HR. I'm calling about s…" at bounding box center [556, 278] width 286 height 42
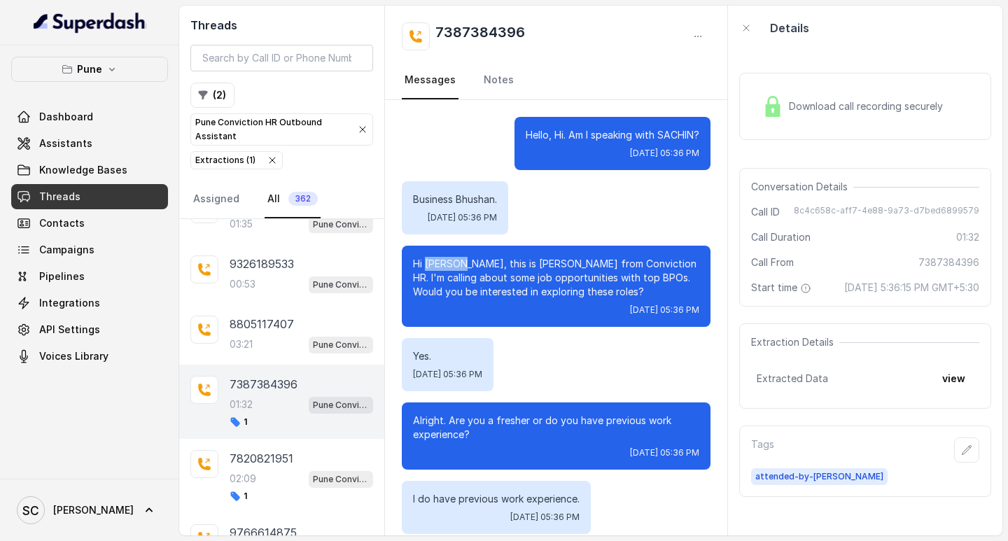
copy p "Bhushan"
click at [963, 454] on icon "button" at bounding box center [967, 449] width 9 height 9
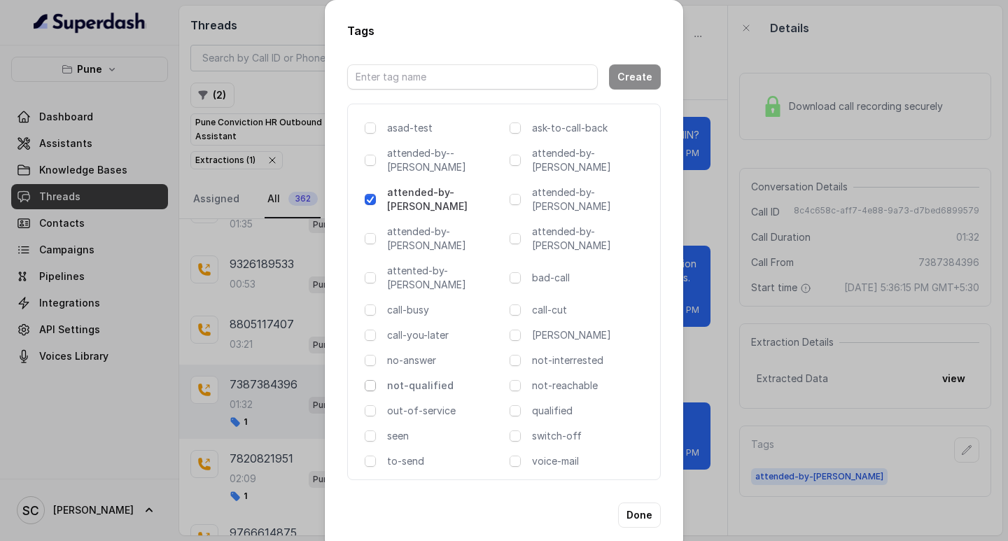
drag, startPoint x: 372, startPoint y: 342, endPoint x: 398, endPoint y: 344, distance: 25.9
click at [372, 380] on span at bounding box center [370, 385] width 11 height 11
click at [370, 380] on span at bounding box center [370, 385] width 11 height 11
click at [368, 380] on span at bounding box center [370, 385] width 11 height 11
click at [640, 503] on button "Done" at bounding box center [639, 515] width 43 height 25
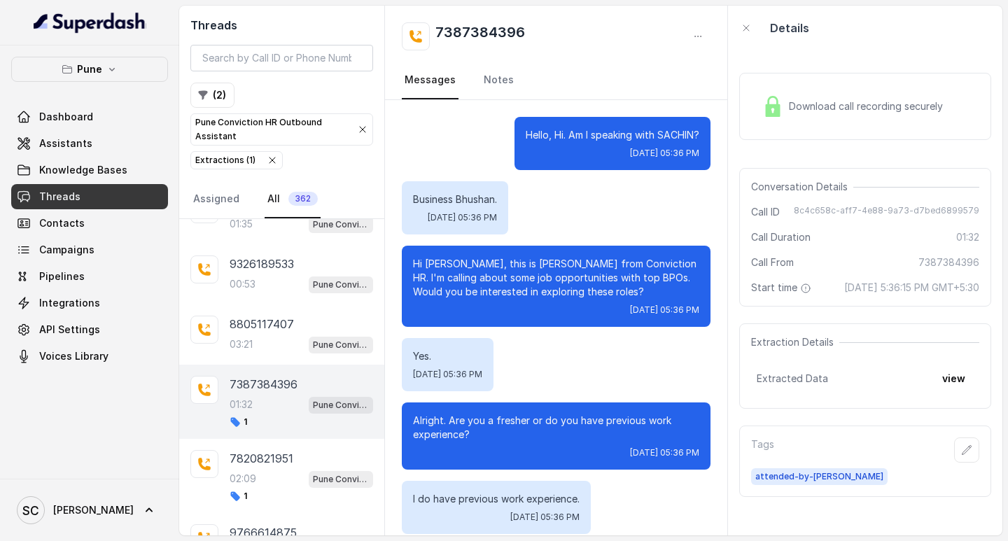
click at [512, 72] on nav "Messages Notes" at bounding box center [556, 81] width 309 height 38
click at [501, 79] on link "Notes" at bounding box center [499, 81] width 36 height 38
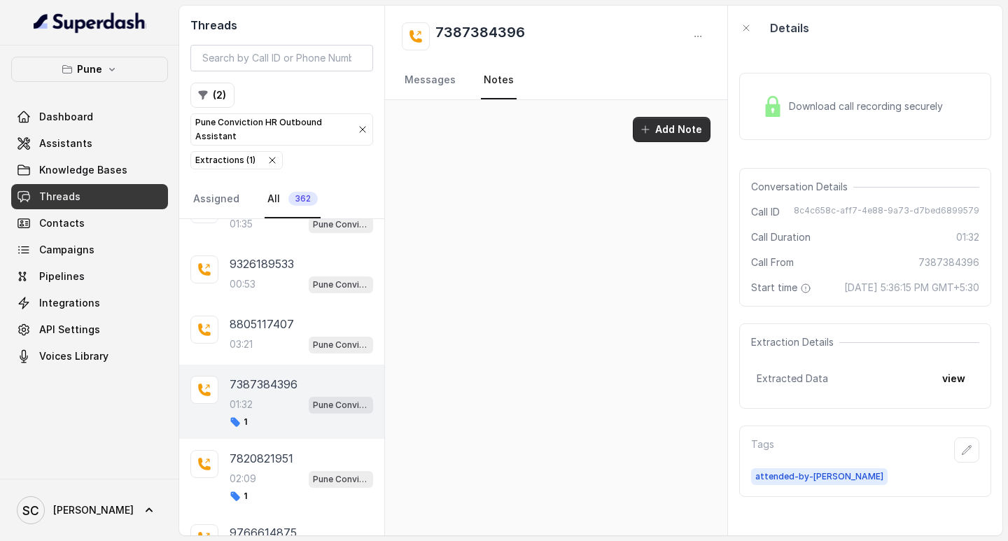
click at [683, 129] on button "Add Note" at bounding box center [672, 129] width 78 height 25
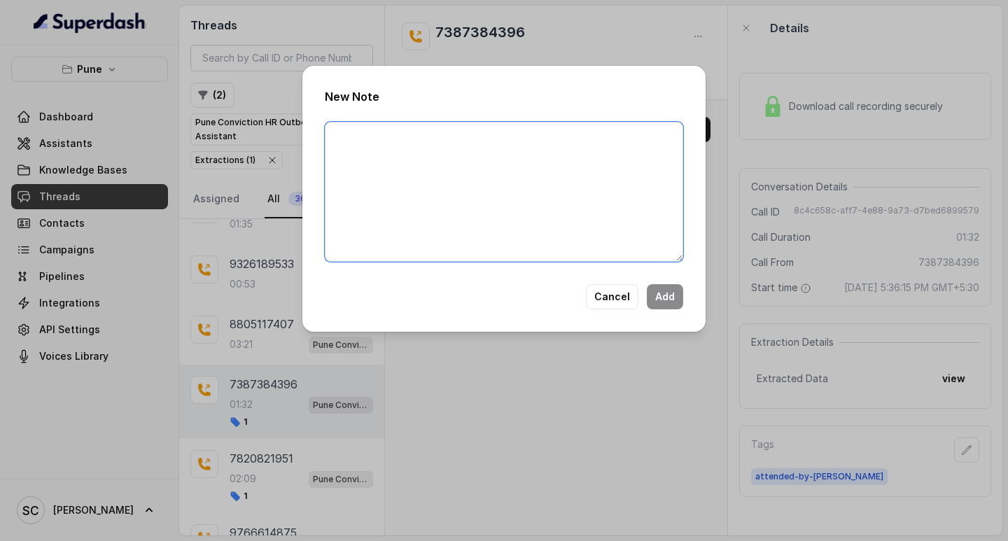
click at [414, 146] on textarea at bounding box center [504, 192] width 358 height 140
paste textarea "Name Number Recruiter Name of attender Comments AI Improvement"
click at [368, 137] on textarea "Name Number Recruiter Name of attender Comments AI Improvement" at bounding box center [504, 192] width 358 height 140
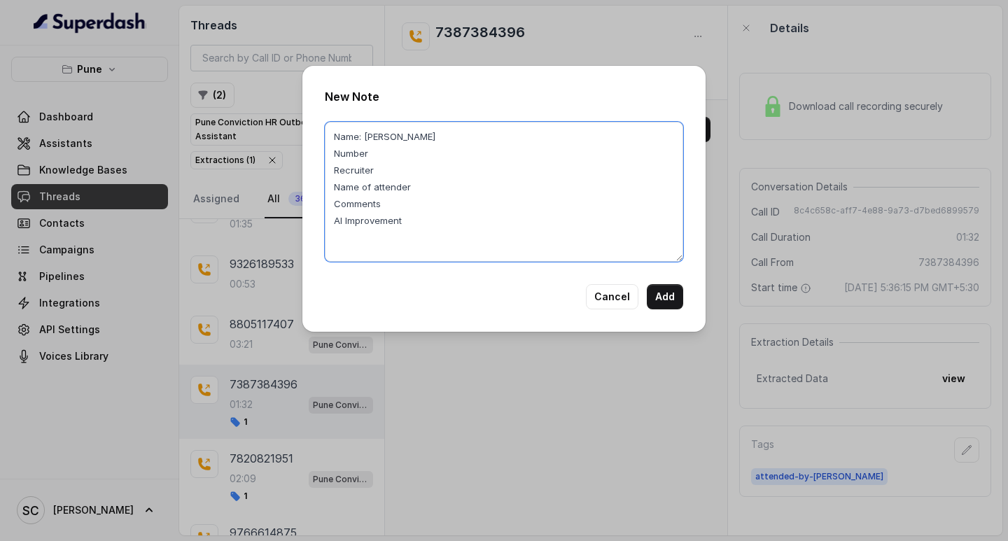
click at [370, 156] on textarea "Name: [PERSON_NAME] Number Recruiter Name of attender Comments AI Improvement" at bounding box center [504, 192] width 358 height 140
click at [401, 158] on textarea "Name: Bhushan Number: Recruiter Name of attender Comments AI Improvement" at bounding box center [504, 192] width 358 height 140
click at [399, 158] on textarea "Name: Bhushan Number: Recruiter Name of attender Comments AI Improvement" at bounding box center [504, 192] width 358 height 140
paste textarea "7387384396"
click at [374, 163] on textarea "Name: Bhushan Number: 7387384396 Recruiter Name of attender Comments AI Improve…" at bounding box center [504, 192] width 358 height 140
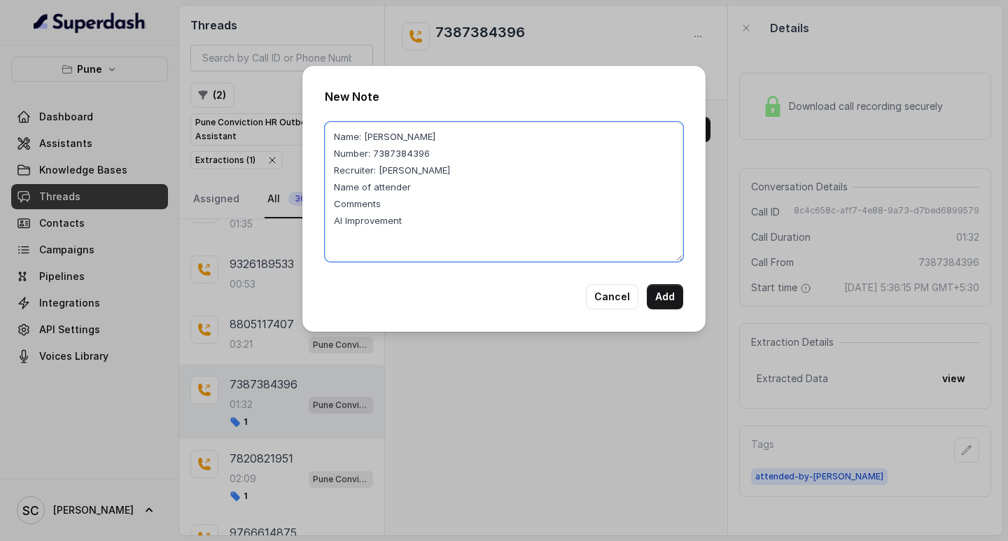
click at [410, 194] on textarea "Name: Bhushan Number: 7387384396 Recruiter: Amruta Name of attender Comments AI…" at bounding box center [504, 192] width 358 height 140
click at [396, 208] on textarea "Name: Bhushan Number: 7387384396 Recruiter: Amruta Name of attender: Amruta Com…" at bounding box center [504, 192] width 358 height 140
paste textarea "Candidate is in touch with Rupali ma'am, Age 42, UAN issue, work with almost al…"
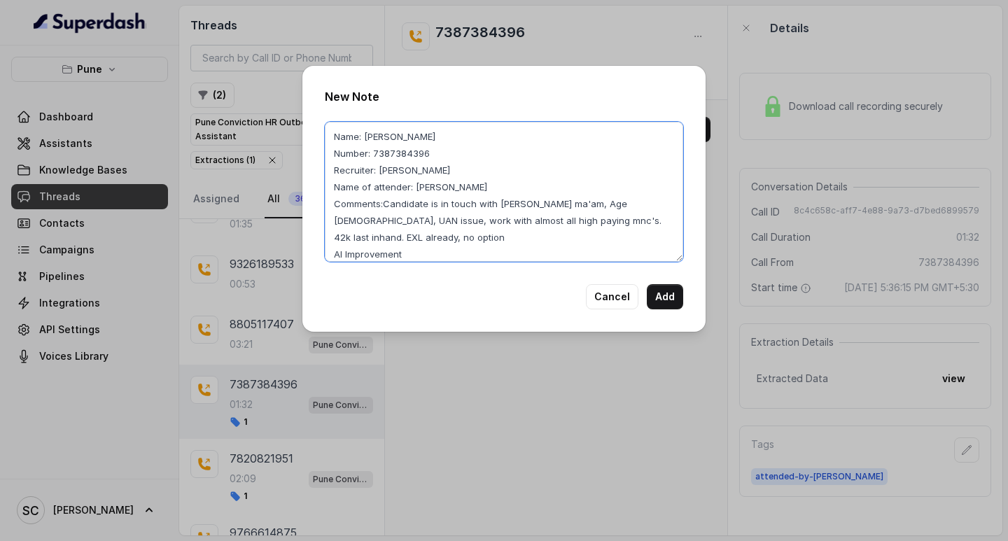
click at [405, 242] on textarea "Name: Bhushan Number: 7387384396 Recruiter: Amruta Name of attender: Amruta Com…" at bounding box center [504, 192] width 358 height 140
type textarea "Name: Bhushan Number: 7387384396 Recruiter: Amruta Name of attender: Amruta Com…"
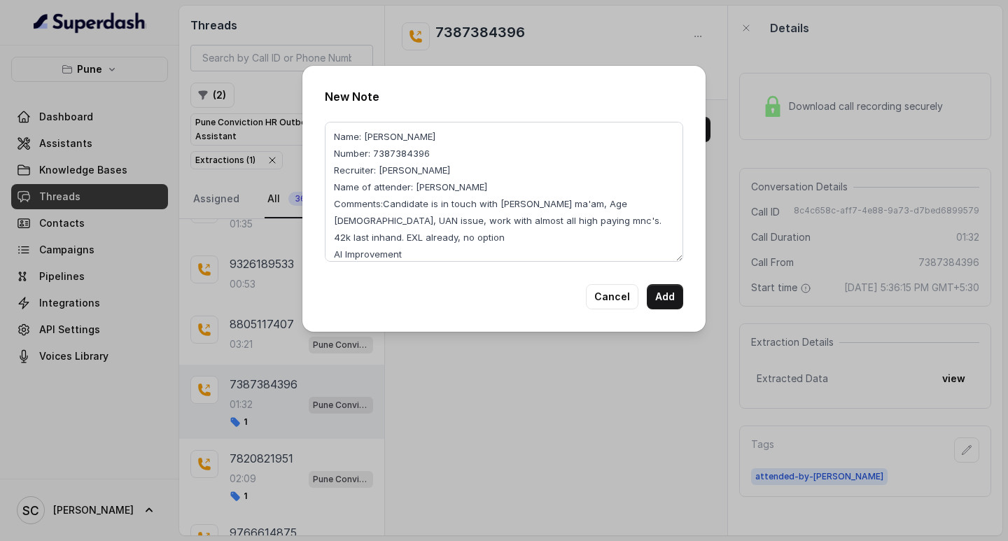
click at [405, 278] on div "New Note Name: Bhushan Number: 7387384396 Recruiter: Amruta Name of attender: A…" at bounding box center [503, 199] width 403 height 266
click at [671, 295] on button "Add" at bounding box center [665, 296] width 36 height 25
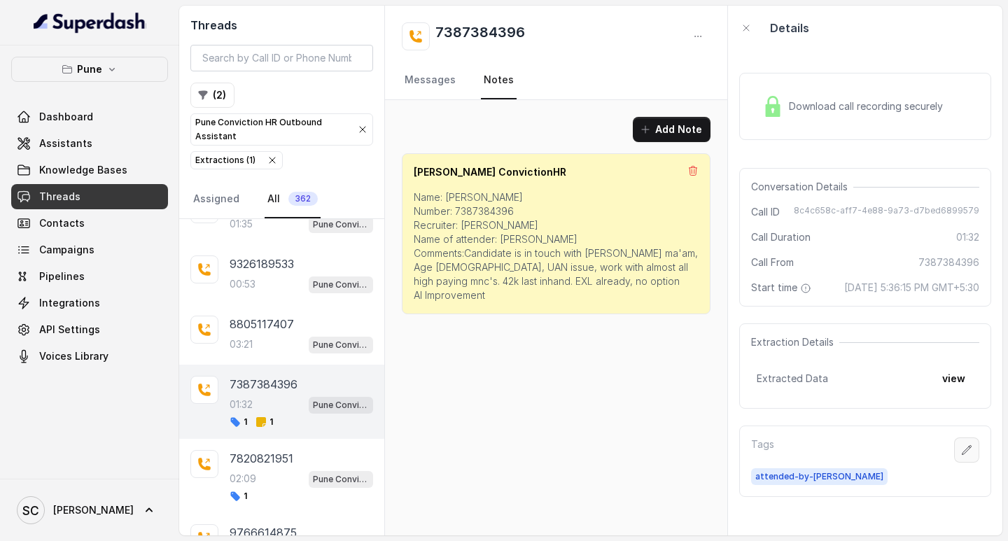
click at [961, 456] on icon "button" at bounding box center [966, 450] width 11 height 11
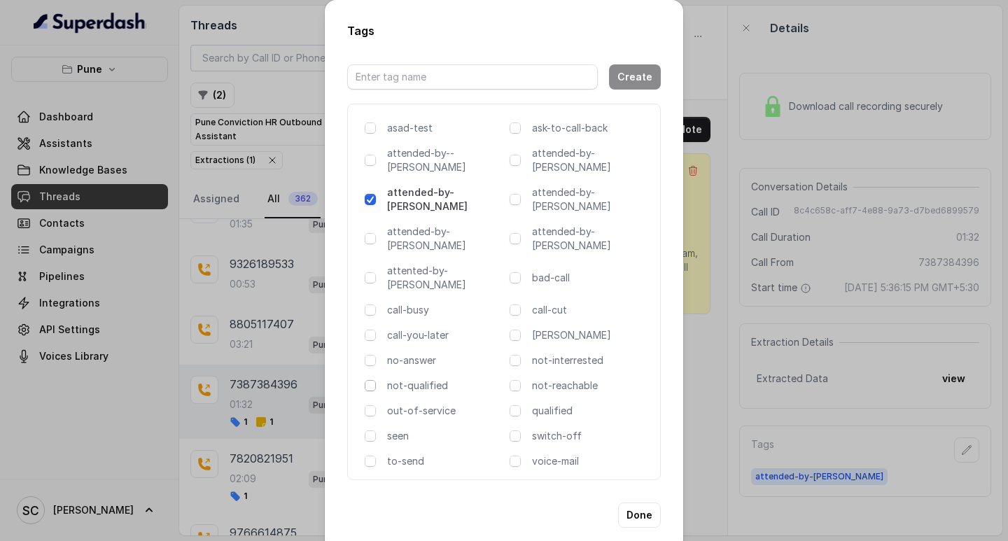
click at [366, 380] on span at bounding box center [370, 385] width 11 height 11
click at [632, 503] on button "Done" at bounding box center [639, 515] width 43 height 25
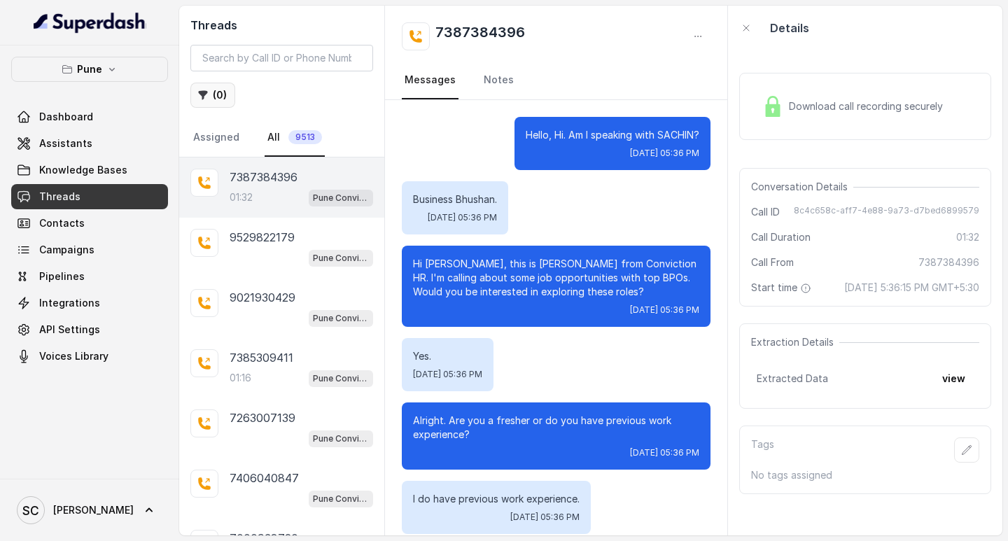
click at [196, 93] on button "( 0 )" at bounding box center [212, 95] width 45 height 25
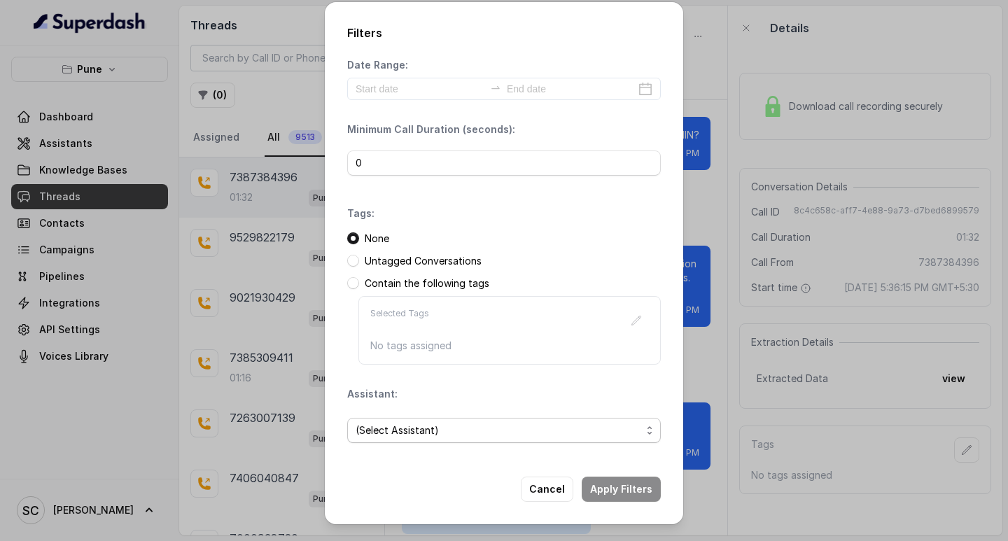
click at [373, 436] on span "(Select Assistant)" at bounding box center [499, 430] width 286 height 17
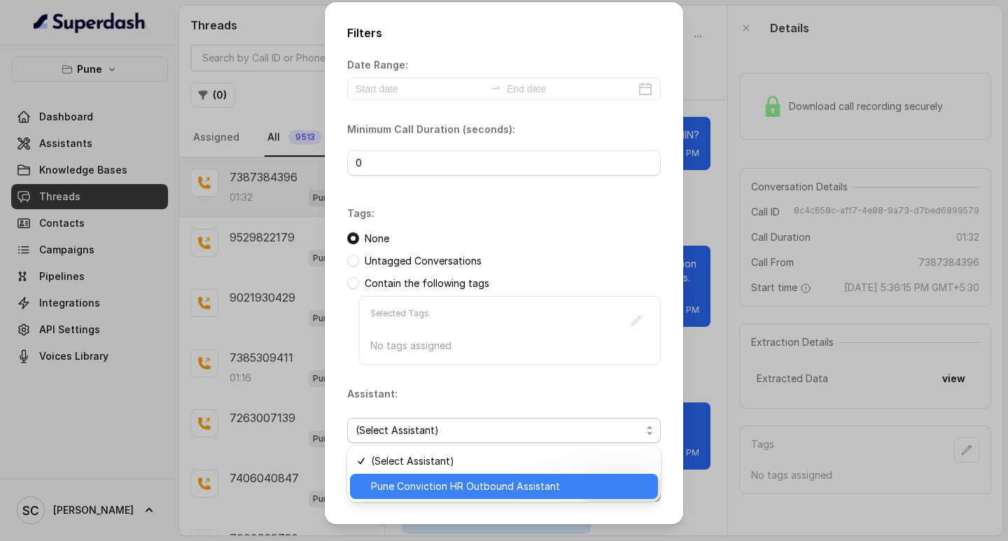
click at [403, 485] on span "Pune Conviction HR Outbound Assistant" at bounding box center [510, 486] width 279 height 17
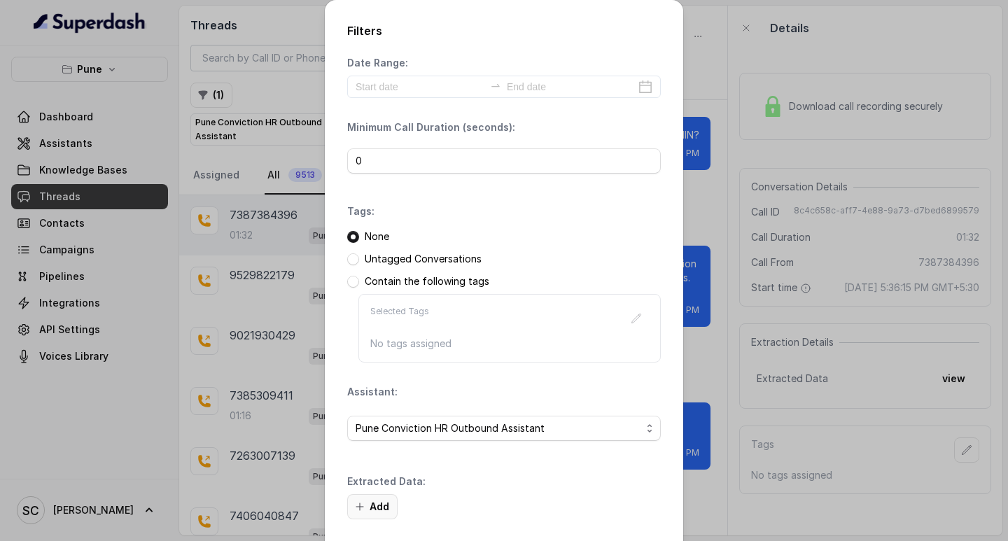
click at [378, 508] on button "Add" at bounding box center [372, 506] width 50 height 25
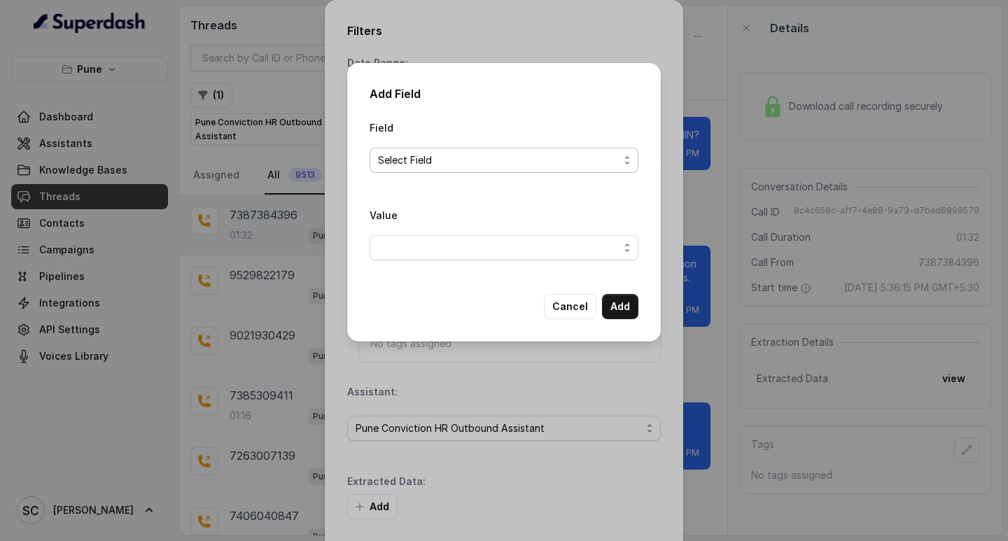
click at [403, 155] on span "Select Field" at bounding box center [498, 160] width 241 height 17
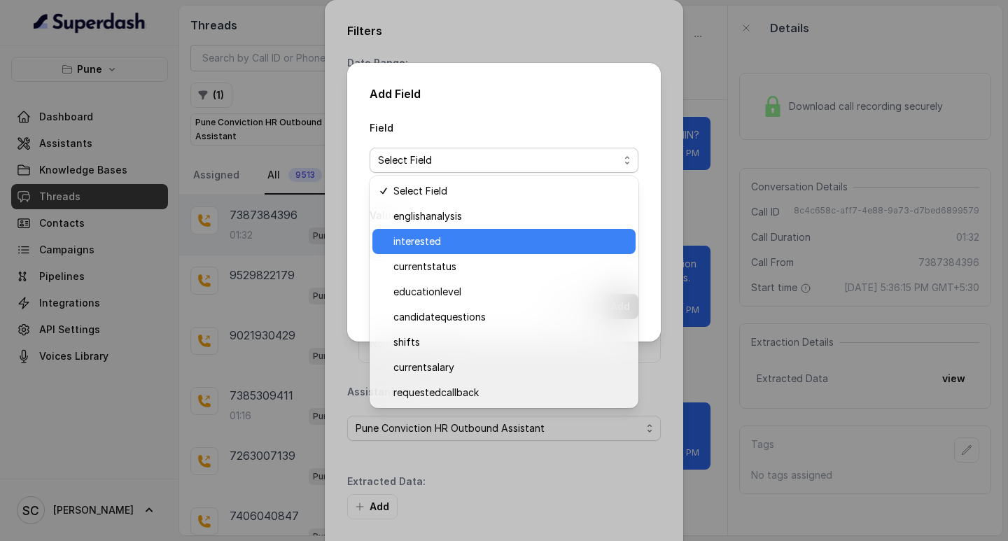
click at [428, 237] on span "interested" at bounding box center [510, 241] width 234 height 17
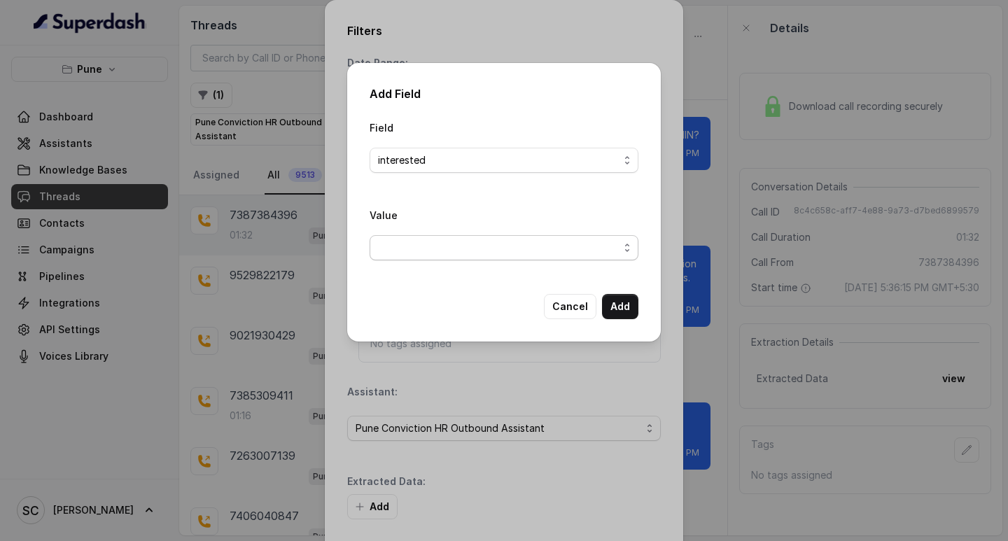
click at [431, 251] on span "button" at bounding box center [504, 247] width 269 height 25
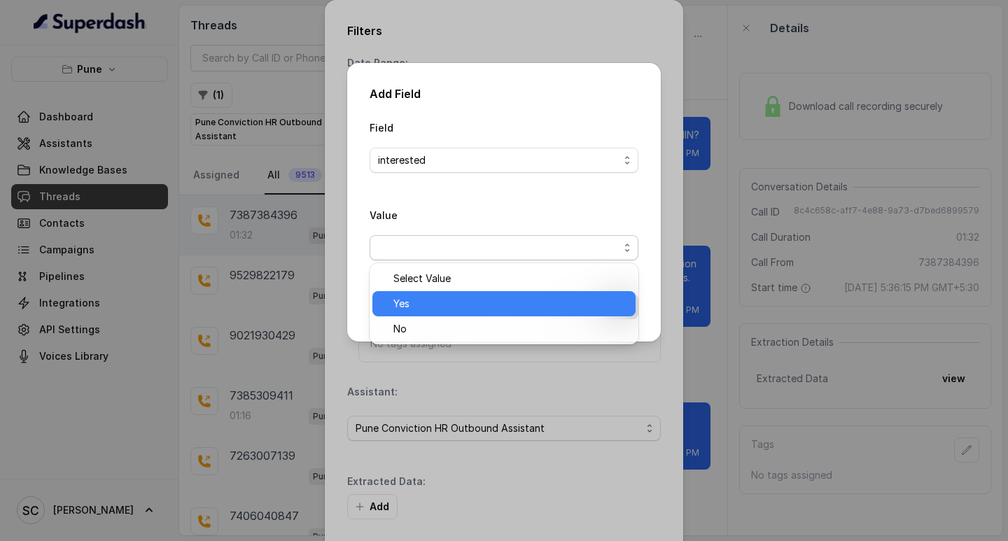
click at [421, 301] on span "Yes" at bounding box center [510, 303] width 234 height 17
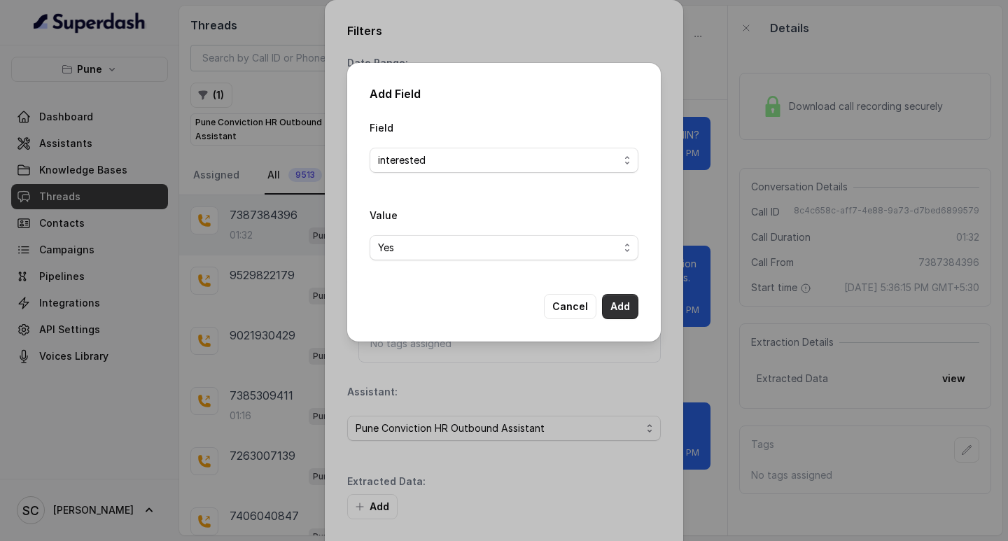
click at [626, 307] on button "Add" at bounding box center [620, 306] width 36 height 25
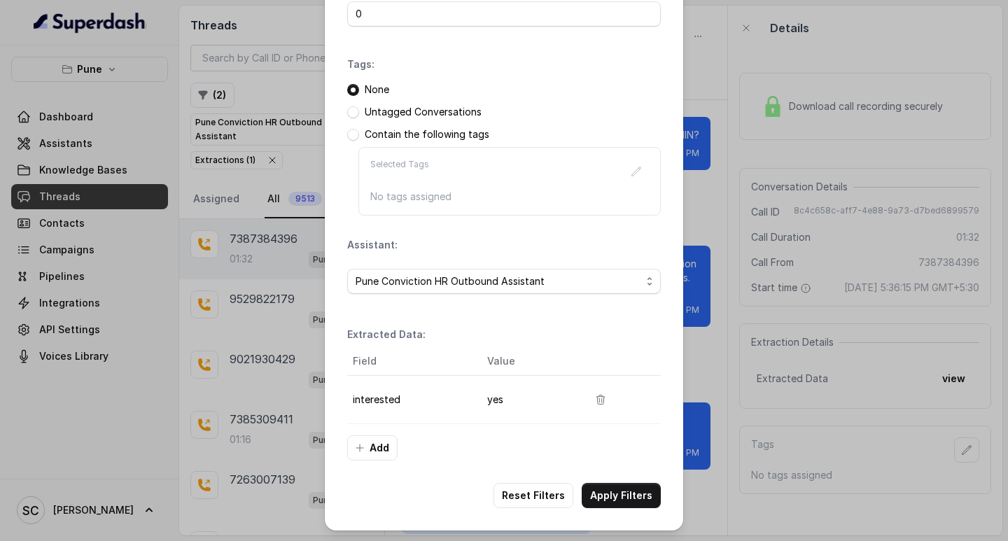
scroll to position [148, 0]
click at [621, 491] on button "Apply Filters" at bounding box center [621, 494] width 79 height 25
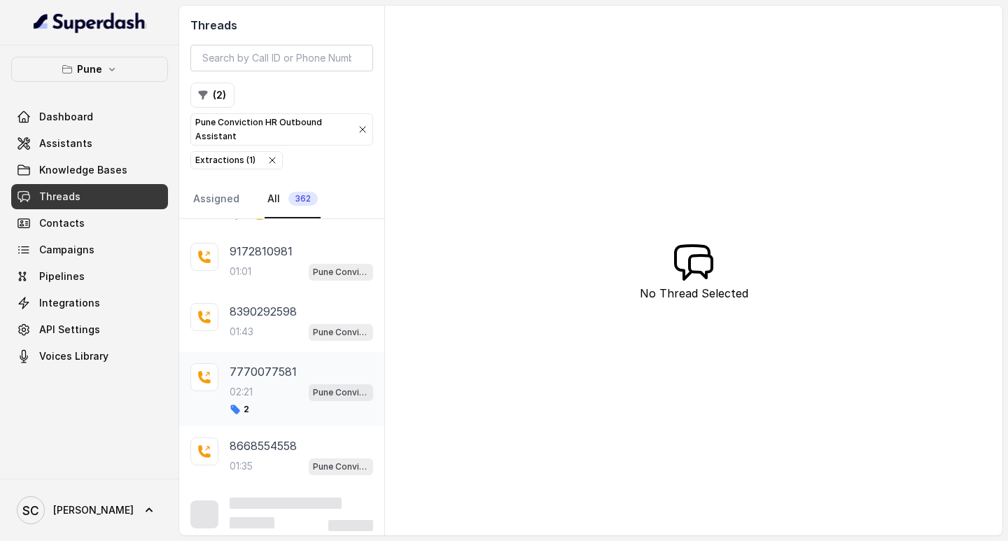
scroll to position [2666, 0]
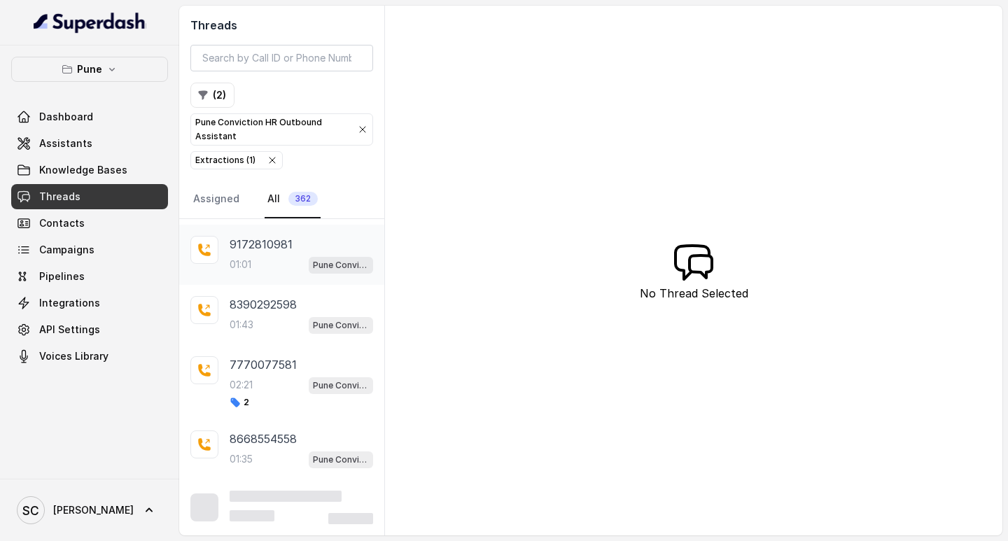
click at [263, 258] on div "01:01 Pune Conviction HR Outbound Assistant" at bounding box center [302, 265] width 144 height 18
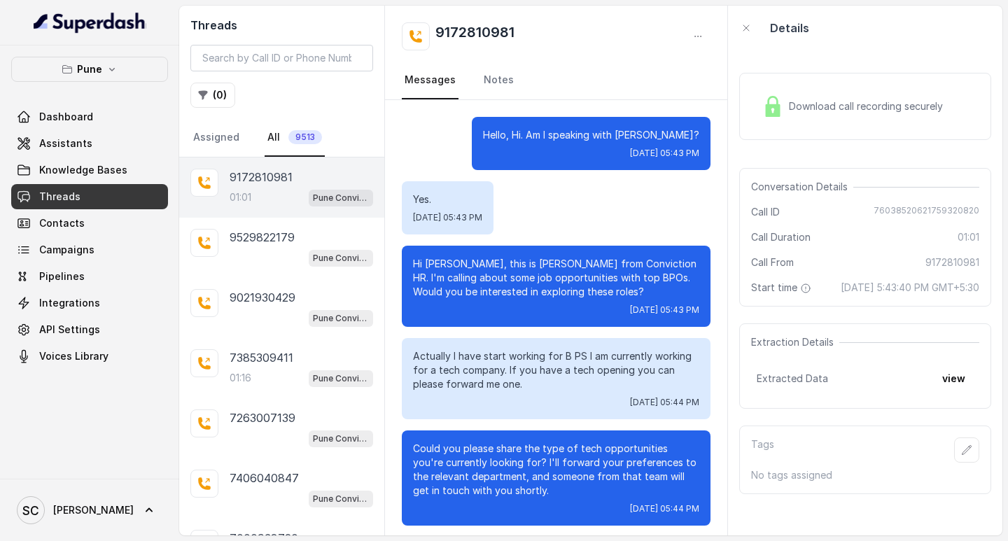
scroll to position [321, 0]
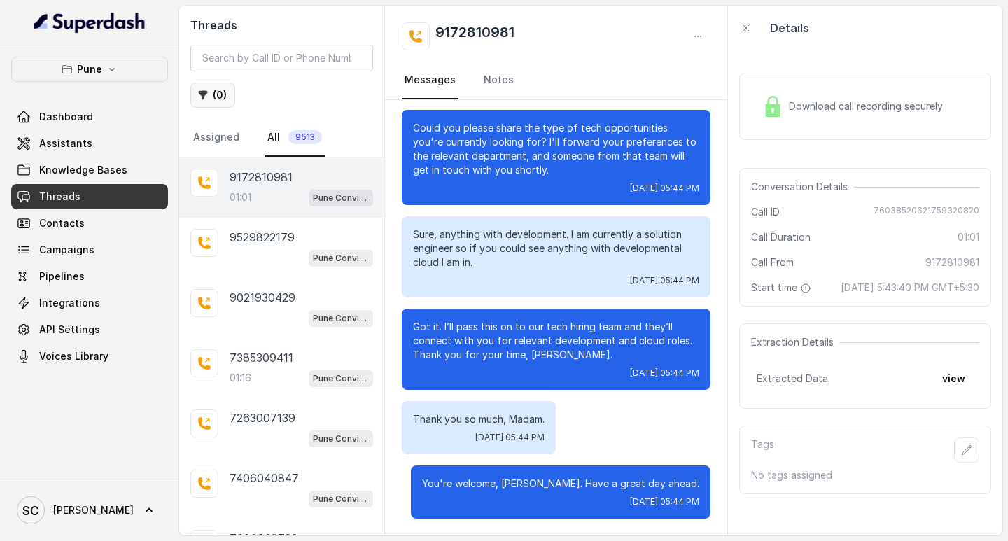
click at [225, 99] on button "( 0 )" at bounding box center [212, 95] width 45 height 25
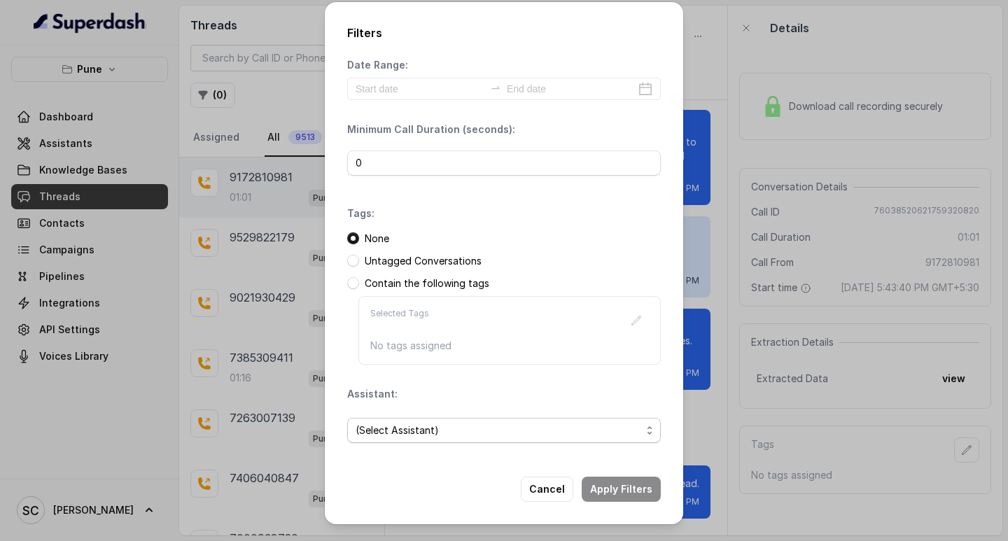
click at [494, 436] on span "(Select Assistant)" at bounding box center [499, 430] width 286 height 17
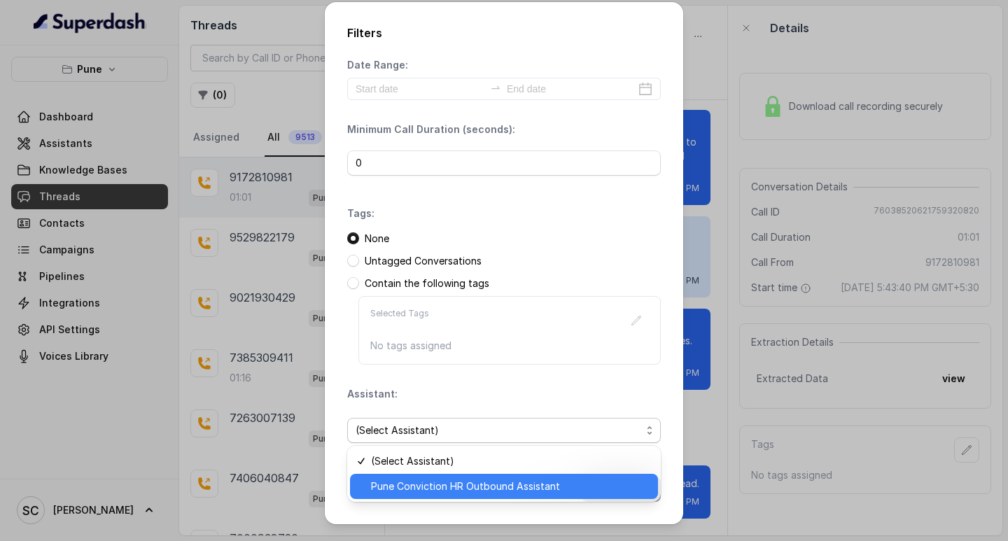
click at [432, 480] on span "Pune Conviction HR Outbound Assistant" at bounding box center [510, 486] width 279 height 17
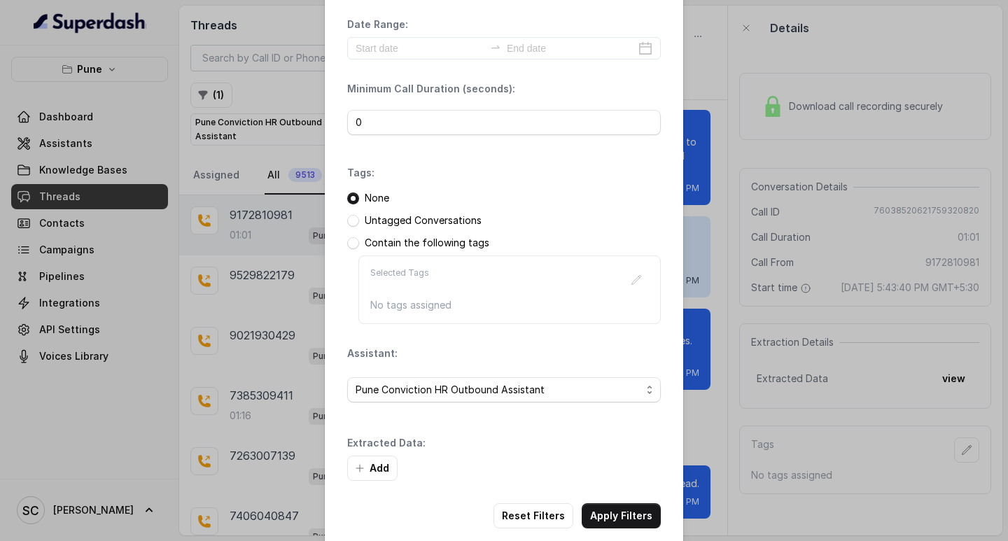
scroll to position [60, 0]
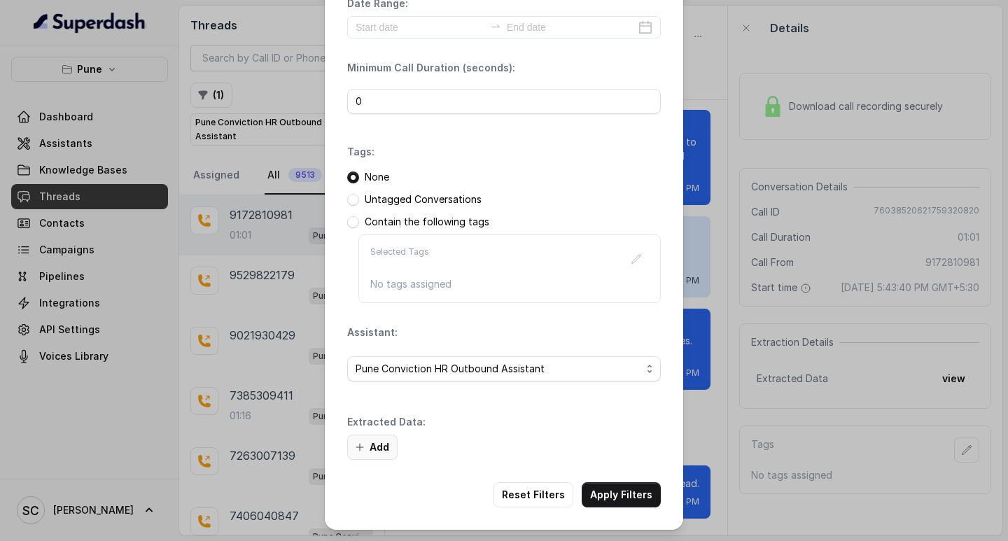
click at [372, 452] on button "Add" at bounding box center [372, 447] width 50 height 25
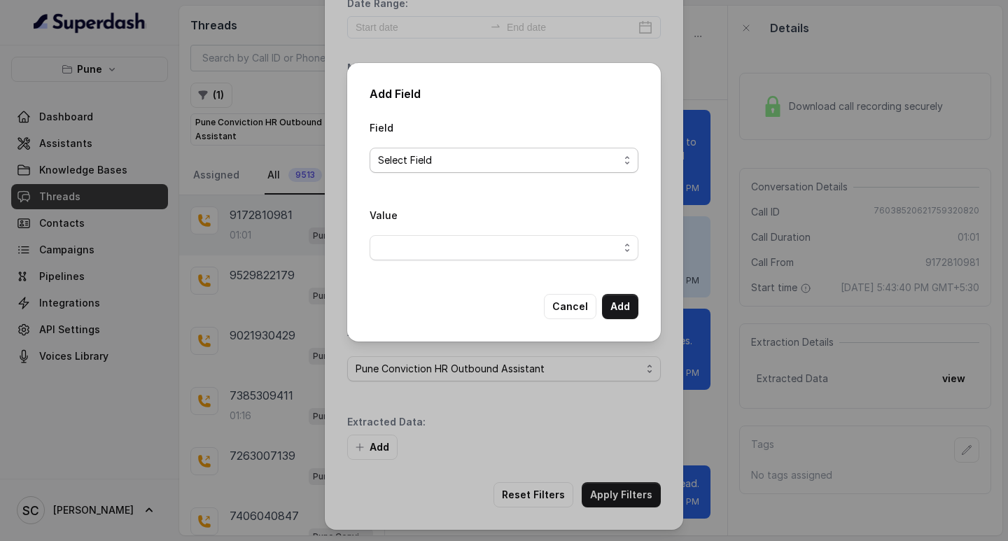
click at [453, 160] on span "Select Field" at bounding box center [498, 160] width 241 height 17
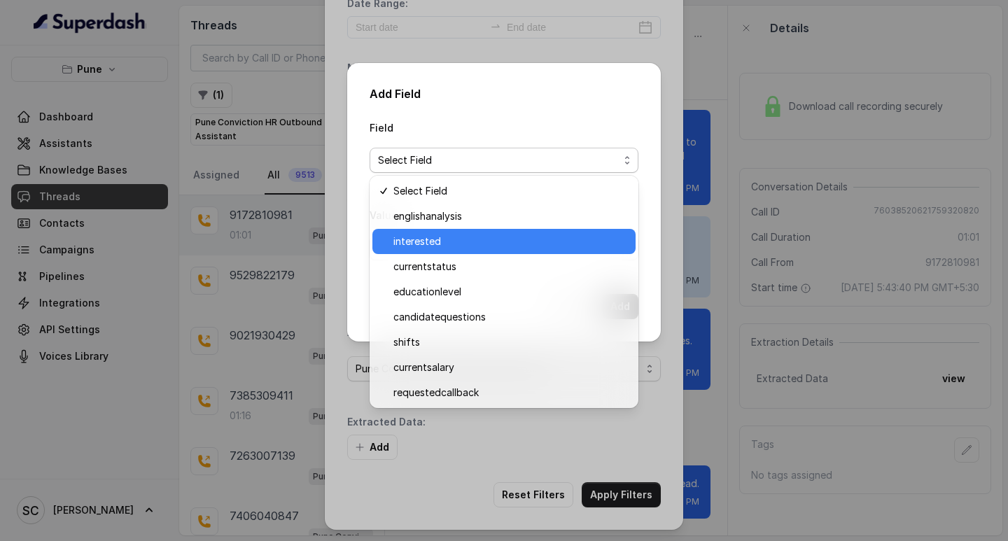
click at [445, 241] on span "interested" at bounding box center [510, 241] width 234 height 17
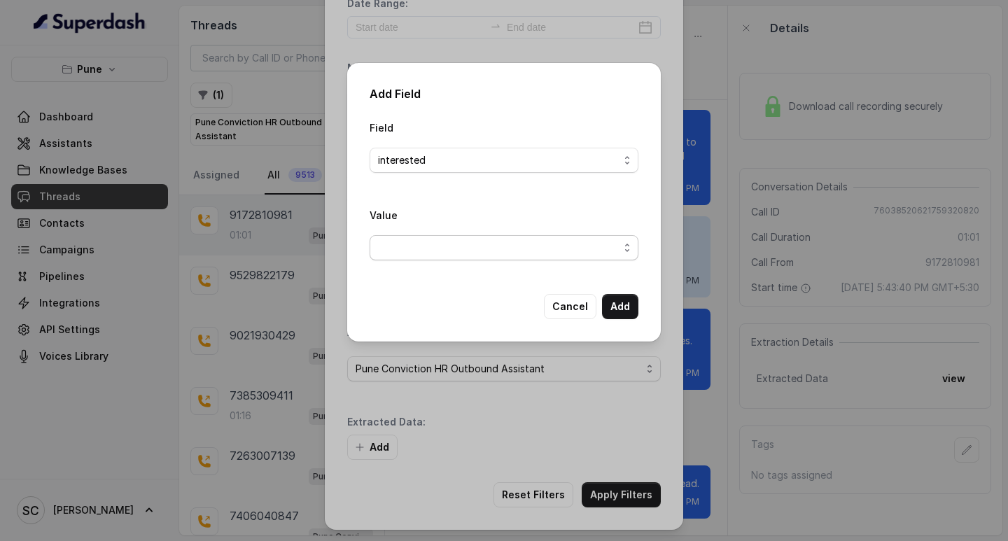
click at [436, 237] on span "button" at bounding box center [504, 247] width 269 height 25
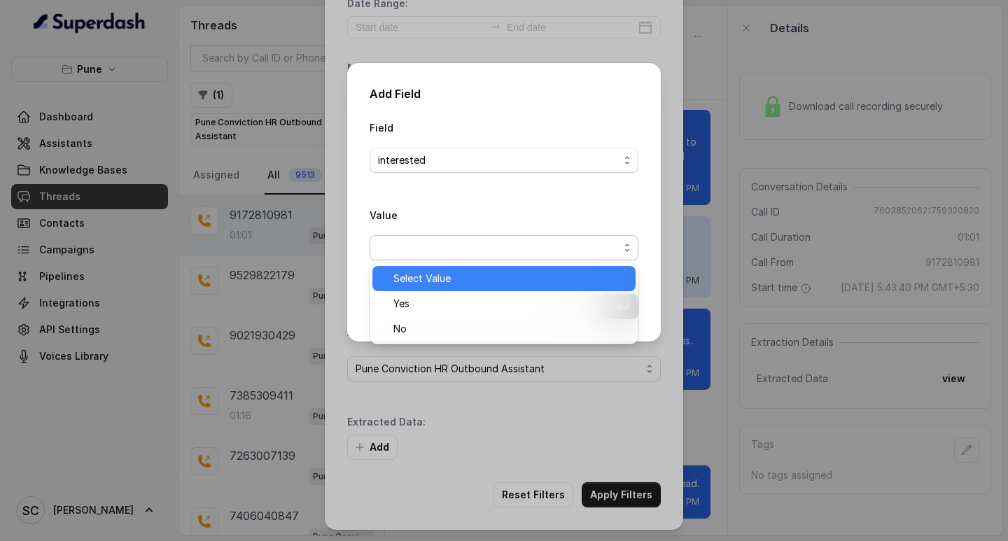
click at [434, 290] on div "Select Value" at bounding box center [503, 278] width 263 height 25
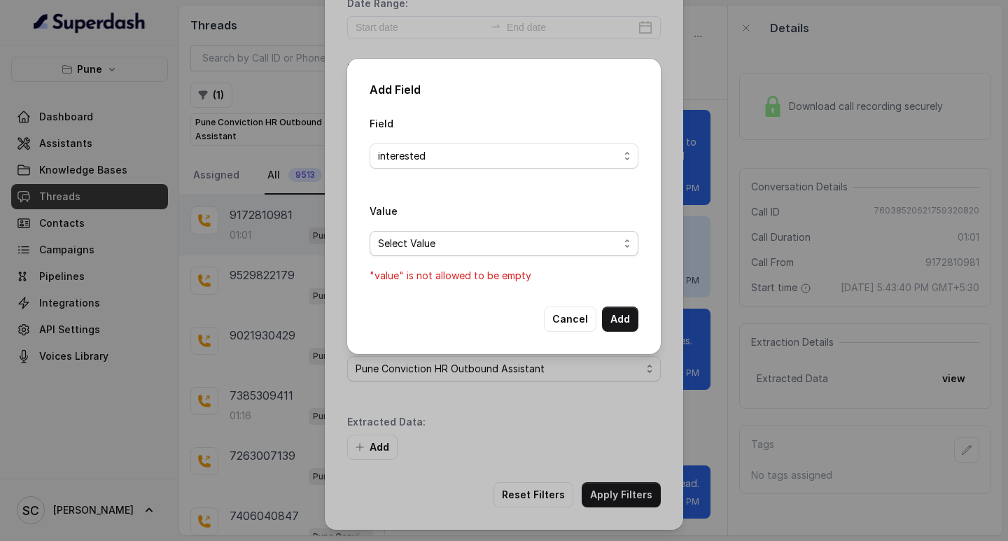
click at [424, 242] on span "Select Value" at bounding box center [498, 243] width 241 height 17
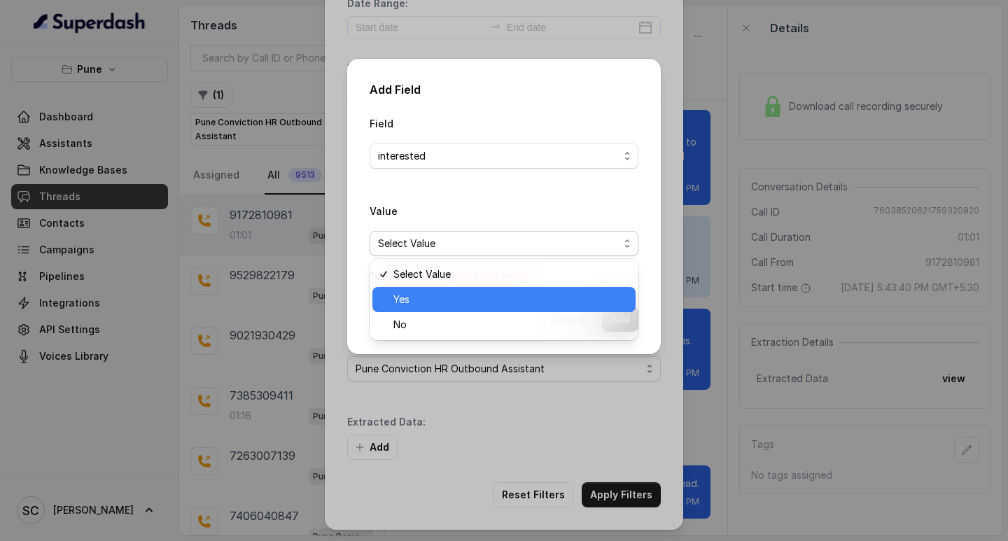
click at [430, 297] on span "Yes" at bounding box center [510, 299] width 234 height 17
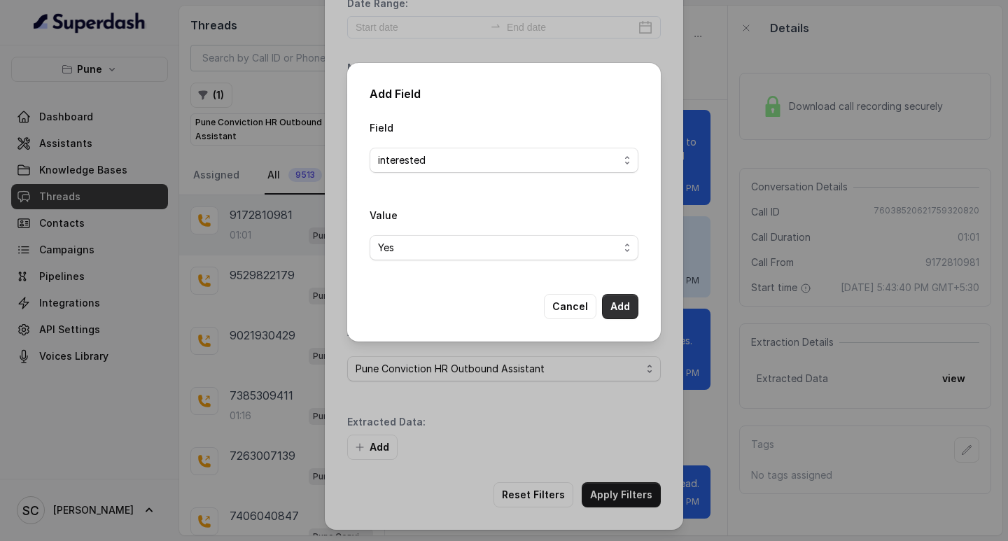
click at [627, 303] on button "Add" at bounding box center [620, 306] width 36 height 25
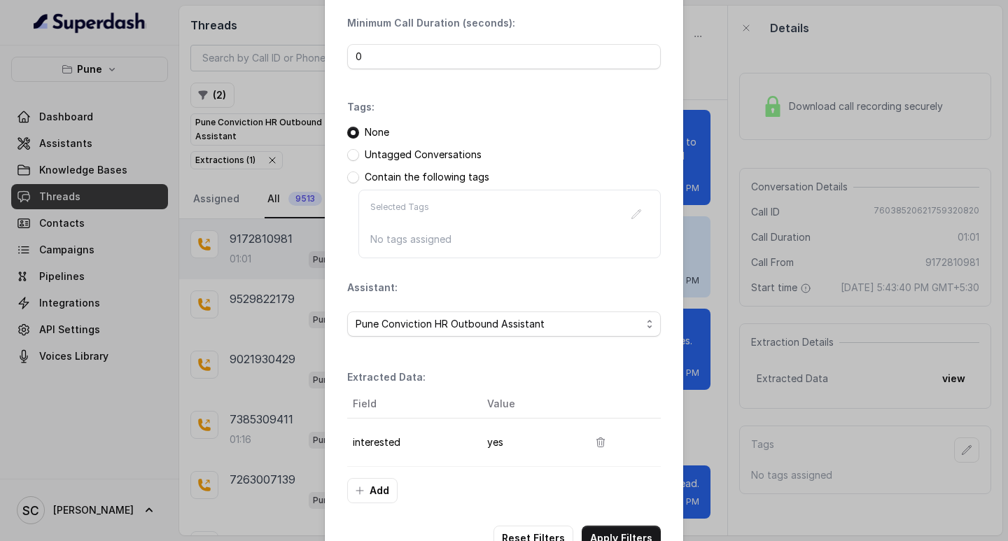
scroll to position [148, 0]
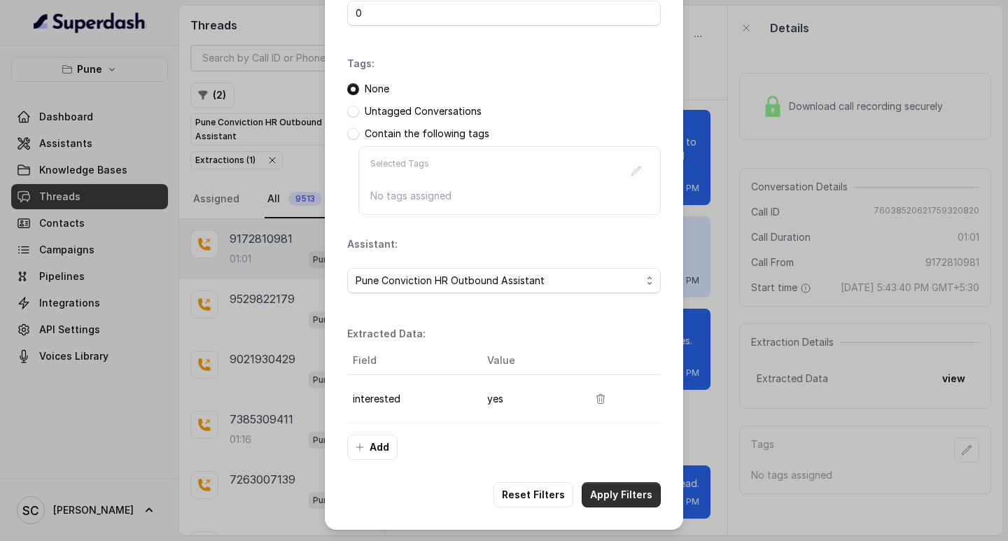
click at [610, 491] on button "Apply Filters" at bounding box center [621, 494] width 79 height 25
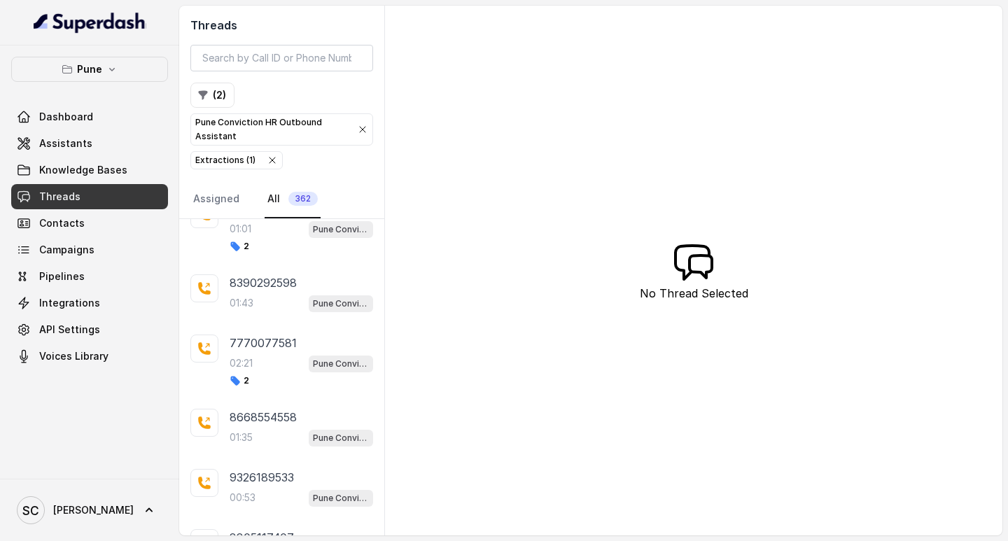
scroll to position [2680, 0]
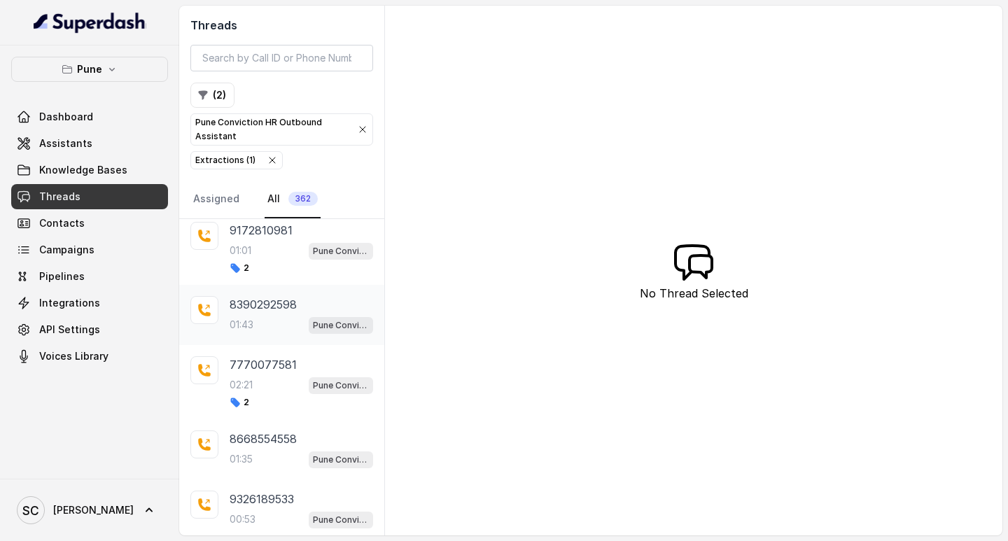
click at [259, 308] on p "8390292598" at bounding box center [263, 304] width 67 height 17
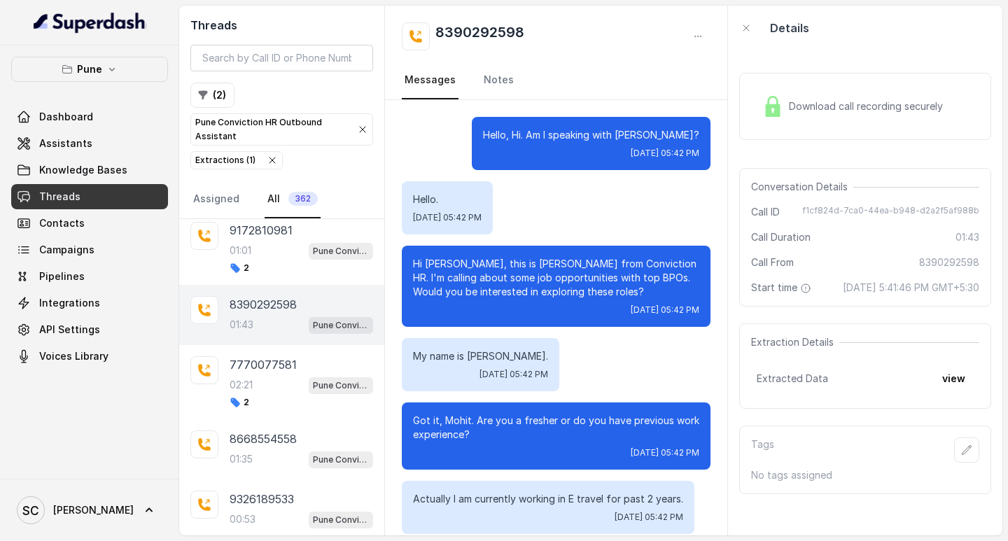
scroll to position [1309, 0]
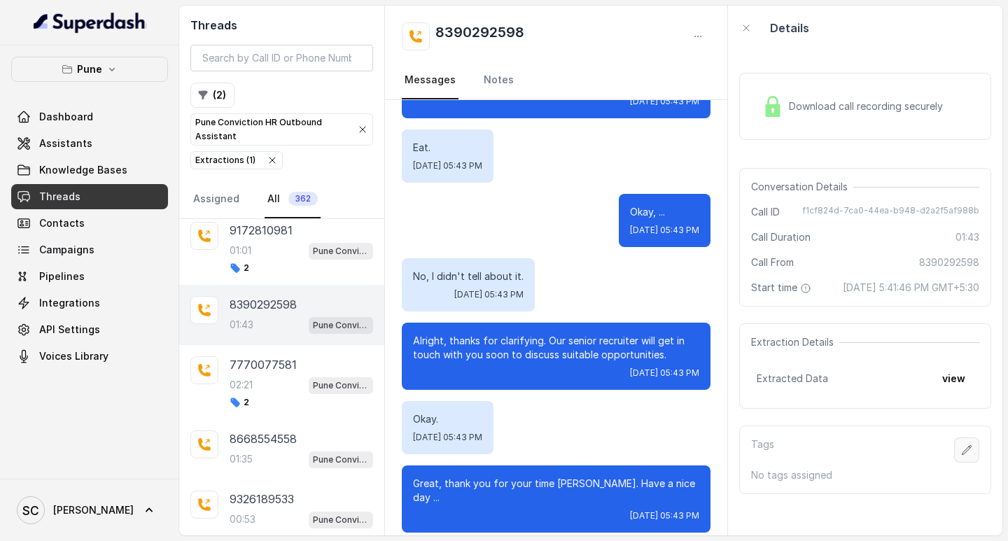
click at [961, 456] on icon "button" at bounding box center [966, 450] width 11 height 11
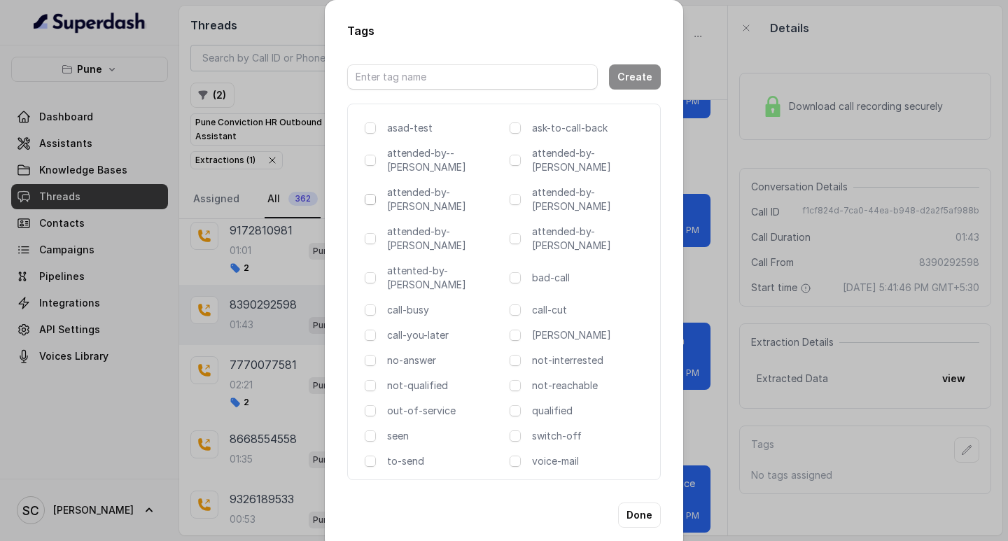
click at [370, 194] on span at bounding box center [370, 199] width 11 height 11
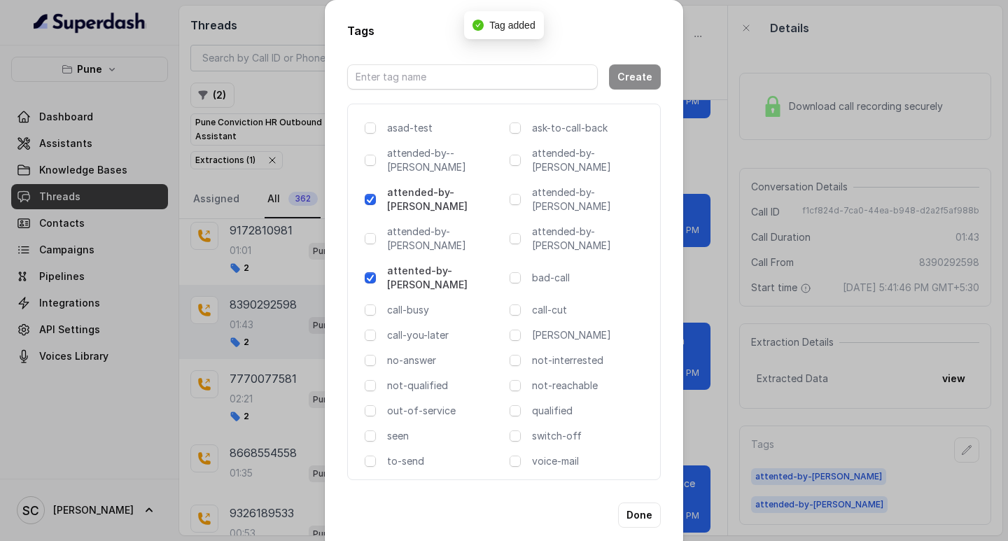
click at [369, 272] on span at bounding box center [370, 277] width 11 height 11
click at [637, 503] on button "Done" at bounding box center [639, 515] width 43 height 25
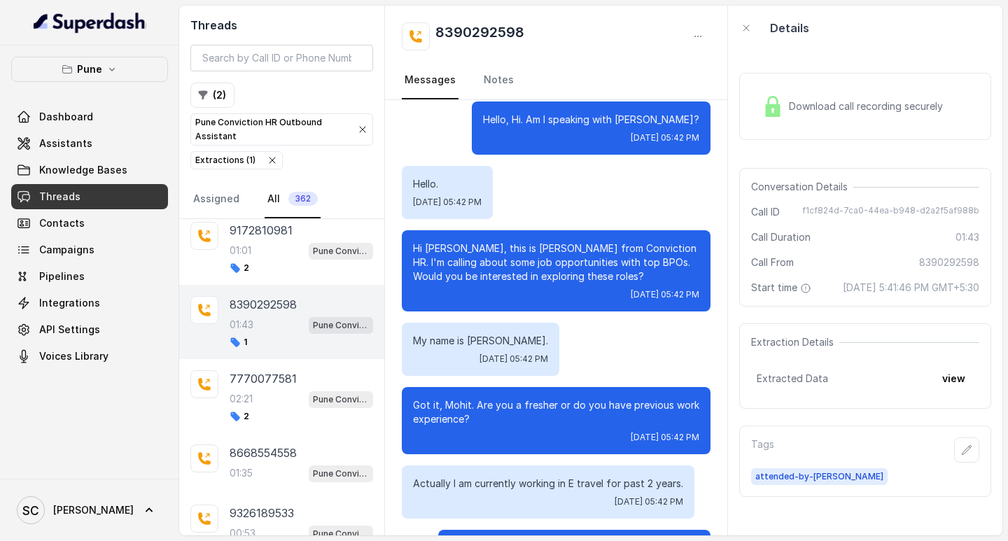
scroll to position [0, 0]
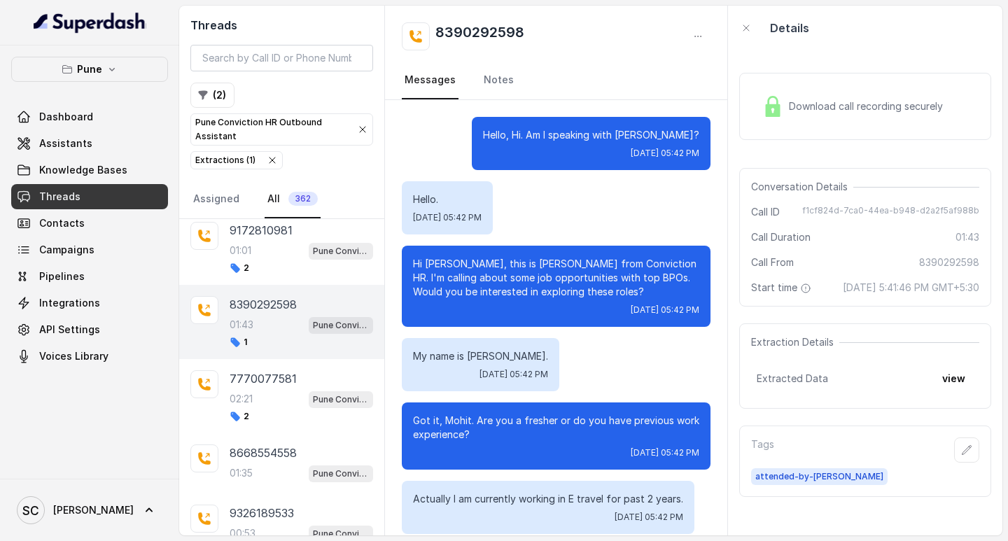
click at [482, 30] on h2 "8390292598" at bounding box center [479, 36] width 89 height 28
click at [491, 25] on h2 "8390292598" at bounding box center [479, 36] width 89 height 28
copy h2 "8390292598"
click at [432, 267] on p "Hi Kelly, this is Monica from Conviction HR. I'm calling about some job opportu…" at bounding box center [556, 278] width 286 height 42
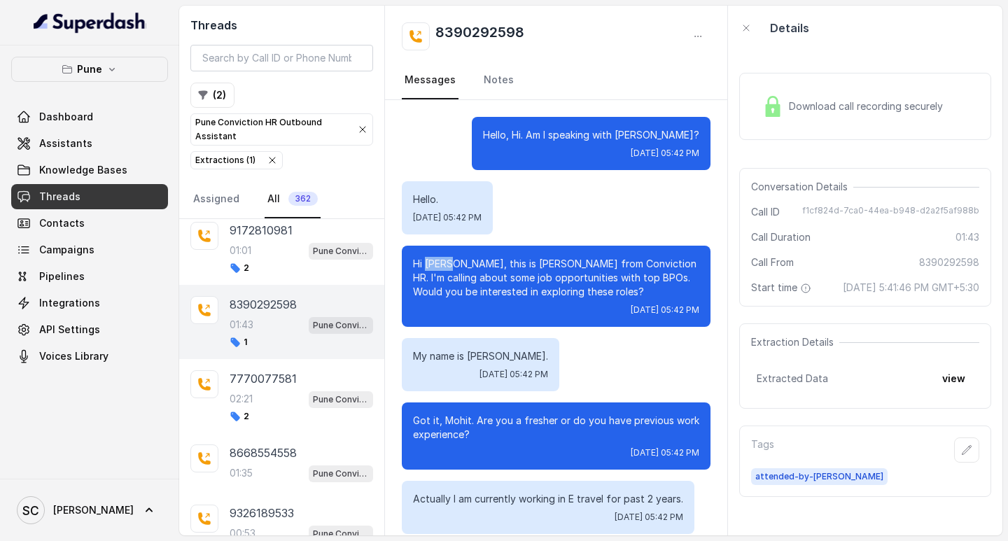
click at [431, 267] on p "Hi Kelly, this is Monica from Conviction HR. I'm calling about some job opportu…" at bounding box center [556, 278] width 286 height 42
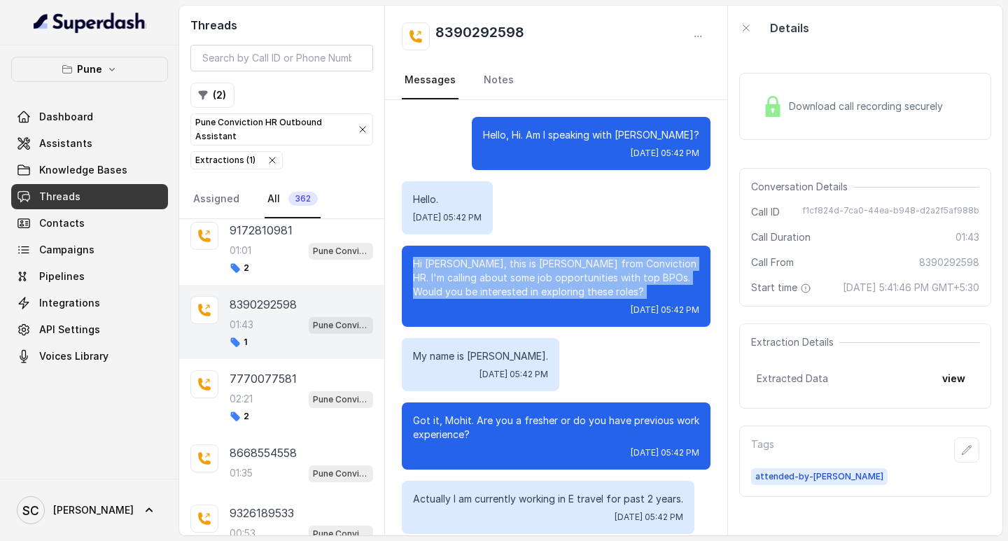
click at [438, 263] on p "Hi Kelly, this is Monica from Conviction HR. I'm calling about some job opportu…" at bounding box center [556, 278] width 286 height 42
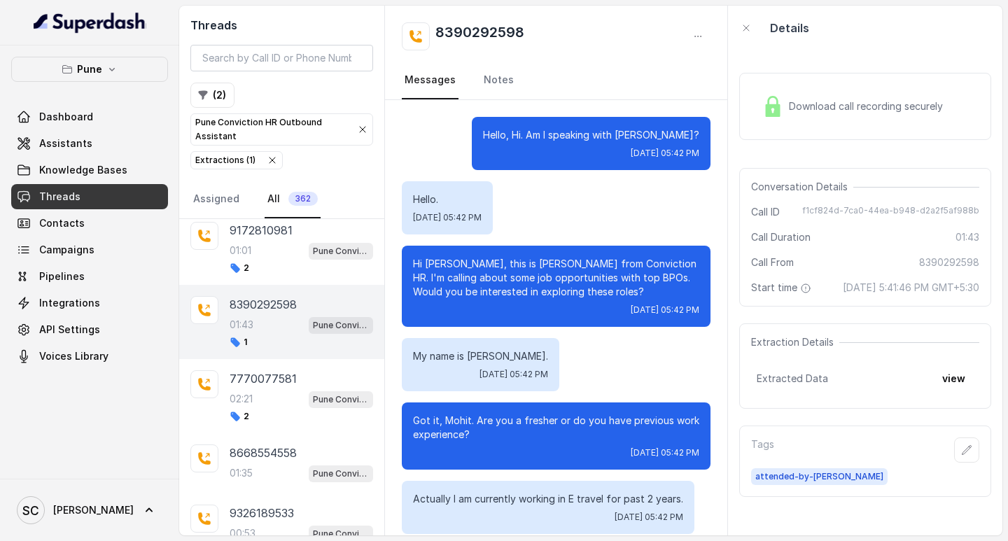
click at [438, 263] on p "Hi Kelly, this is Monica from Conviction HR. I'm calling about some job opportu…" at bounding box center [556, 278] width 286 height 42
copy p "Kelly"
click at [961, 456] on icon "button" at bounding box center [966, 450] width 11 height 11
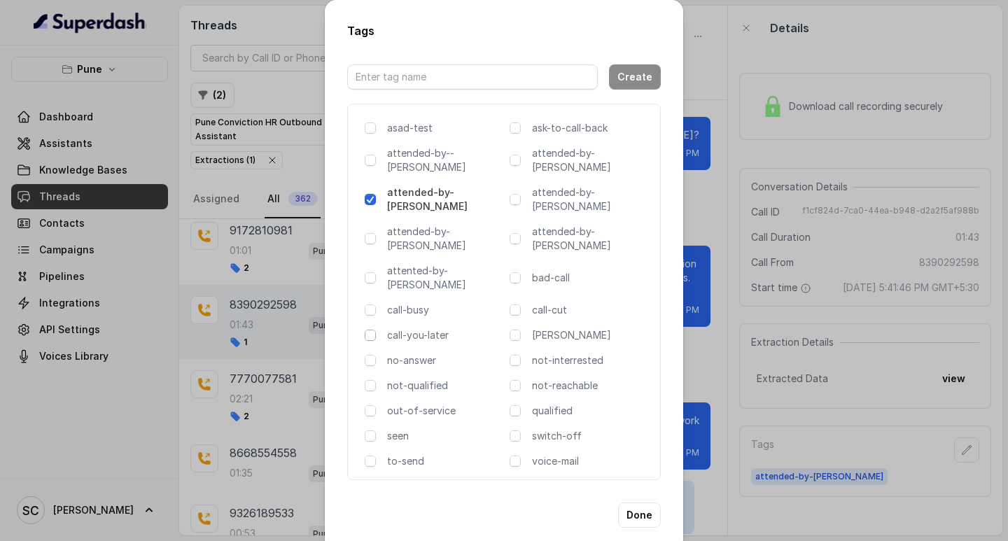
click at [372, 330] on span at bounding box center [370, 335] width 11 height 11
click at [639, 503] on button "Done" at bounding box center [639, 515] width 43 height 25
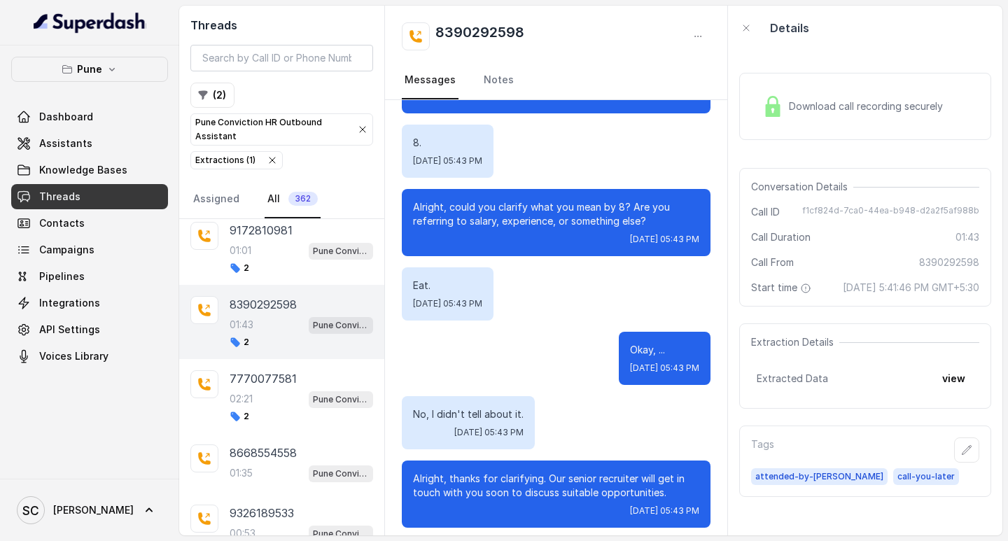
scroll to position [1309, 0]
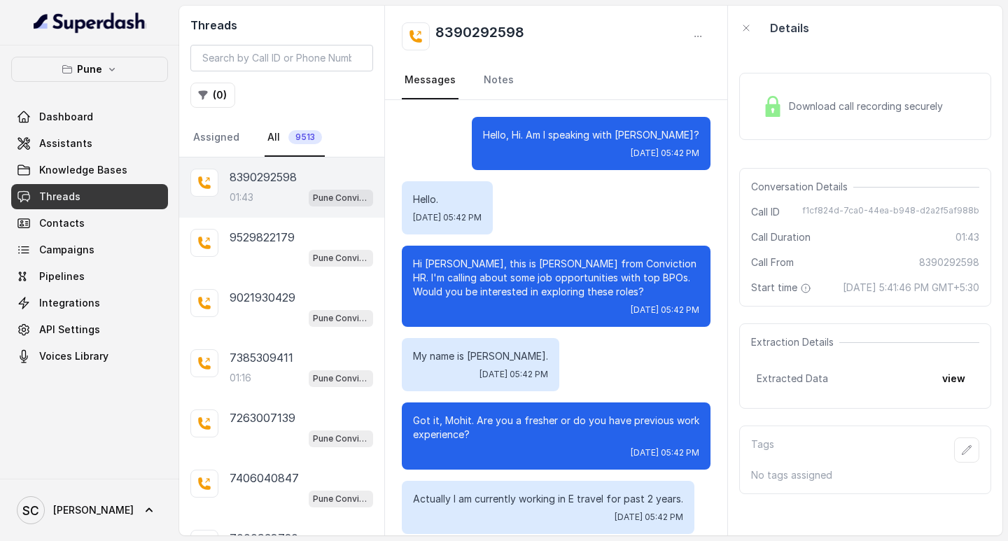
scroll to position [1309, 0]
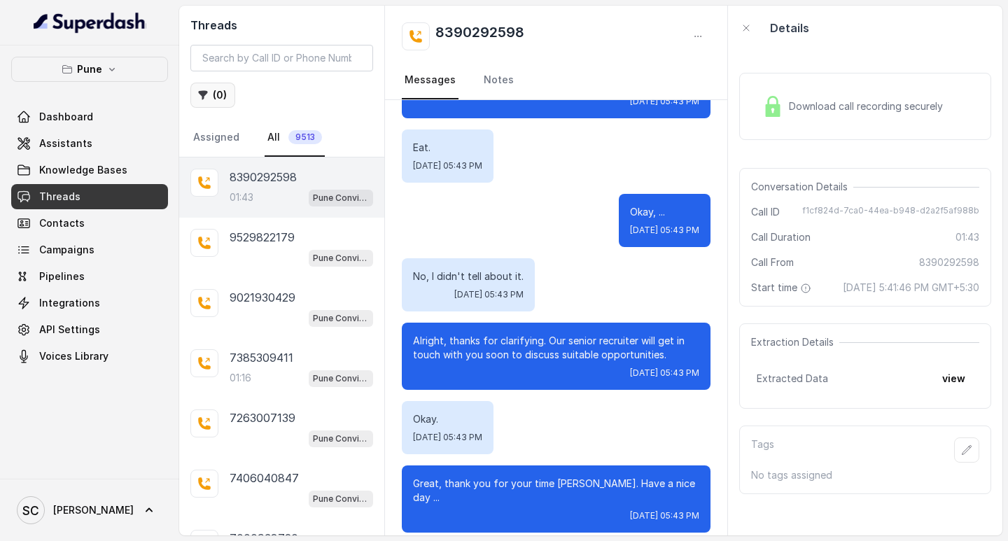
click at [207, 97] on icon "button" at bounding box center [202, 95] width 11 height 11
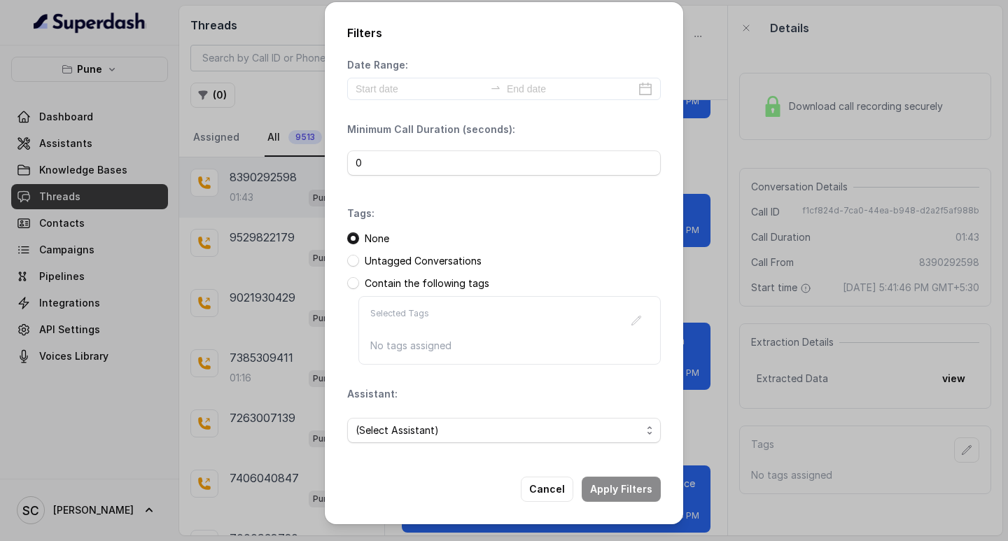
click at [407, 410] on div "(Select Assistant)" at bounding box center [504, 431] width 314 height 48
click at [413, 426] on span "(Select Assistant)" at bounding box center [499, 430] width 286 height 17
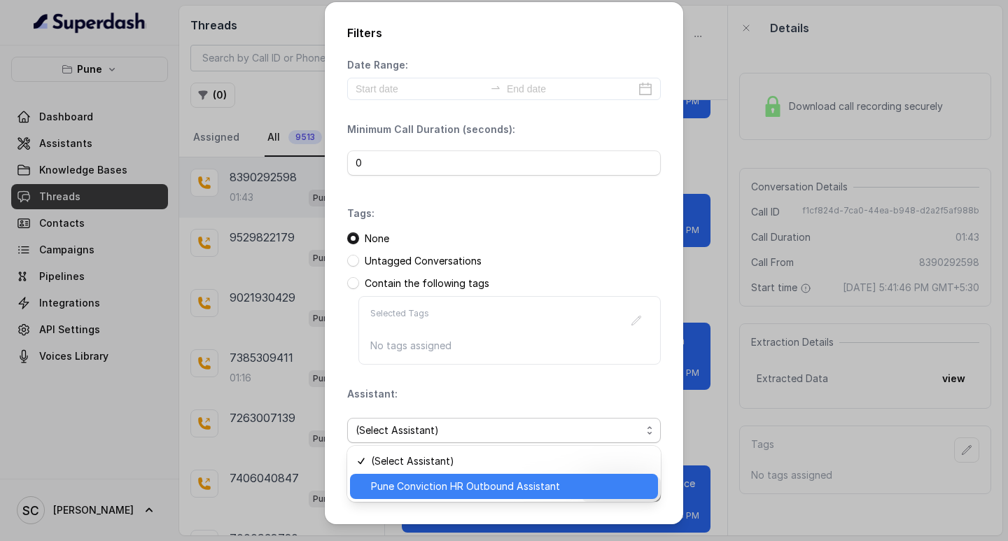
click at [412, 488] on span "Pune Conviction HR Outbound Assistant" at bounding box center [510, 486] width 279 height 17
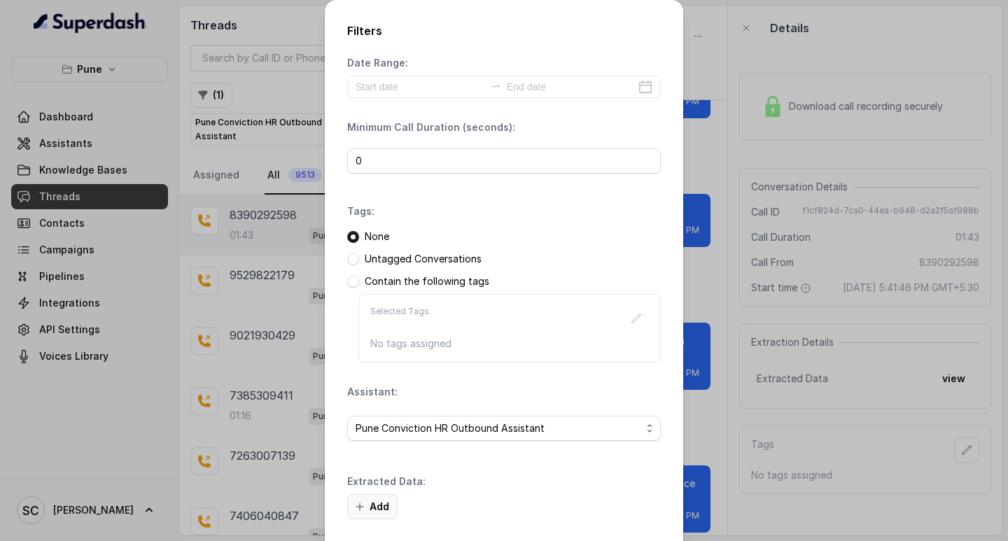
click at [364, 505] on button "Add" at bounding box center [372, 506] width 50 height 25
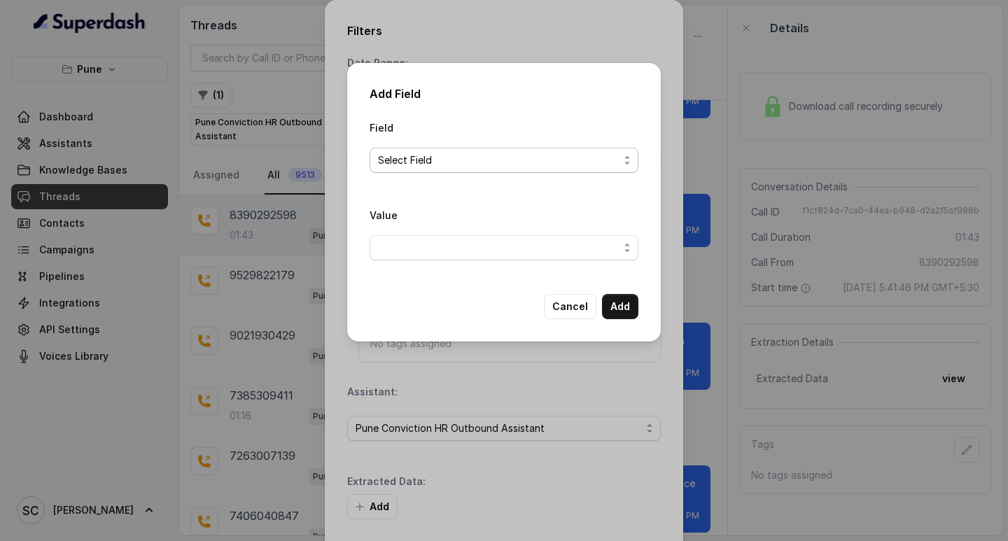
click at [424, 148] on span "Select Field" at bounding box center [504, 160] width 269 height 25
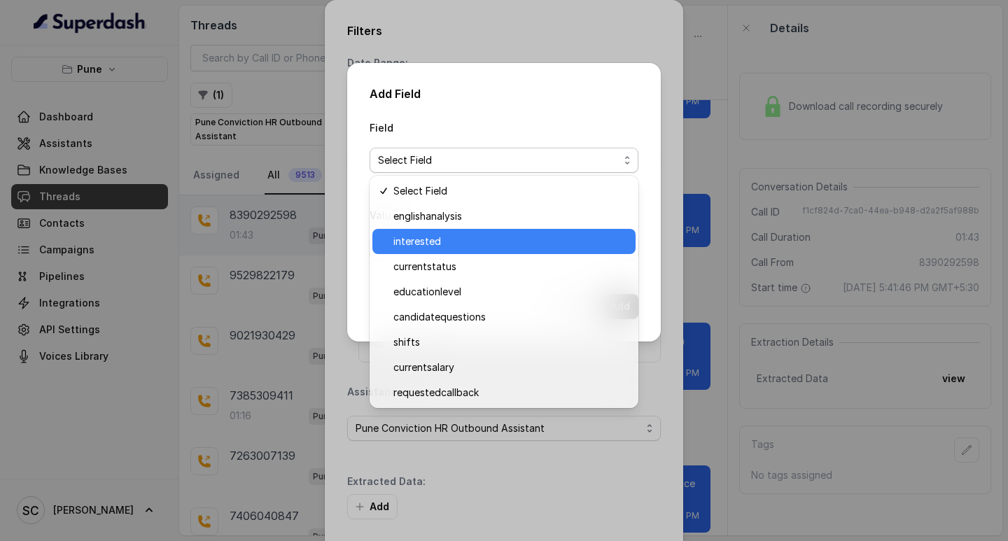
click at [427, 238] on span "interested" at bounding box center [510, 241] width 234 height 17
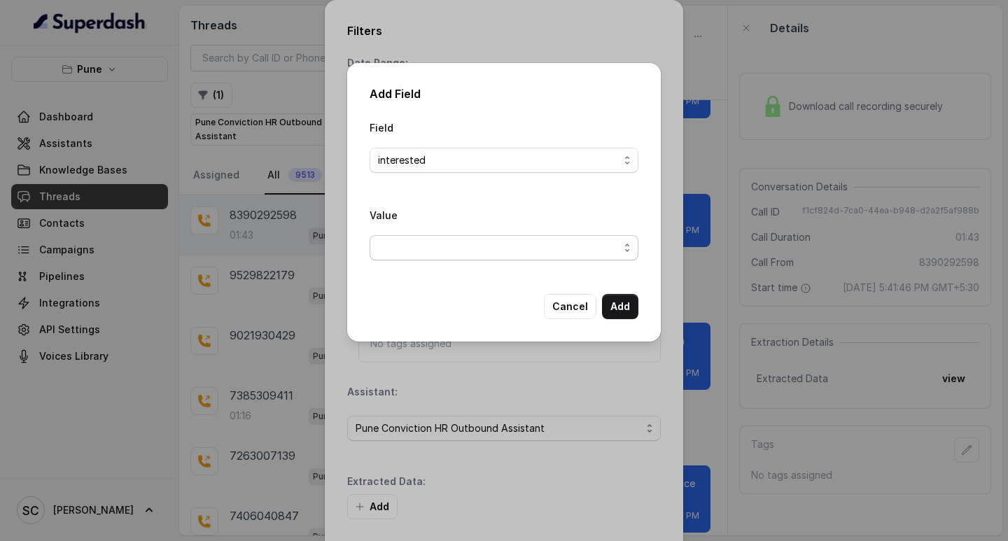
click at [429, 241] on span "button" at bounding box center [504, 247] width 269 height 25
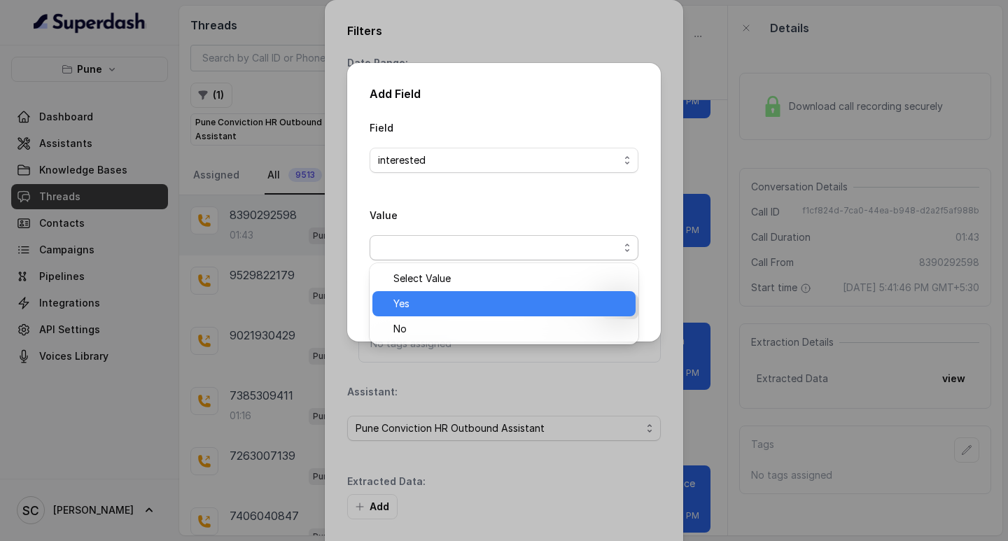
click at [418, 302] on span "Yes" at bounding box center [510, 303] width 234 height 17
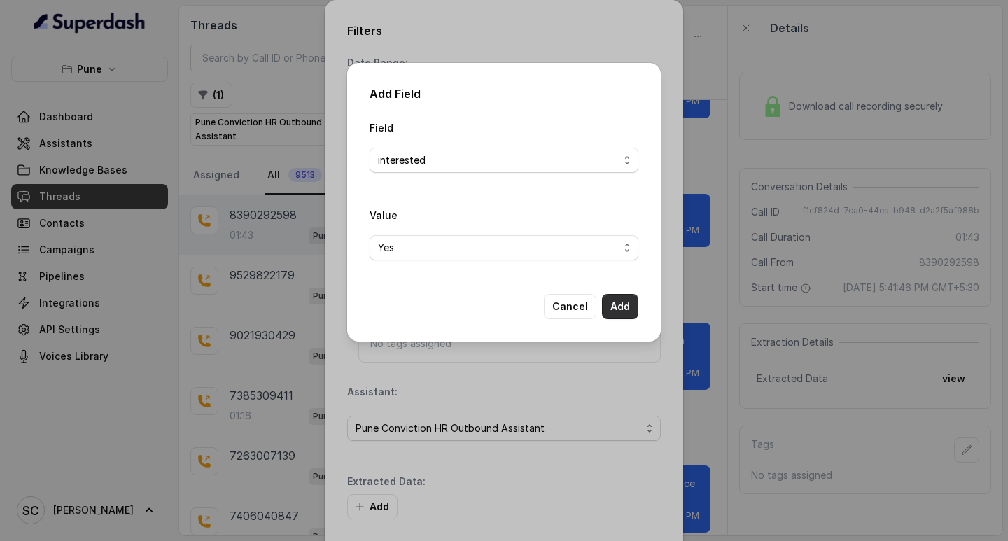
click at [609, 302] on button "Add" at bounding box center [620, 306] width 36 height 25
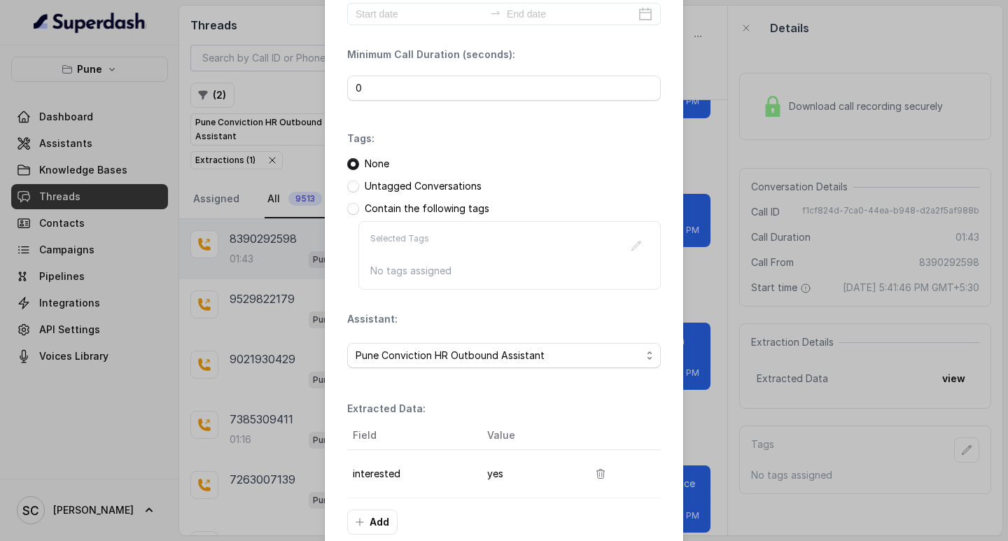
scroll to position [148, 0]
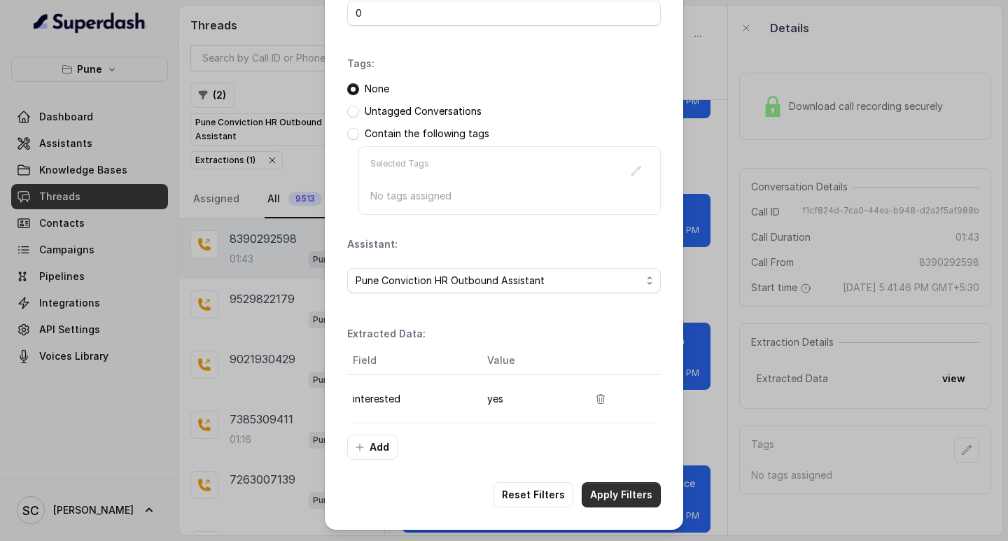
click at [615, 491] on button "Apply Filters" at bounding box center [621, 494] width 79 height 25
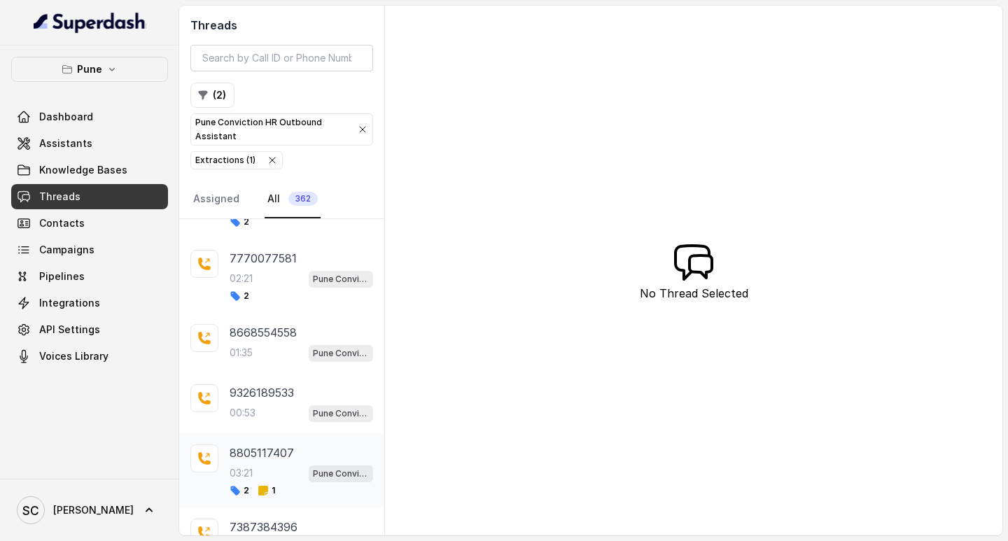
scroll to position [2775, 0]
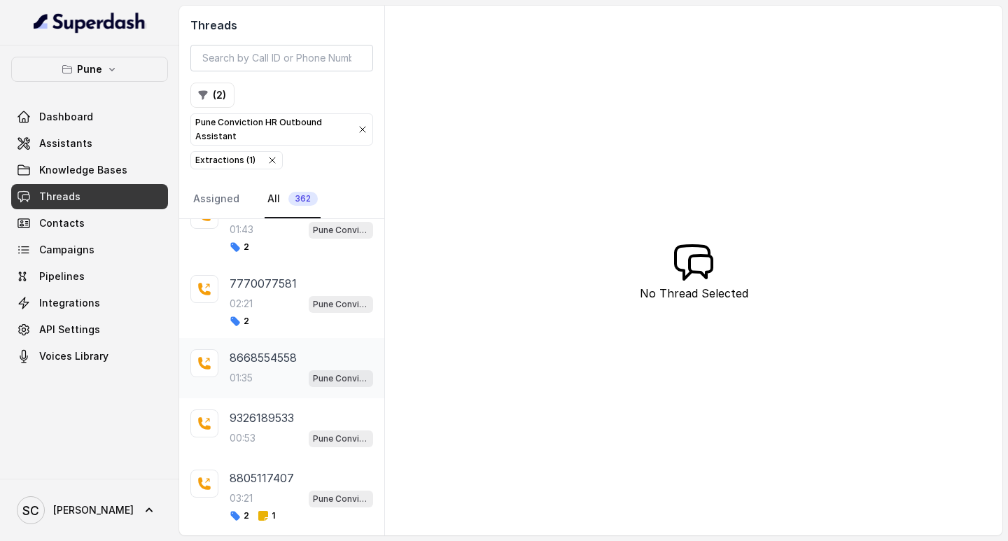
click at [260, 351] on p "8668554558" at bounding box center [263, 357] width 67 height 17
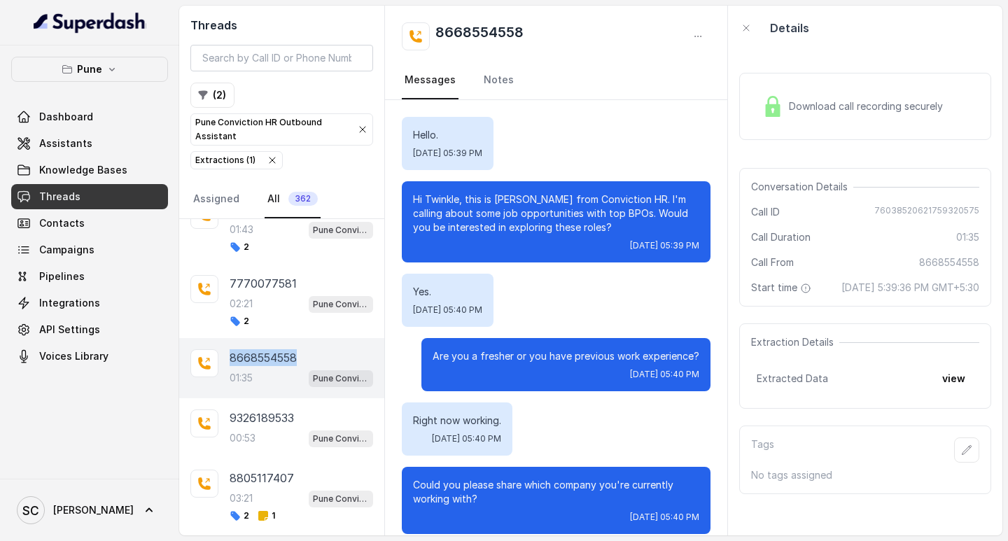
scroll to position [959, 0]
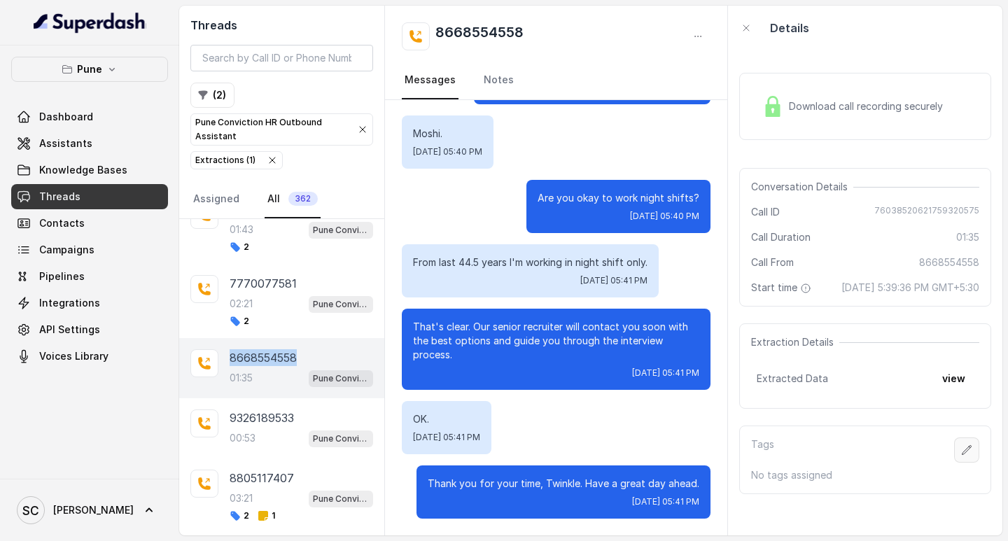
click at [961, 456] on icon "button" at bounding box center [966, 450] width 11 height 11
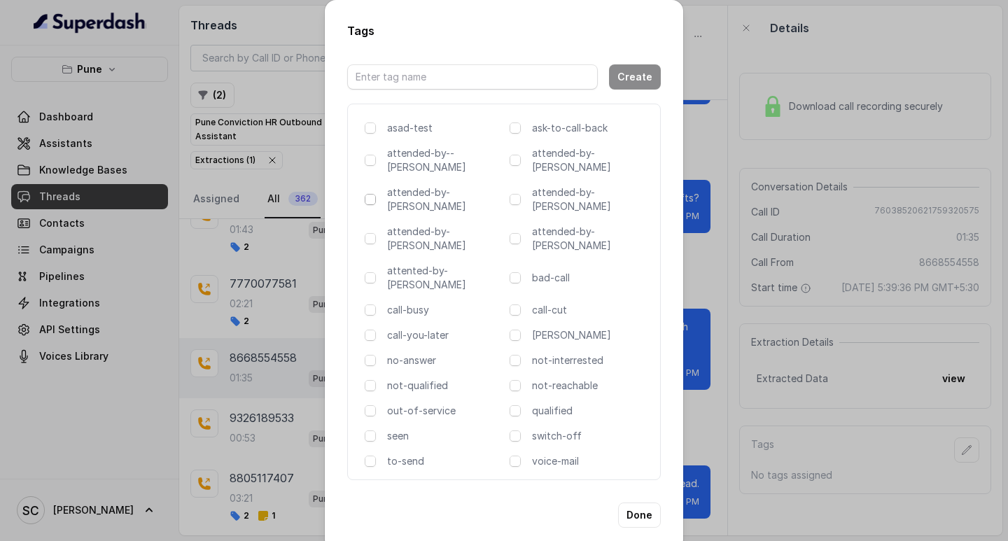
click at [371, 194] on span at bounding box center [370, 199] width 11 height 11
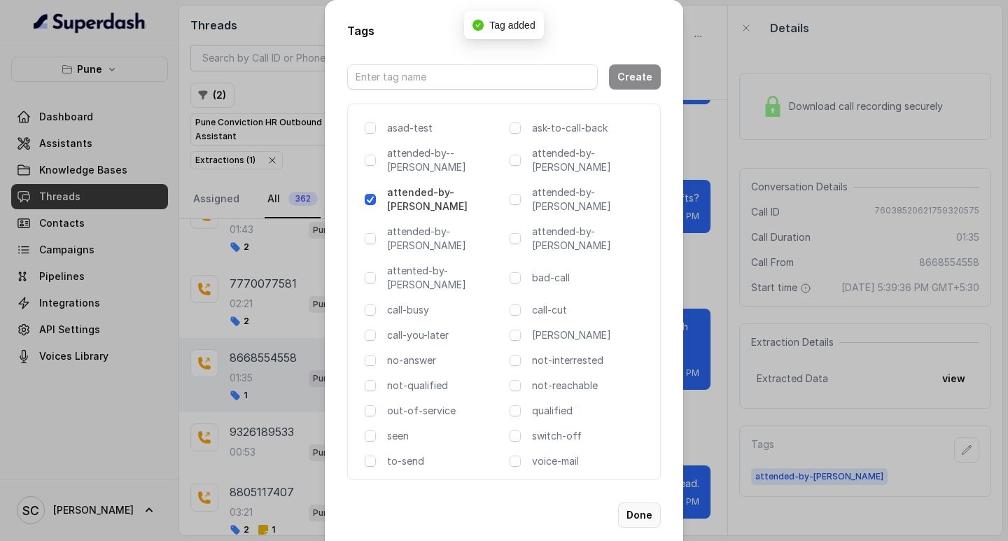
click at [644, 503] on button "Done" at bounding box center [639, 515] width 43 height 25
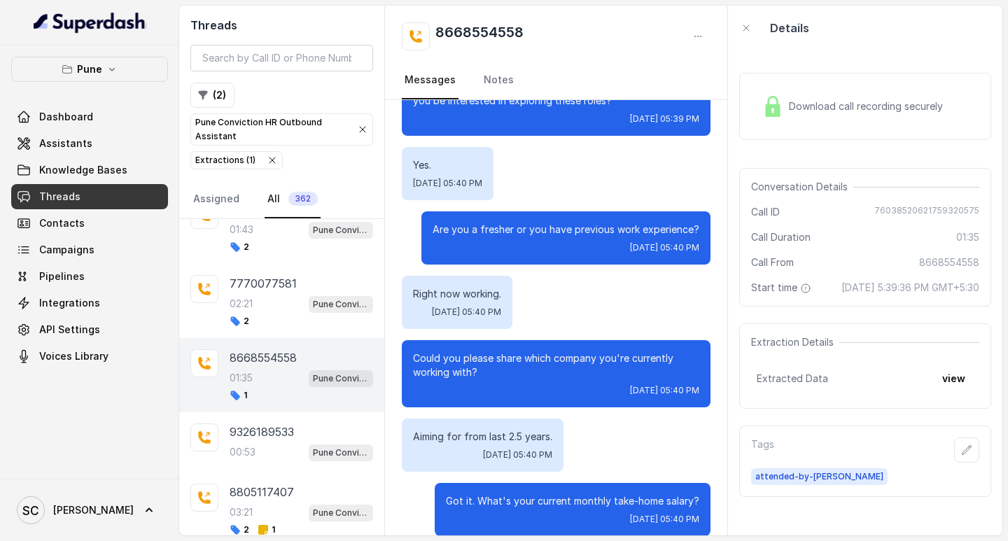
scroll to position [0, 0]
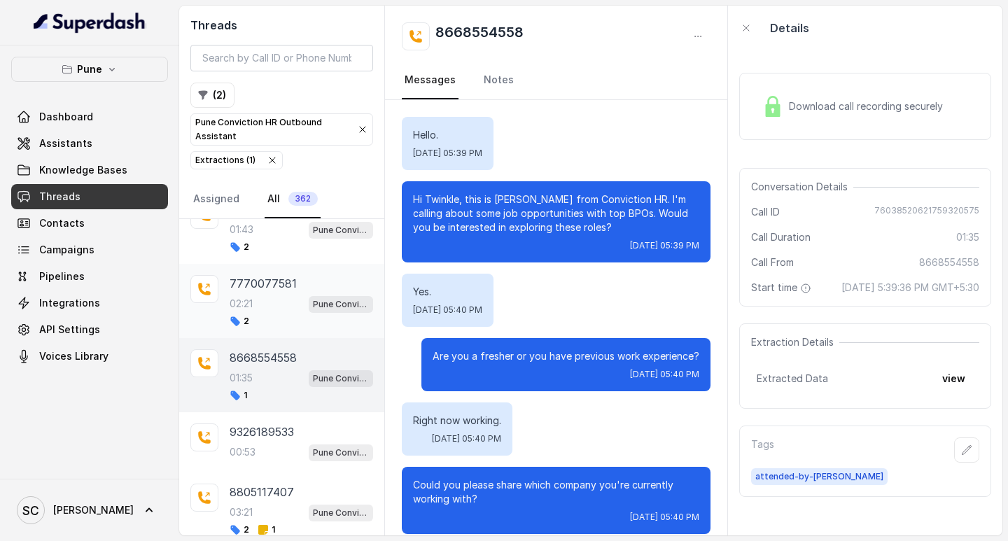
click at [260, 294] on div "7770077581 02:21 Pune Conviction HR Outbound Assistant 2" at bounding box center [302, 301] width 144 height 52
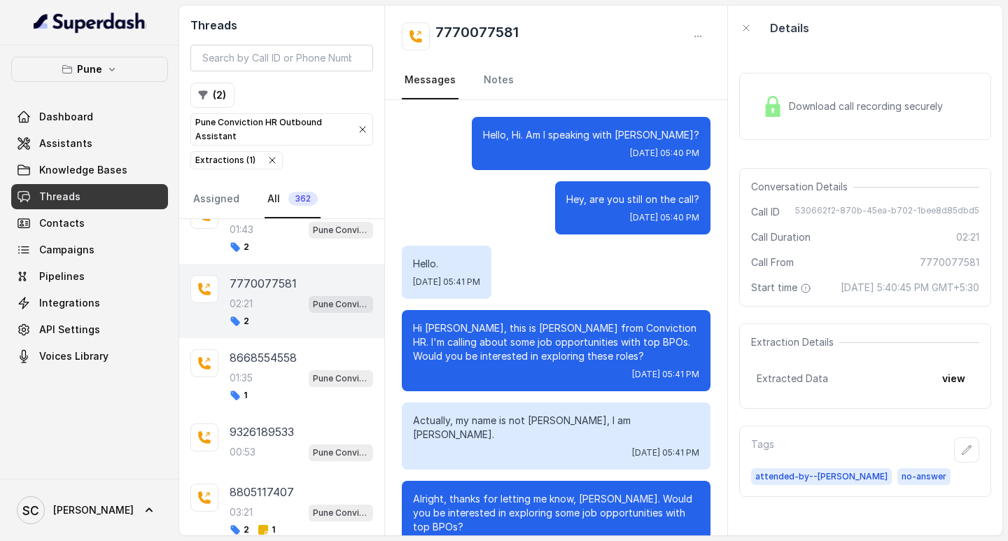
scroll to position [1287, 0]
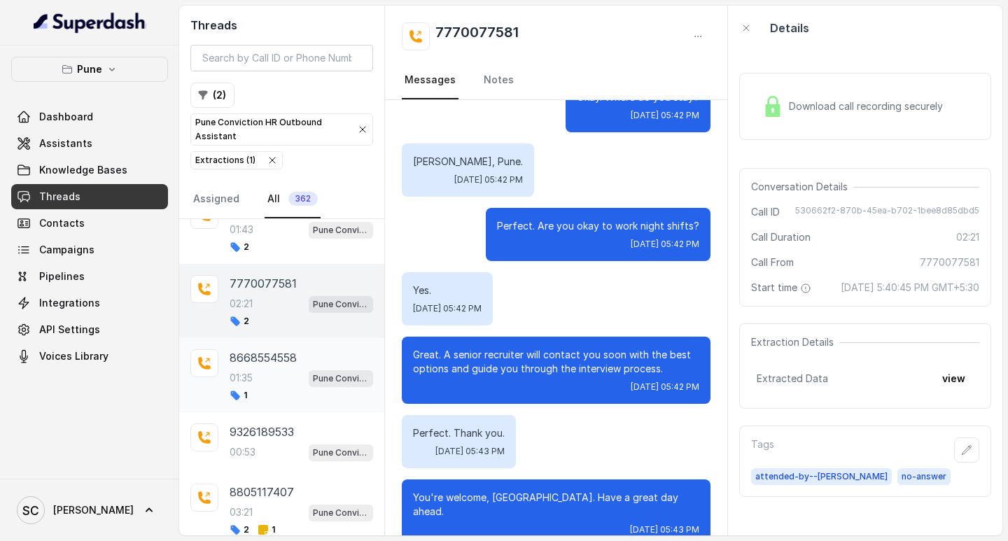
drag, startPoint x: 258, startPoint y: 356, endPoint x: 327, endPoint y: 345, distance: 69.5
click at [258, 356] on p "8668554558" at bounding box center [263, 357] width 67 height 17
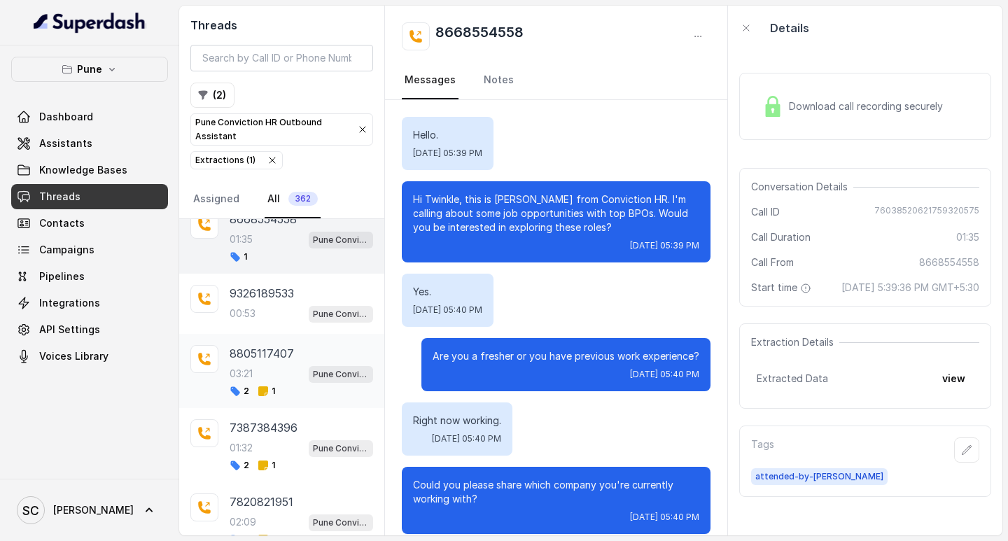
scroll to position [2915, 0]
click at [262, 301] on div "9326189533 00:53 Pune Conviction HR Outbound Assistant" at bounding box center [302, 303] width 144 height 38
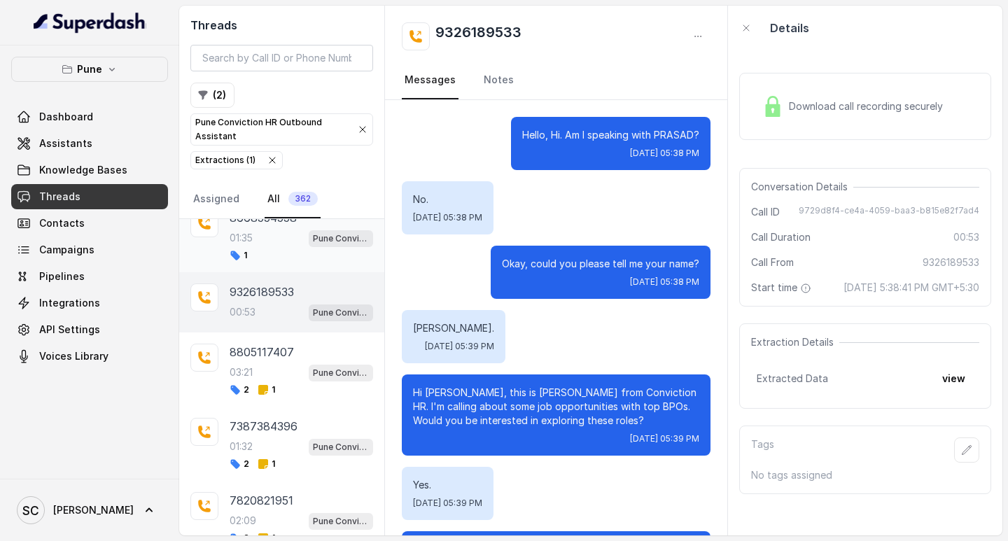
click at [265, 239] on div "01:35 Pune Conviction HR Outbound Assistant" at bounding box center [302, 238] width 144 height 18
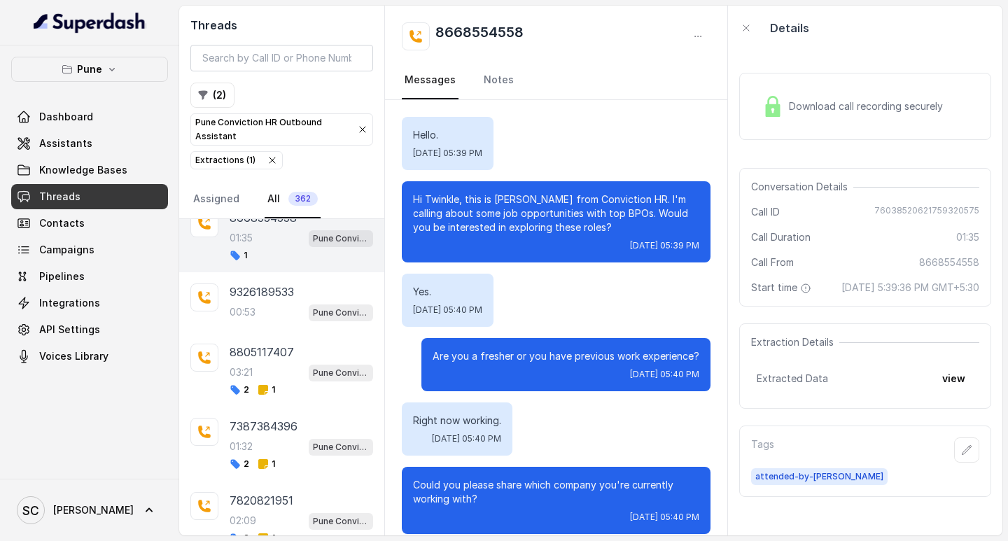
click at [463, 32] on h2 "8668554558" at bounding box center [479, 36] width 88 height 28
copy div "8668554558"
click at [484, 76] on link "Notes" at bounding box center [499, 81] width 36 height 38
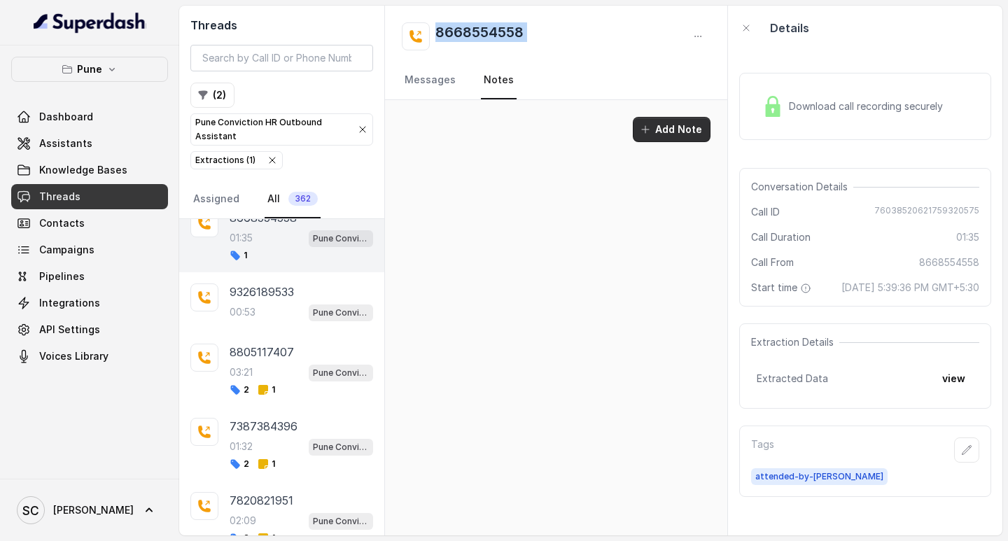
click at [687, 127] on button "Add Note" at bounding box center [672, 129] width 78 height 25
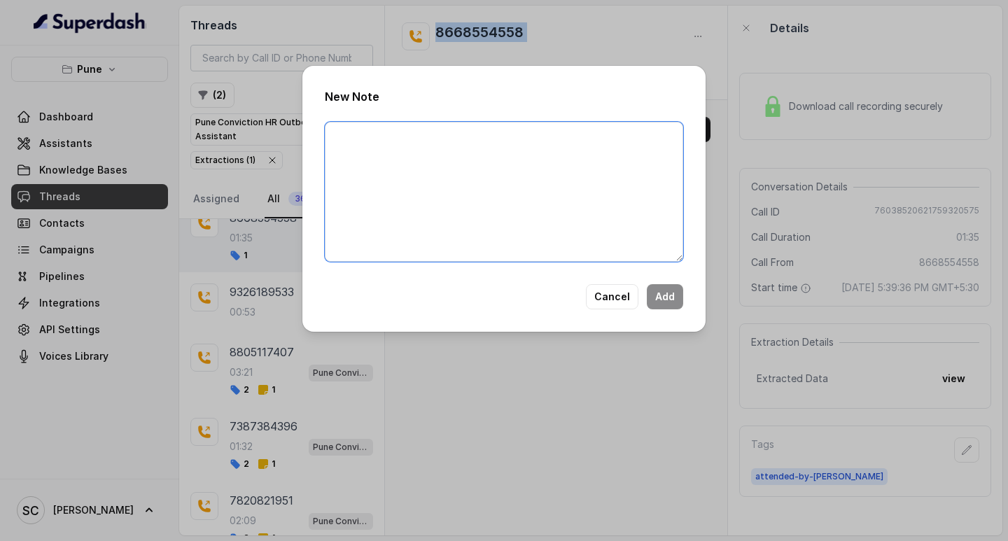
click at [393, 124] on textarea at bounding box center [504, 192] width 358 height 140
paste textarea "Name Number Recruiter Name of attender Comments AI Improvement"
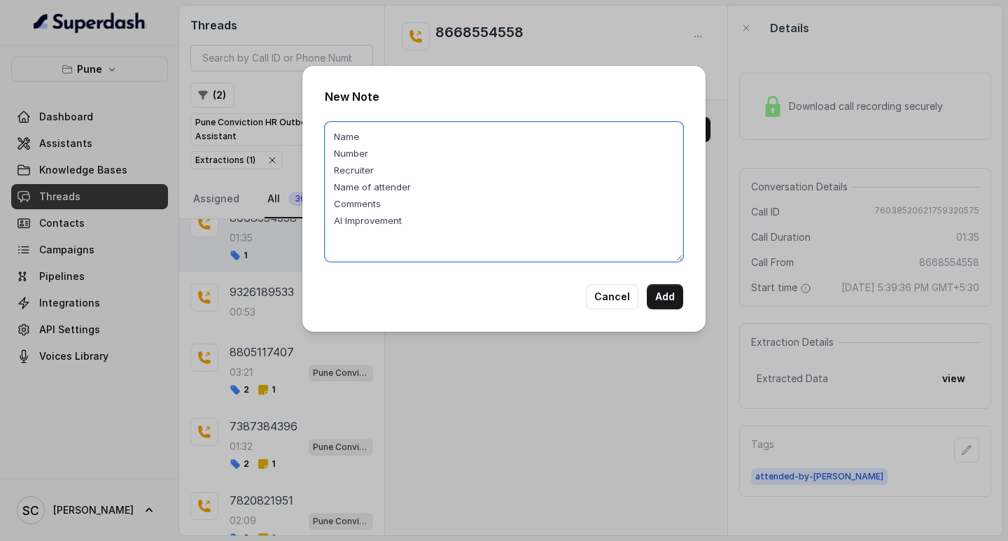
click at [384, 131] on textarea "Name Number Recruiter Name of attender Comments AI Improvement" at bounding box center [504, 192] width 358 height 140
click at [372, 153] on textarea "Name: Abhay Number Recruiter Name of attender Comments AI Improvement" at bounding box center [504, 192] width 358 height 140
click at [379, 148] on textarea "Name: Abhay Number: Recruiter Name of attender Comments AI Improvement" at bounding box center [504, 192] width 358 height 140
paste textarea "8668554558"
click at [397, 171] on textarea "Name: Abhay Number: 8668554558 Recruiter Name of attender Comments AI Improveme…" at bounding box center [504, 192] width 358 height 140
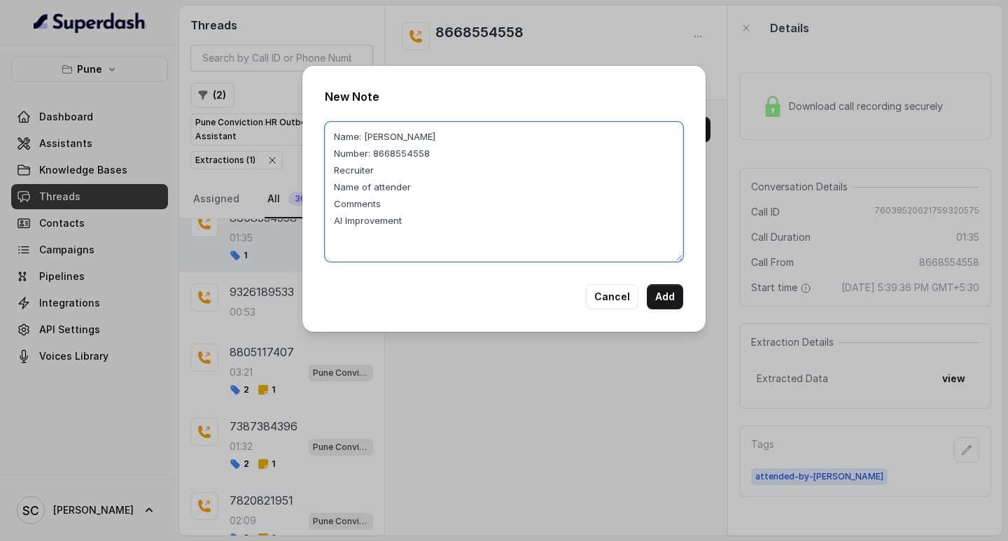
click at [397, 171] on textarea "Name: Abhay Number: 8668554558 Recruiter Name of attender Comments AI Improveme…" at bounding box center [504, 192] width 358 height 140
click at [423, 186] on textarea "Name: Abhay Number: 8668554558 Recruiter: Amruta Name of attender Comments AI I…" at bounding box center [504, 192] width 358 height 140
click at [391, 196] on textarea "Name: Abhay Number: 8668554558 Recruiter: Amruta Name of attender: Amruta Comme…" at bounding box center [504, 192] width 358 height 140
paste textarea "Call you later"
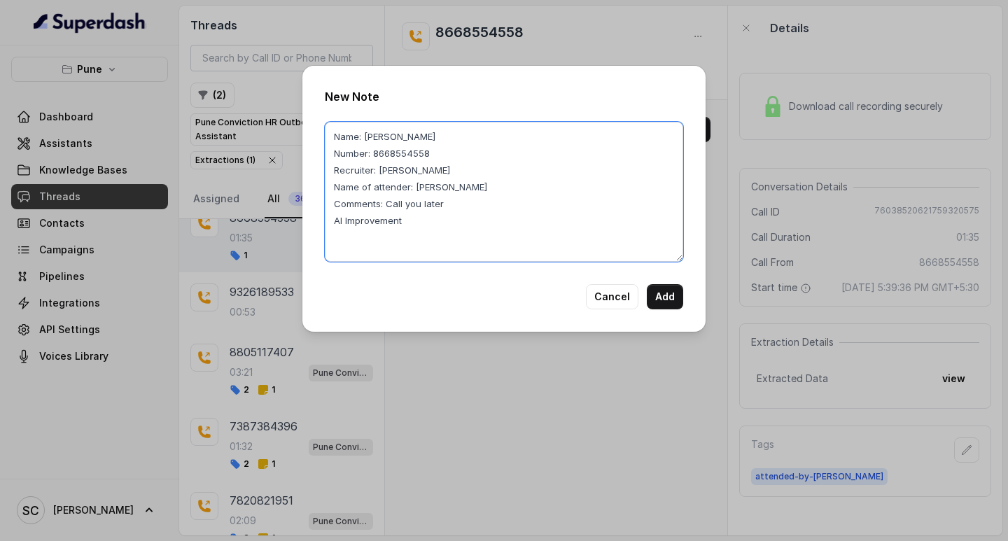
click at [417, 218] on textarea "Name: Abhay Number: 8668554558 Recruiter: Amruta Name of attender: Amruta Comme…" at bounding box center [504, 192] width 358 height 140
type textarea "Name: Abhay Number: 8668554558 Recruiter: Amruta Name of attender: Amruta Comme…"
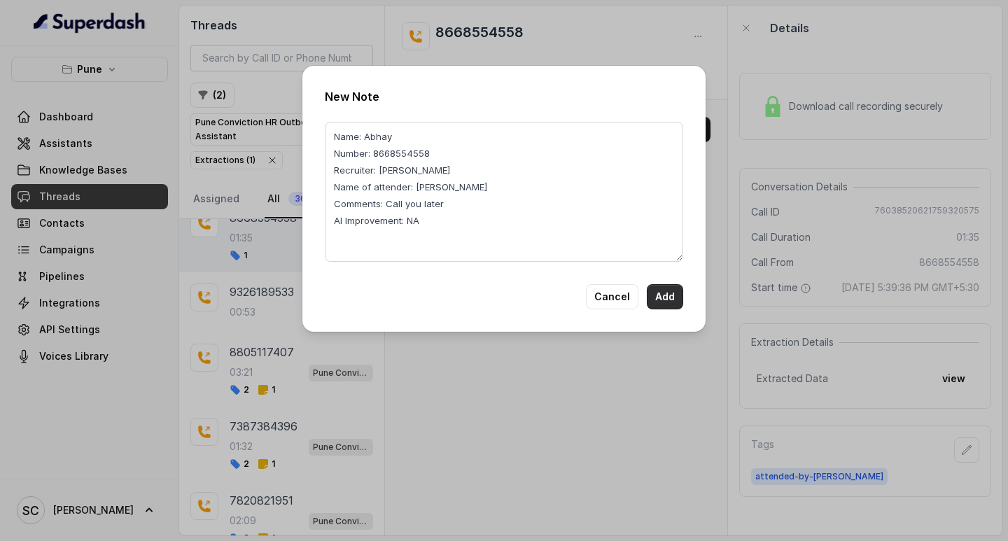
click at [662, 293] on button "Add" at bounding box center [665, 296] width 36 height 25
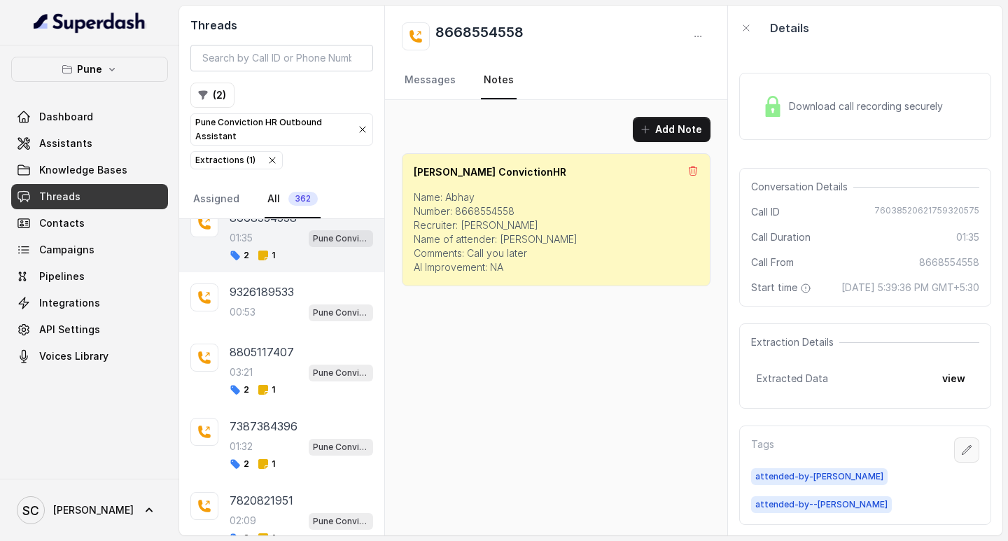
click at [961, 456] on icon "button" at bounding box center [966, 450] width 11 height 11
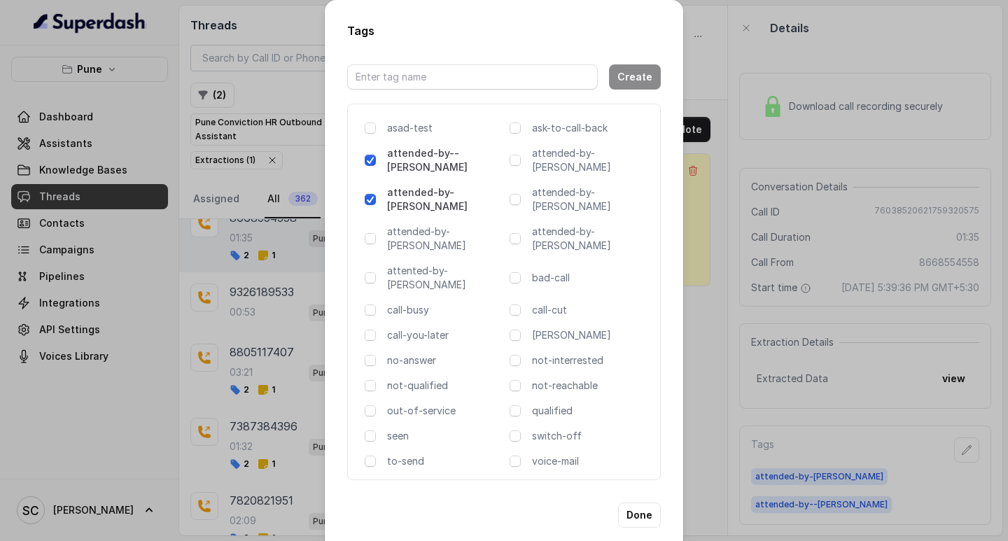
click at [368, 160] on span at bounding box center [370, 160] width 11 height 11
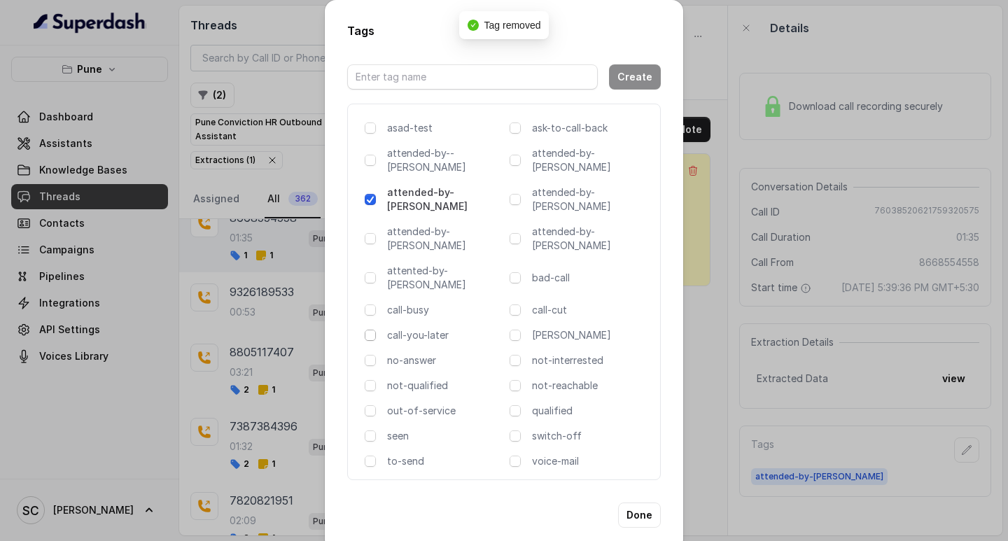
click at [368, 330] on span at bounding box center [370, 335] width 11 height 11
click at [644, 503] on button "Done" at bounding box center [639, 515] width 43 height 25
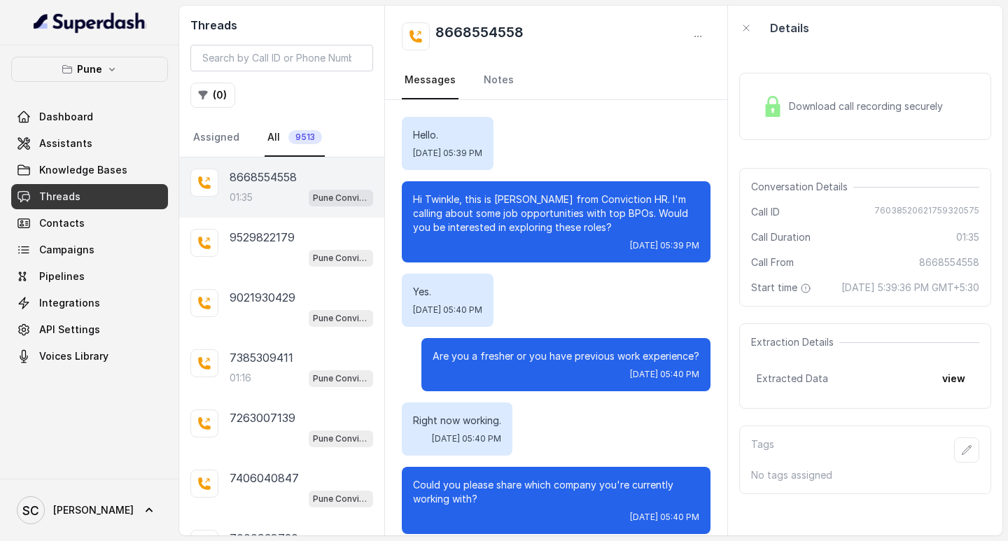
scroll to position [959, 0]
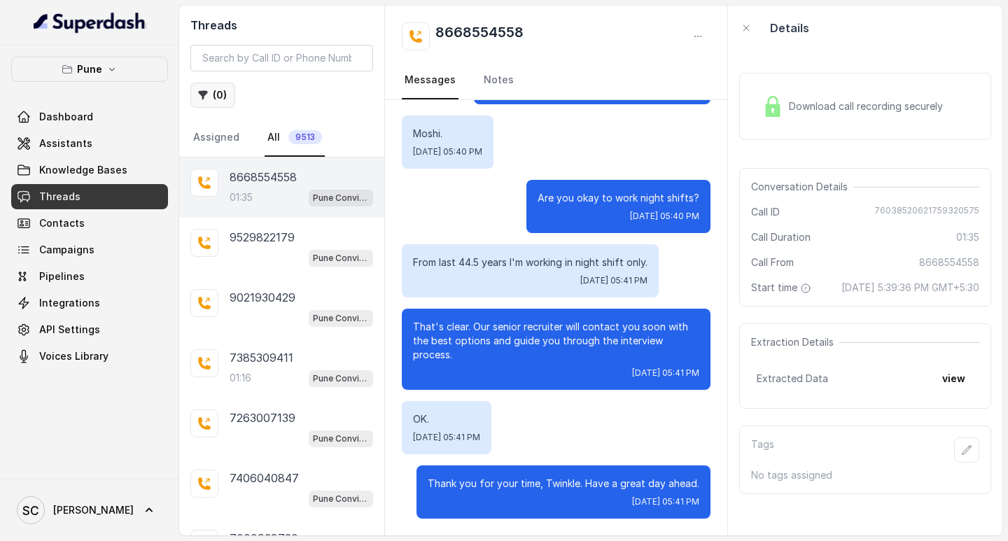
click at [199, 92] on icon "button" at bounding box center [203, 95] width 9 height 9
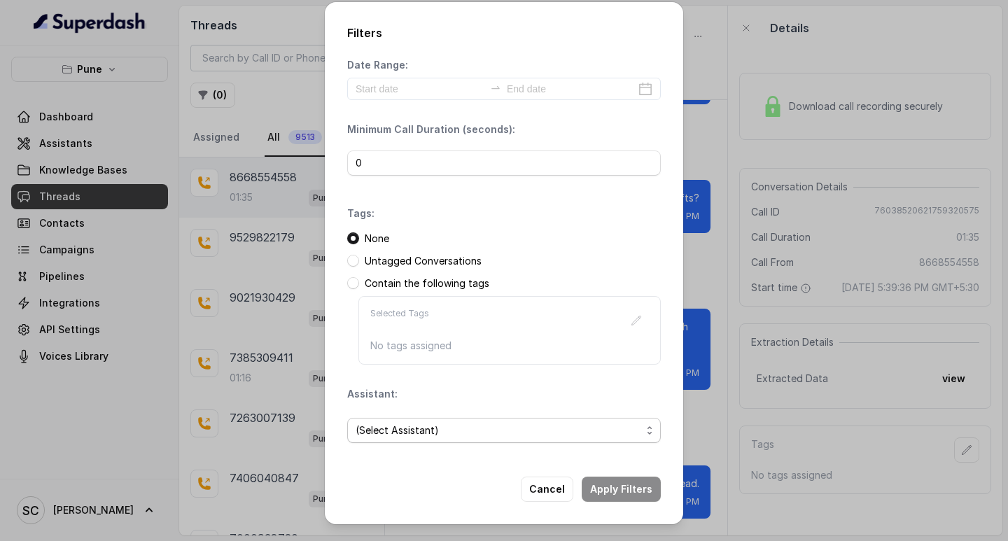
click at [384, 433] on span "(Select Assistant)" at bounding box center [499, 430] width 286 height 17
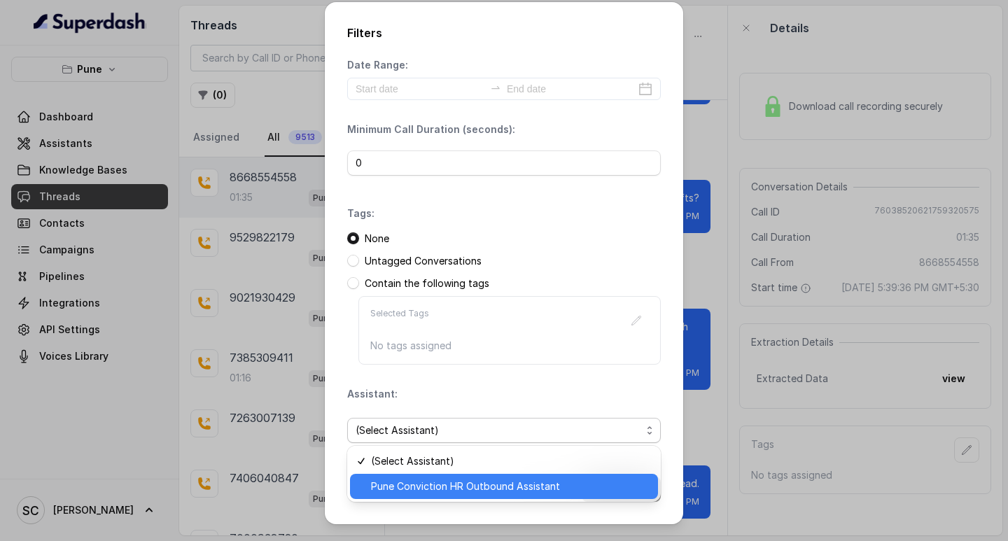
click at [388, 480] on span "Pune Conviction HR Outbound Assistant" at bounding box center [510, 486] width 279 height 17
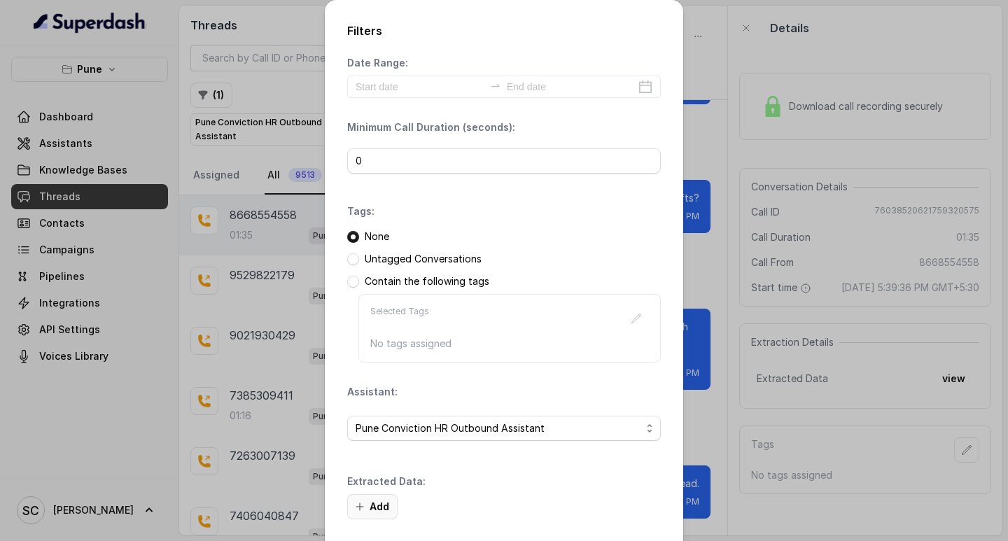
click at [363, 501] on button "Add" at bounding box center [372, 506] width 50 height 25
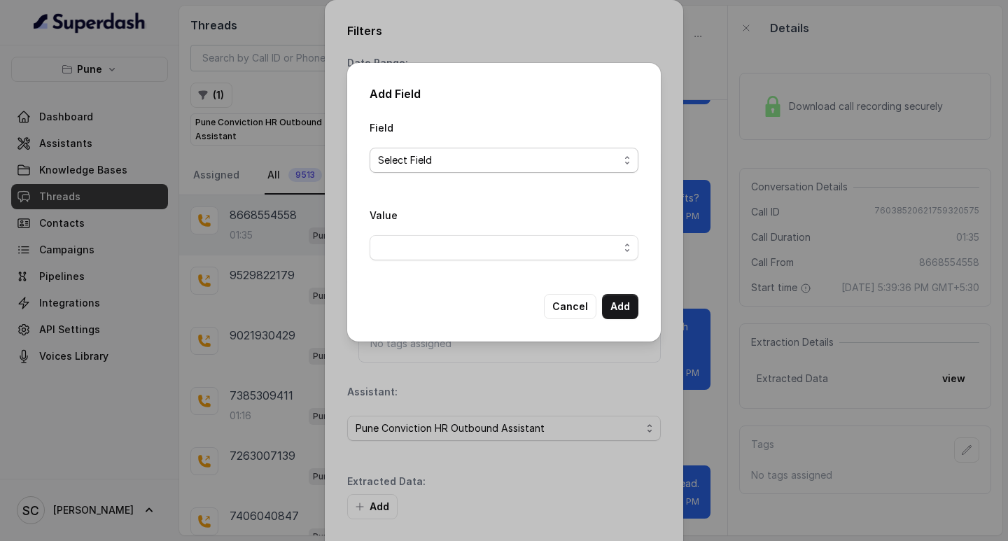
click at [400, 155] on span "Select Field" at bounding box center [498, 160] width 241 height 17
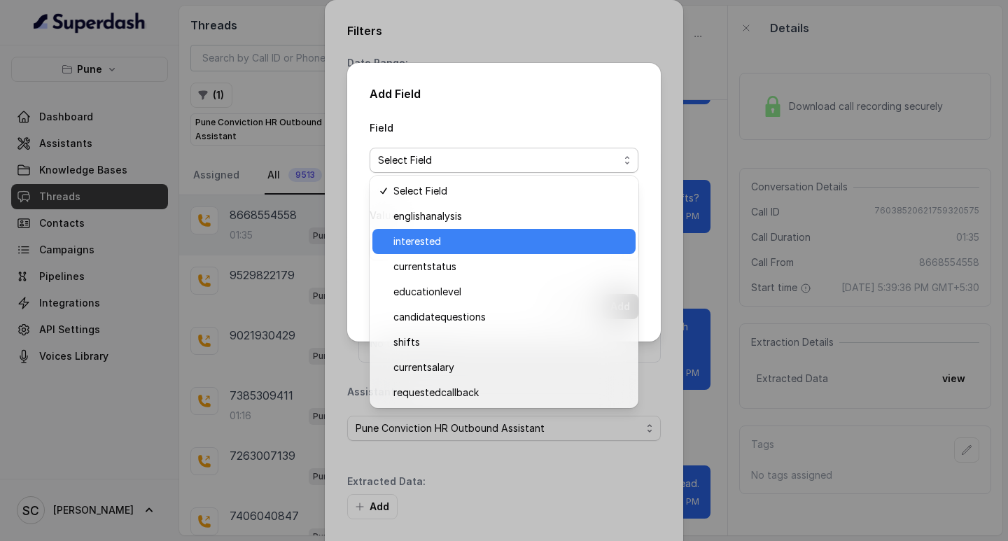
click at [414, 249] on span "interested" at bounding box center [510, 241] width 234 height 17
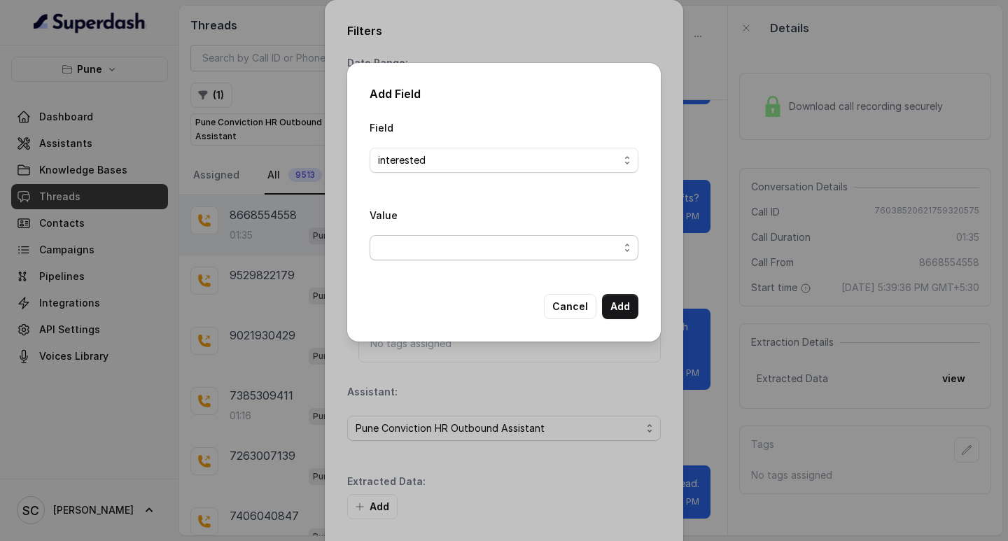
click at [418, 240] on span "button" at bounding box center [504, 247] width 269 height 25
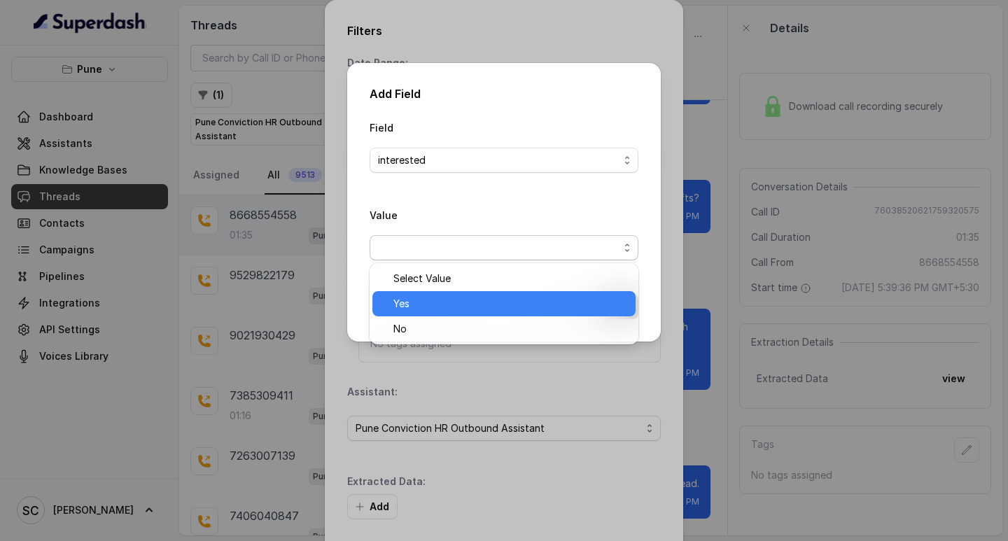
click at [414, 300] on span "Yes" at bounding box center [510, 303] width 234 height 17
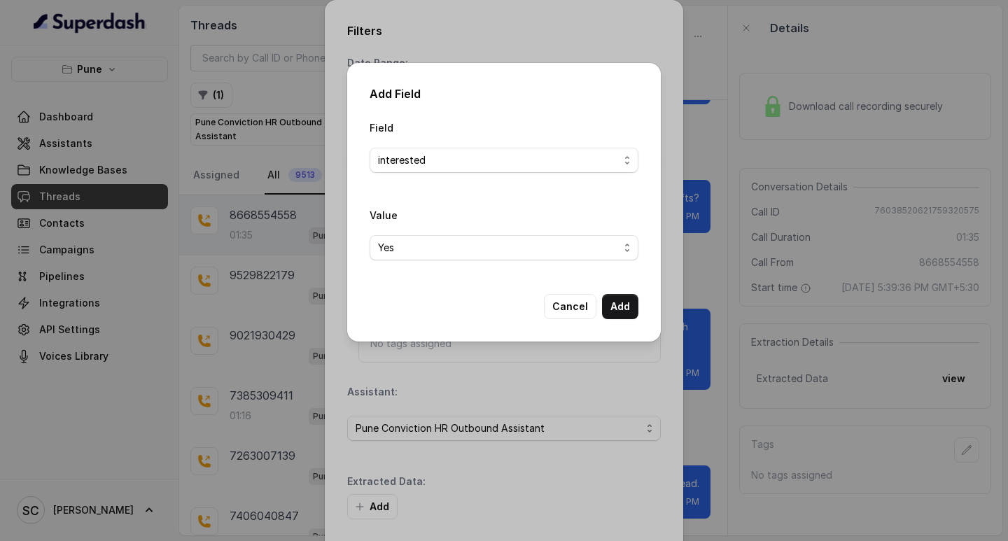
click at [414, 300] on div "Field interested Value Yes Cancel Add" at bounding box center [504, 219] width 269 height 200
click at [620, 307] on button "Add" at bounding box center [620, 306] width 36 height 25
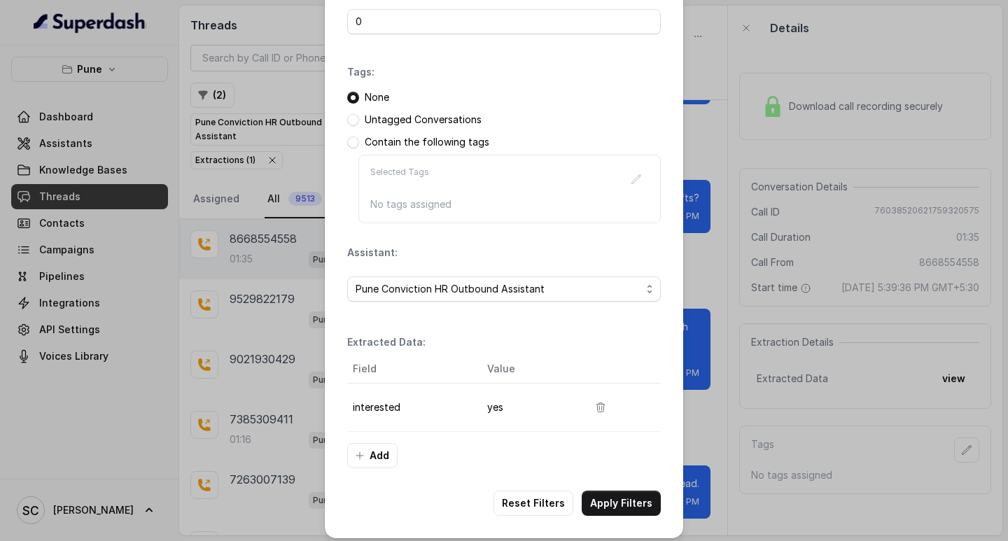
scroll to position [148, 0]
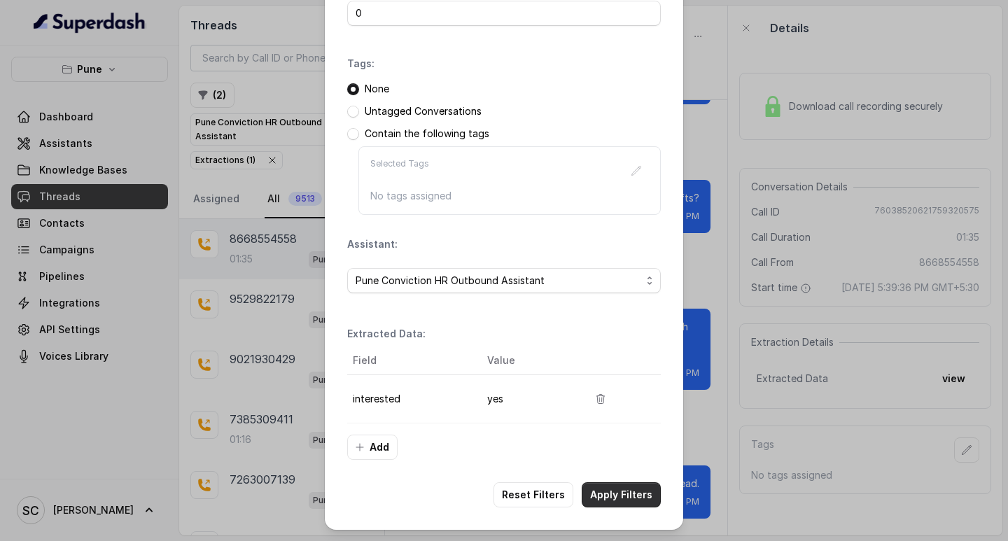
click at [612, 501] on button "Apply Filters" at bounding box center [621, 494] width 79 height 25
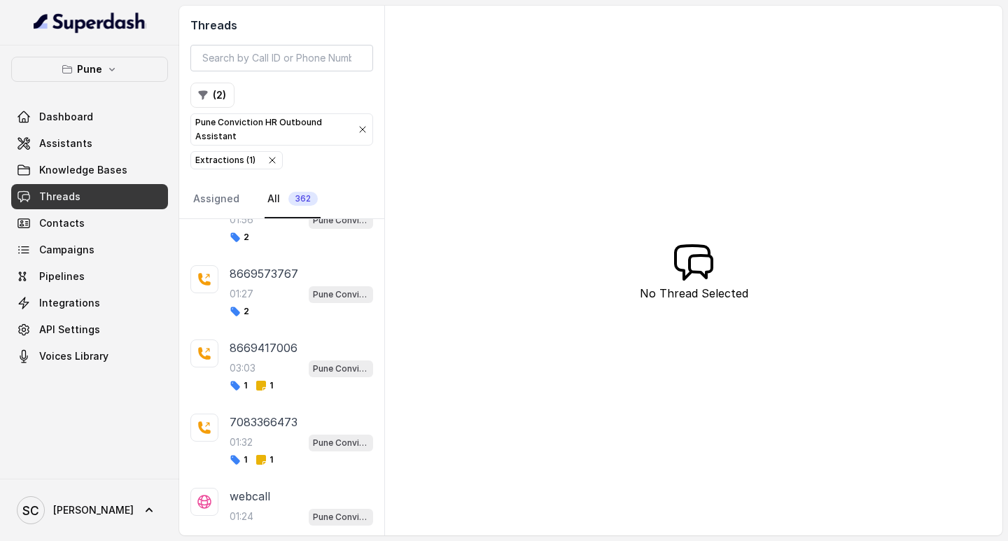
scroll to position [26519, 0]
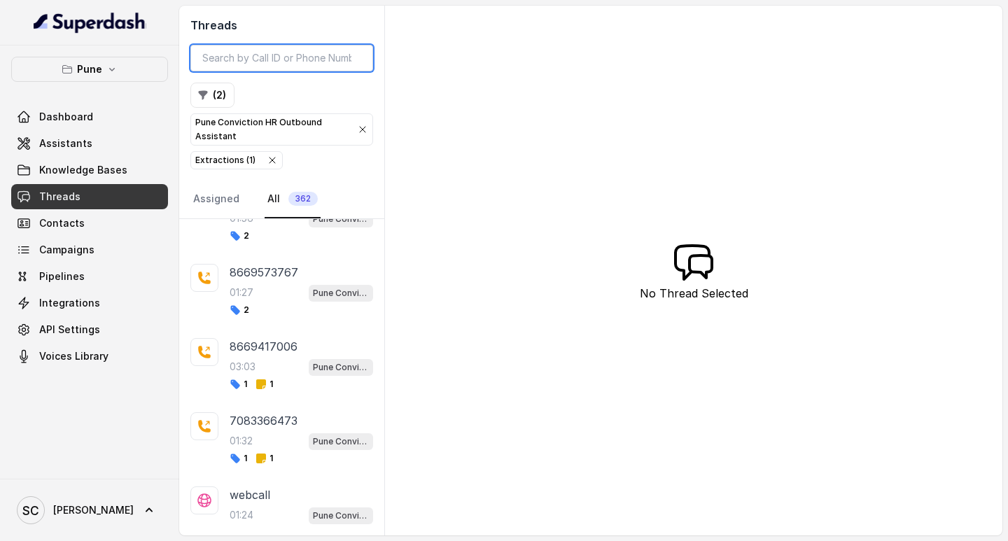
click at [266, 57] on input "search" at bounding box center [281, 58] width 183 height 27
paste input "9766614875"
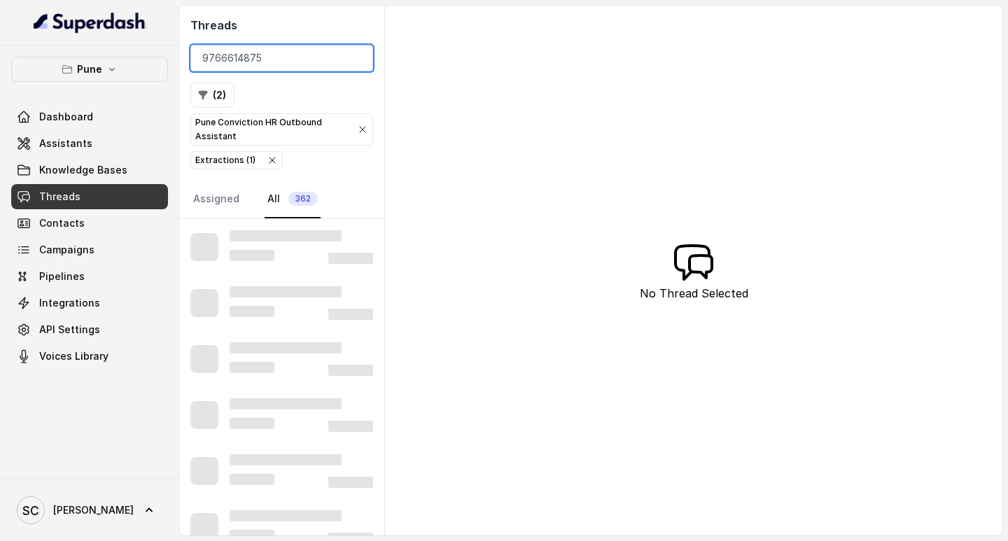
type input "9766614875"
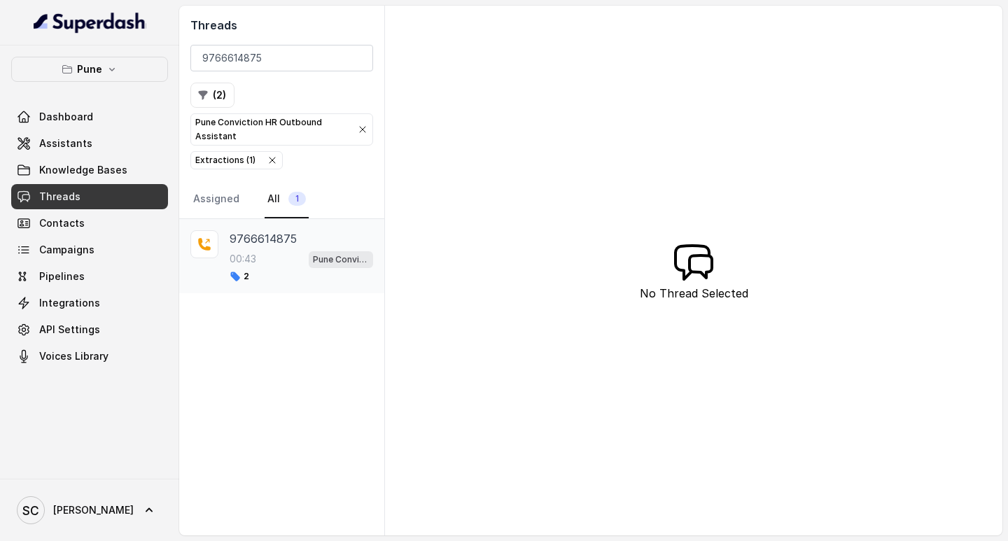
click at [259, 224] on div "9766614875 00:43 Pune Conviction HR Outbound Assistant 2" at bounding box center [281, 256] width 205 height 74
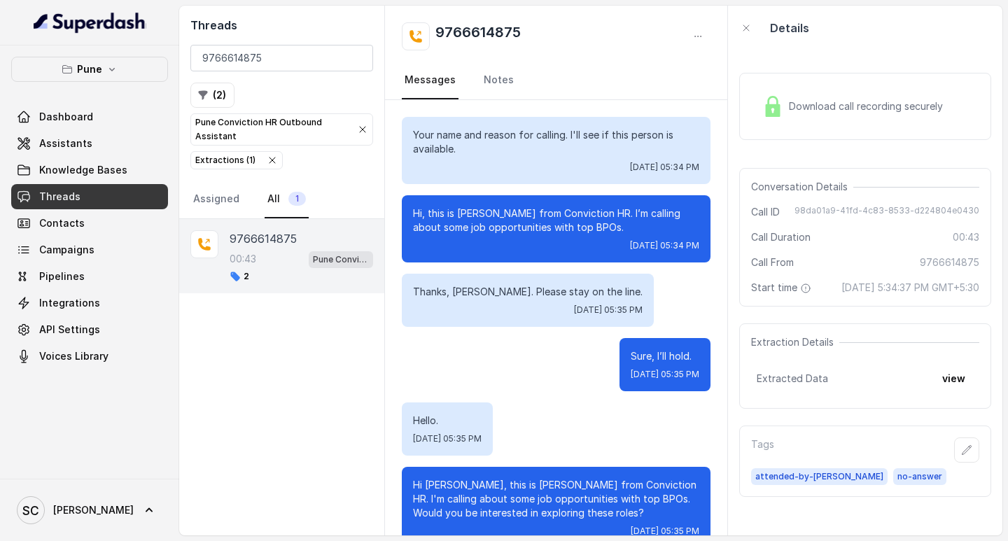
scroll to position [172, 0]
